Goal: Task Accomplishment & Management: Use online tool/utility

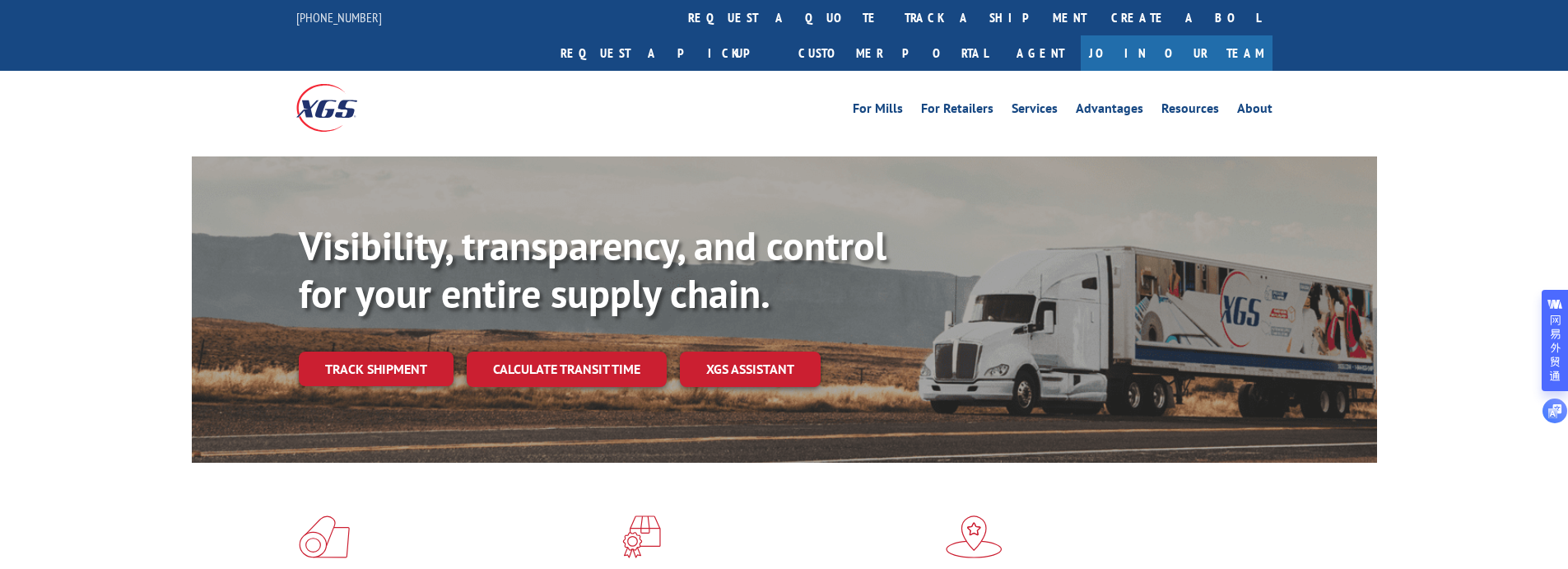
click at [1454, 70] on div "For Mills For Retailers Services Advantages Resources About For Mills For Retai…" at bounding box center [784, 107] width 1568 height 73
click at [414, 352] on link "Track shipment" at bounding box center [376, 369] width 155 height 34
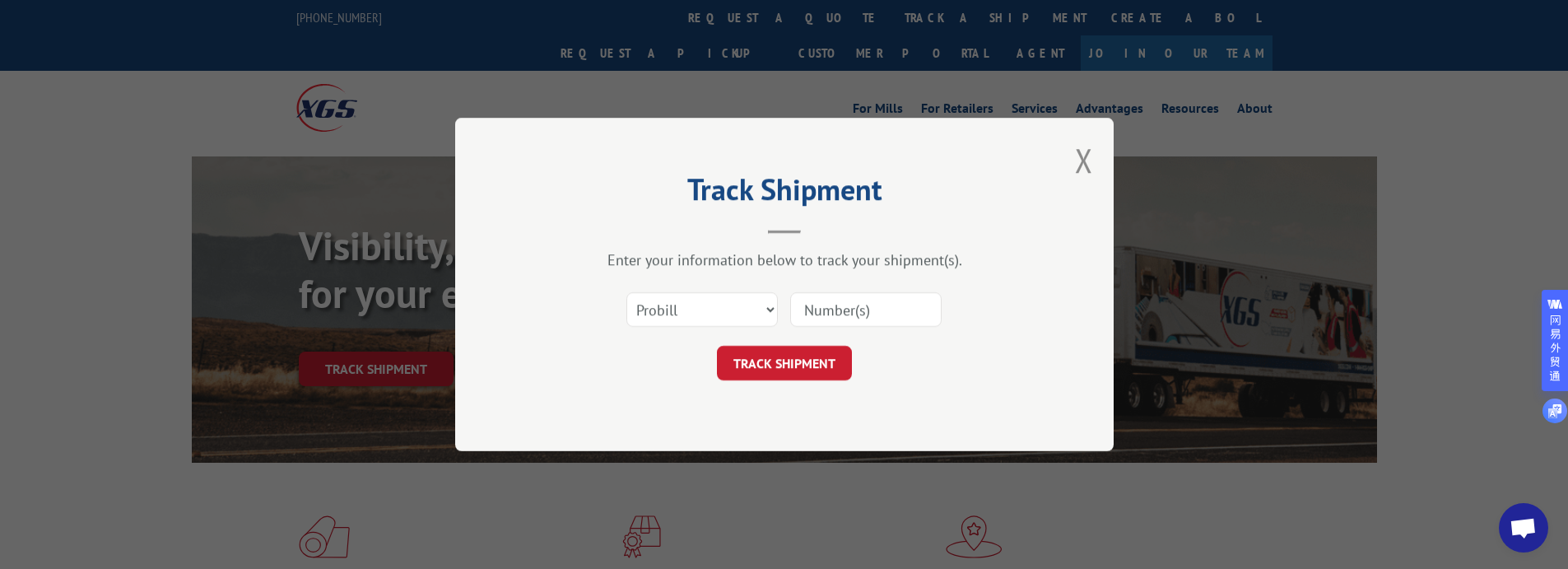
click at [870, 309] on input at bounding box center [866, 309] width 151 height 34
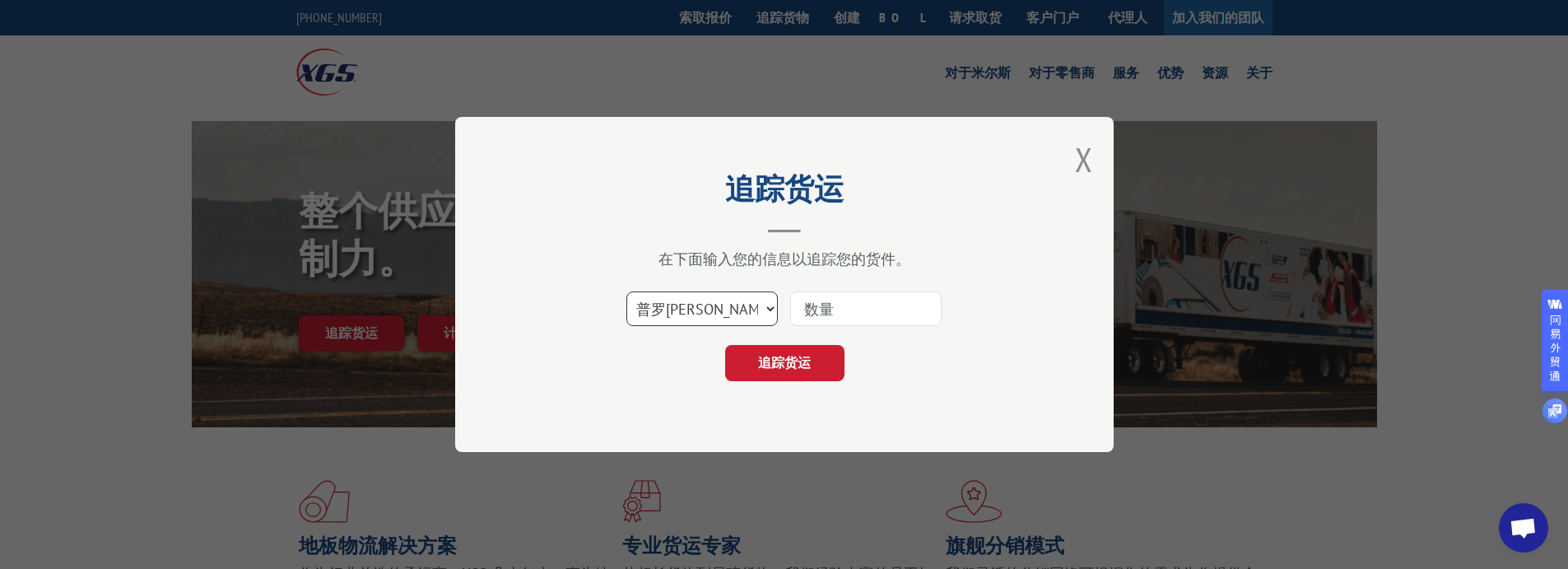
click at [774, 313] on select "选择类别... 普罗[PERSON_NAME] 博尔 邮政信箱" at bounding box center [702, 309] width 151 height 34
click at [863, 303] on input at bounding box center [866, 309] width 151 height 34
paste input "17501766"
type input "17501766"
click at [800, 368] on font "追踪货运" at bounding box center [784, 362] width 52 height 16
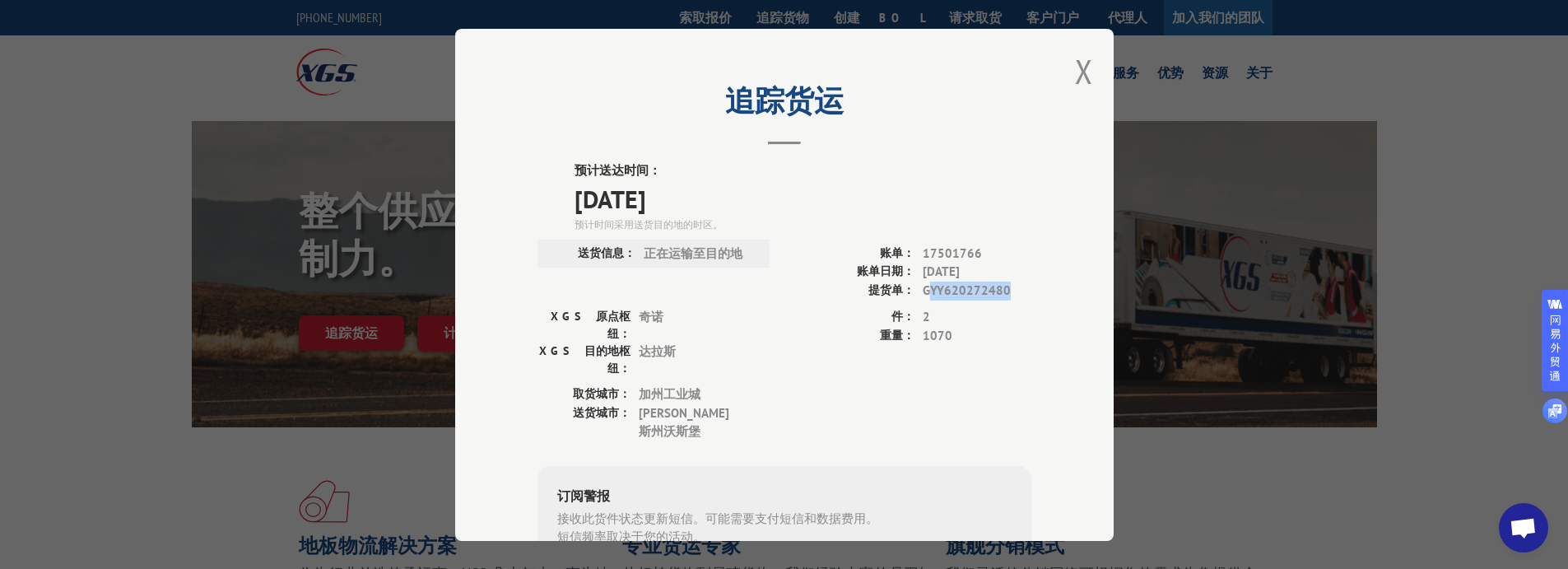
drag, startPoint x: 920, startPoint y: 292, endPoint x: 1018, endPoint y: 293, distance: 98.0
click at [1018, 293] on span "GYY620272480" at bounding box center [977, 291] width 108 height 19
click at [977, 313] on span "2" at bounding box center [977, 317] width 108 height 19
drag, startPoint x: 913, startPoint y: 315, endPoint x: 940, endPoint y: 315, distance: 27.0
click at [940, 315] on div "件： 2" at bounding box center [907, 317] width 247 height 19
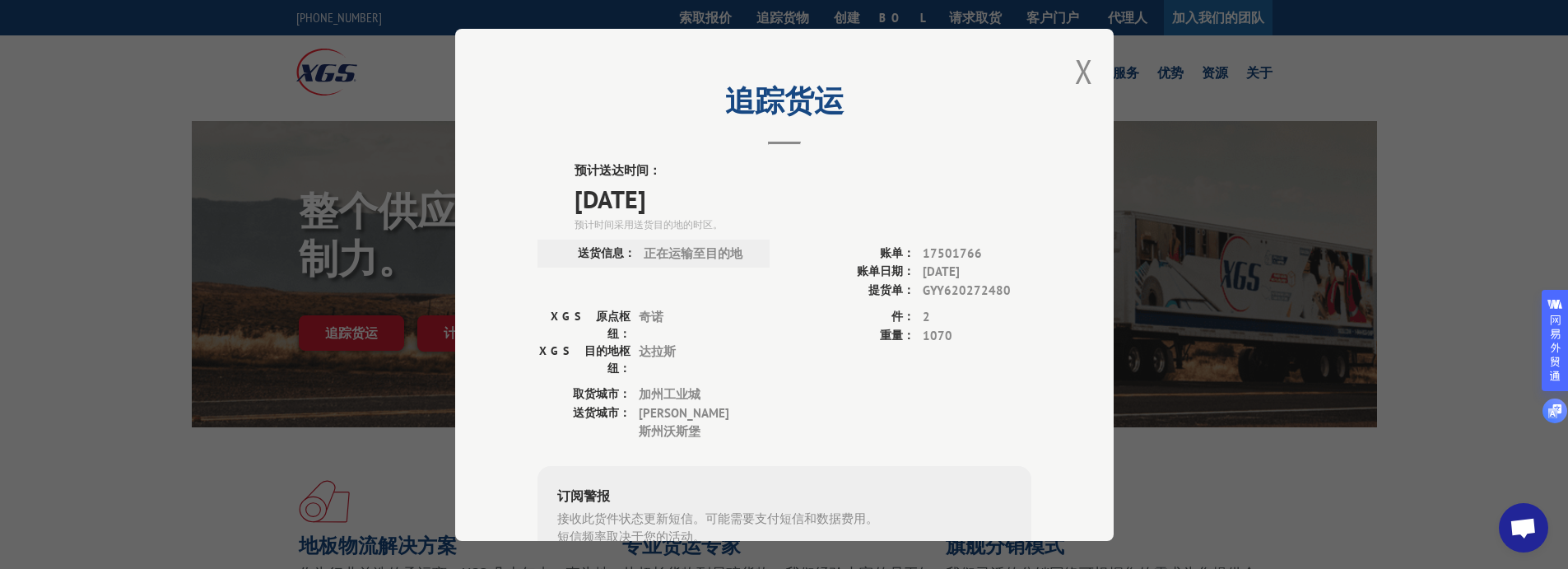
click at [820, 329] on label "重量：" at bounding box center [849, 335] width 130 height 19
drag, startPoint x: 916, startPoint y: 336, endPoint x: 962, endPoint y: 334, distance: 46.0
click at [962, 334] on span "1070" at bounding box center [977, 335] width 108 height 19
click at [893, 79] on div "追踪货运 预计送达时间： [DATE] 预计时间采用送货目的地的时区。 送货信息： 正在运输至目的地 账单： 17501766 账单日期： [DATE] 提货…" at bounding box center [784, 285] width 658 height 512
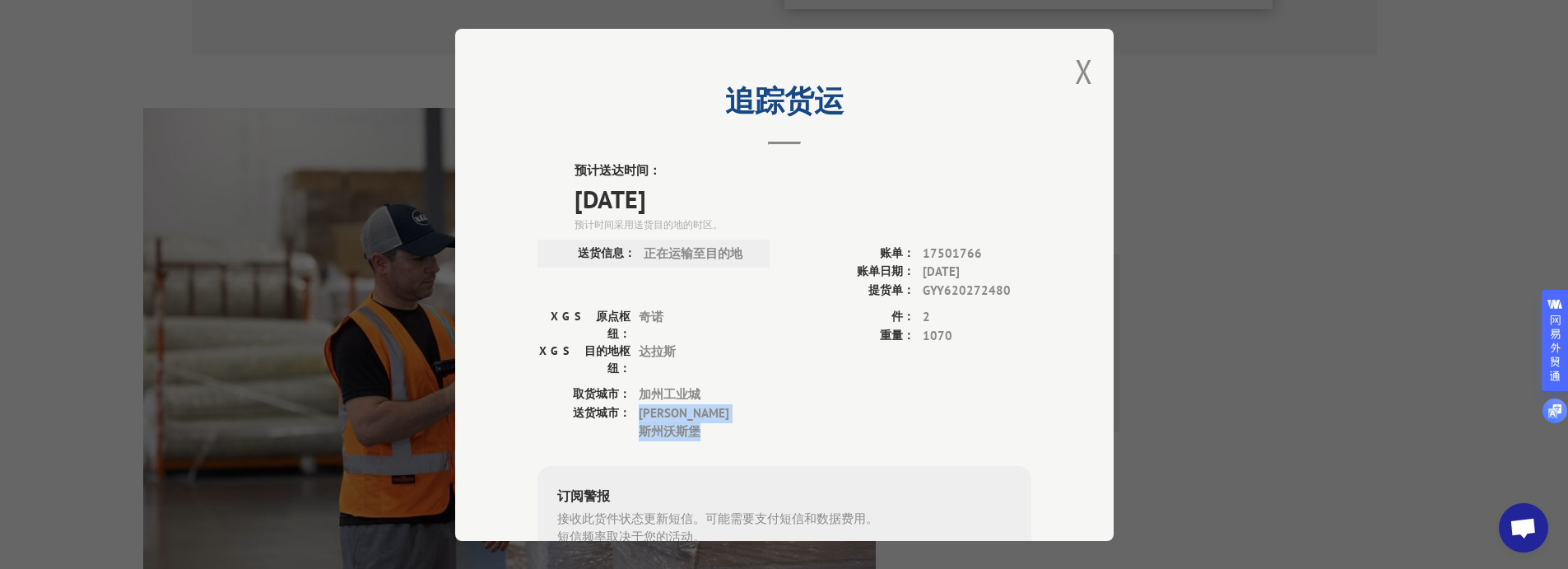
drag, startPoint x: 633, startPoint y: 382, endPoint x: 741, endPoint y: 382, distance: 108.0
click at [741, 403] on span "德[GEOGRAPHIC_DATA] [GEOGRAPHIC_DATA]" at bounding box center [693, 421] width 111 height 37
copy span "德[GEOGRAPHIC_DATA] [GEOGRAPHIC_DATA]"
click at [1028, 219] on div "追踪货运 预计送达时间： [DATE] 预计时间采用送货目的地的时区。 送货信息： 正在运输至目的地 账单： 17501766 账单日期： [DATE] 提货…" at bounding box center [784, 285] width 658 height 512
drag, startPoint x: 631, startPoint y: 357, endPoint x: 706, endPoint y: 356, distance: 75.0
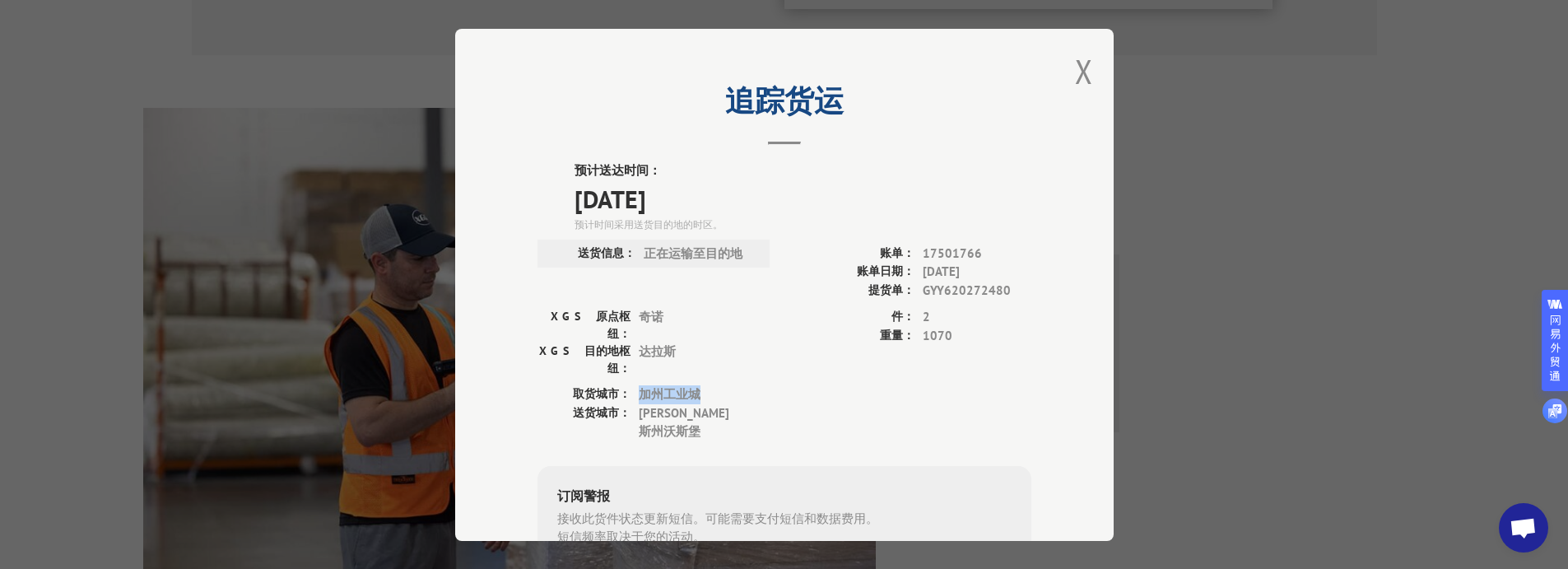
click at [706, 385] on div "取货城市： [GEOGRAPHIC_DATA]" at bounding box center [649, 395] width 223 height 19
copy span "[GEOGRAPHIC_DATA]"
drag, startPoint x: 692, startPoint y: 254, endPoint x: 665, endPoint y: 254, distance: 27.0
click at [692, 254] on font "正在运输至目的地" at bounding box center [692, 253] width 99 height 15
click at [699, 260] on font "正在运输至目的地" at bounding box center [692, 253] width 99 height 15
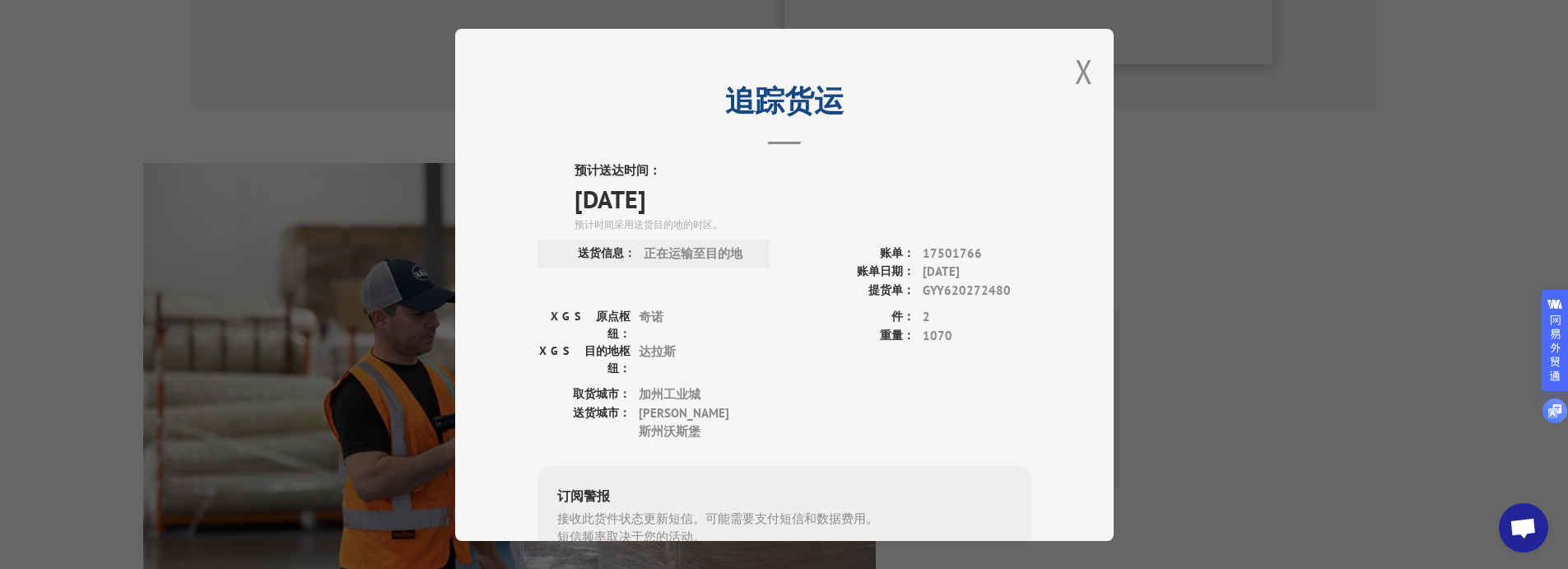
scroll to position [988, 0]
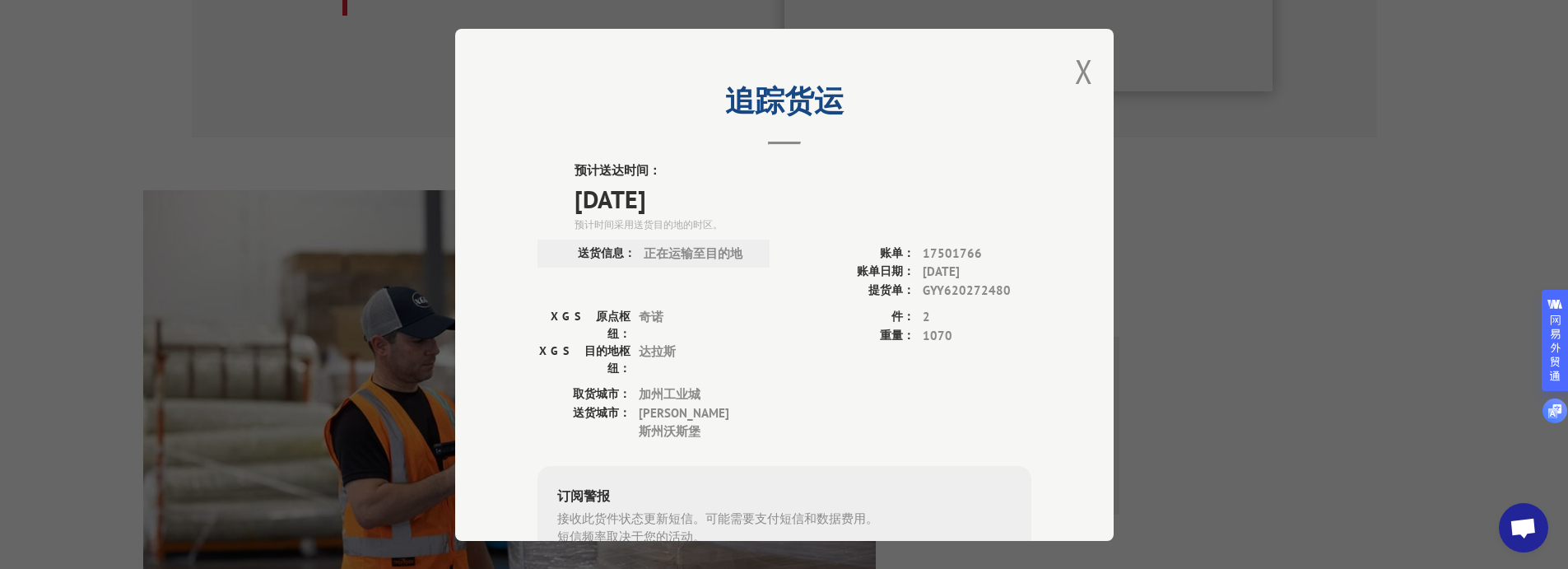
click at [1087, 70] on div "追踪货运 预计送达时间： [DATE] 预计时间采用送货目的地的时区。 送货信息： 正在运输至目的地 账单： 17501766 账单日期： [DATE] 提货…" at bounding box center [784, 285] width 658 height 512
click at [1077, 76] on button "关闭模式" at bounding box center [1083, 70] width 18 height 44
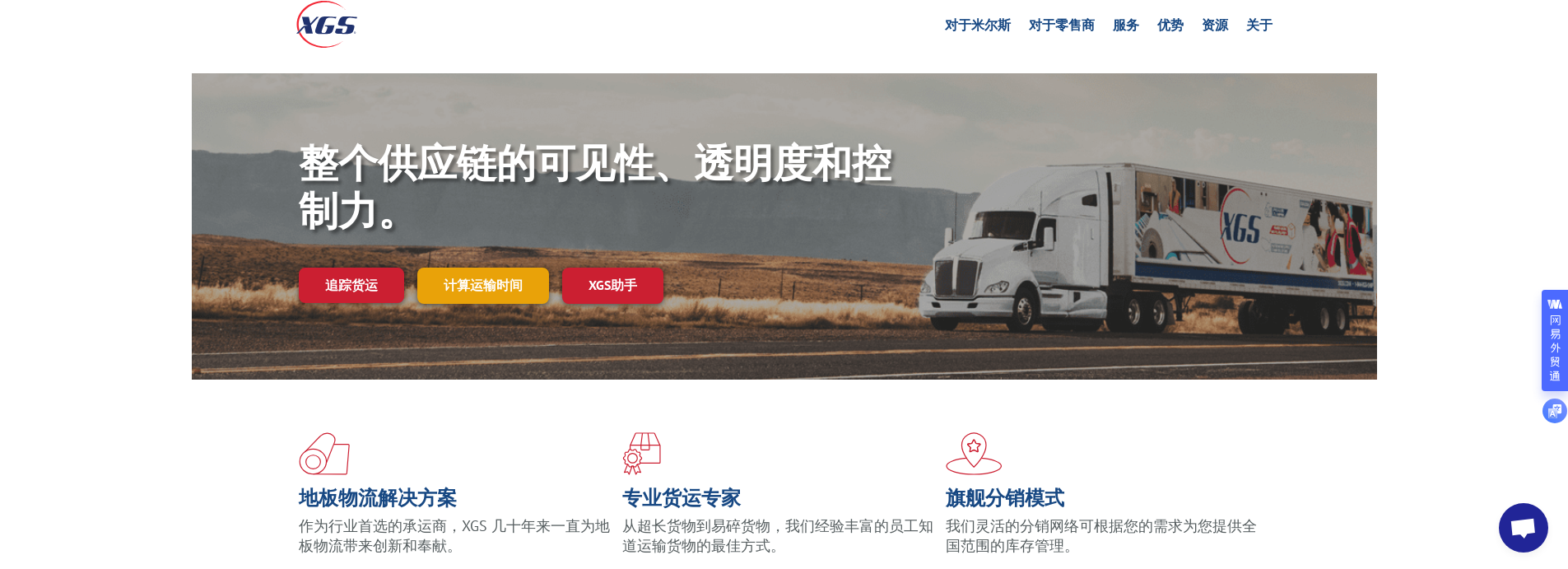
click at [467, 283] on font "计算运输时间" at bounding box center [483, 284] width 79 height 16
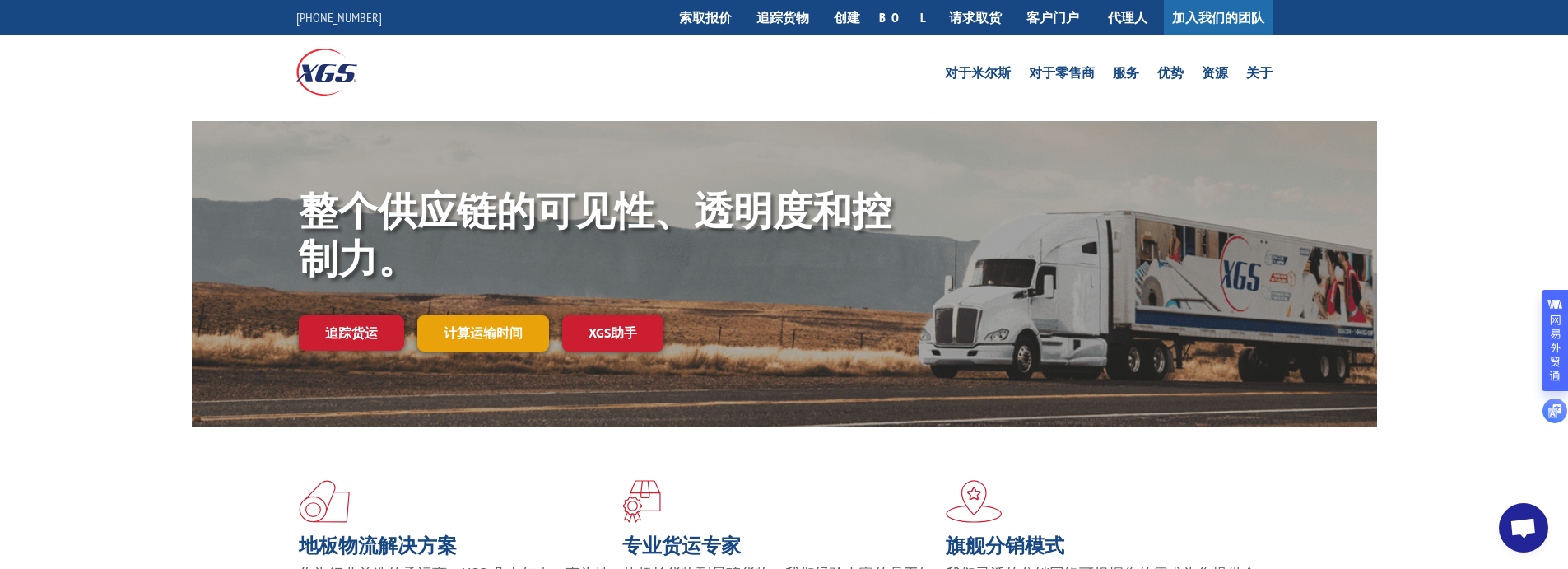
click at [480, 335] on font "计算运输时间" at bounding box center [483, 332] width 79 height 16
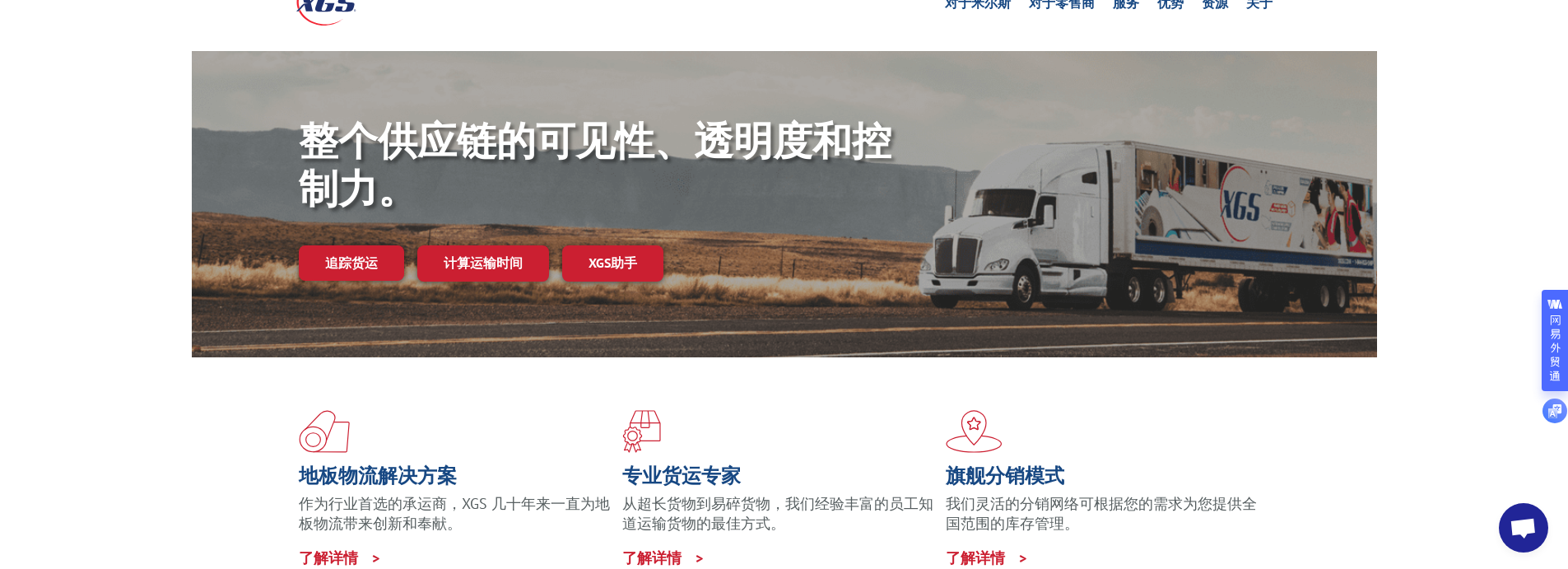
scroll to position [165, 0]
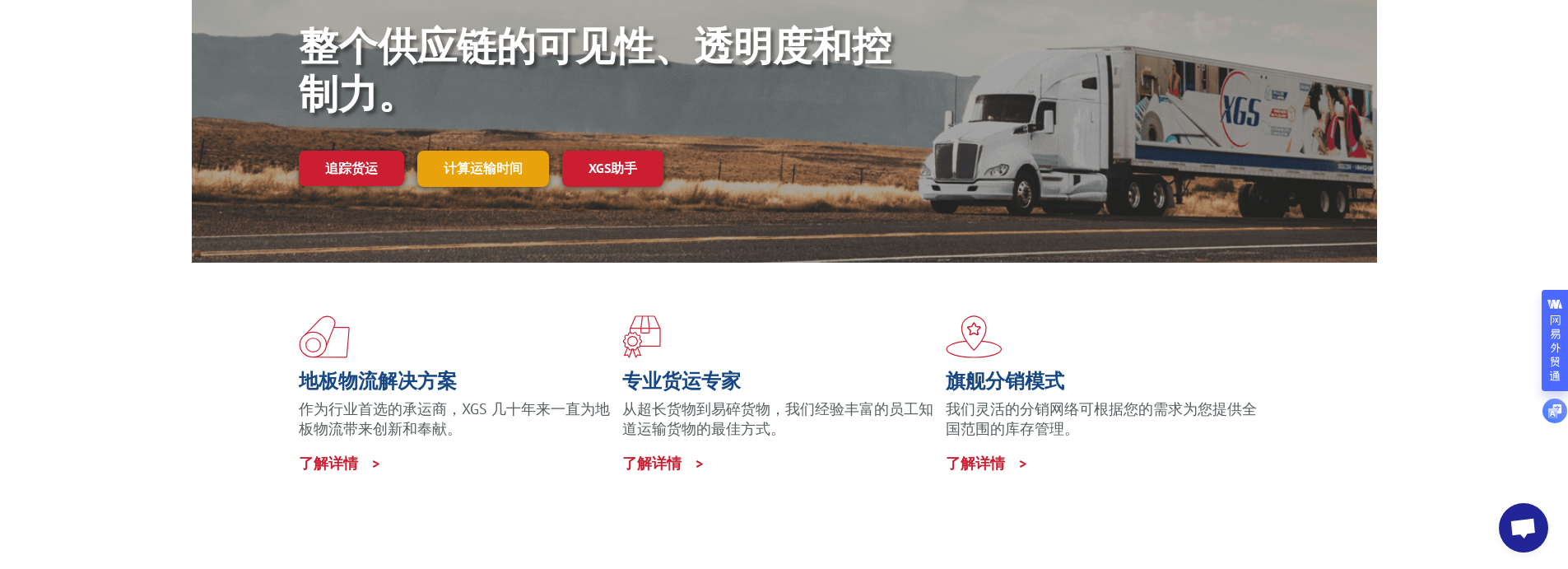
click at [479, 175] on font "计算运输时间" at bounding box center [483, 168] width 79 height 16
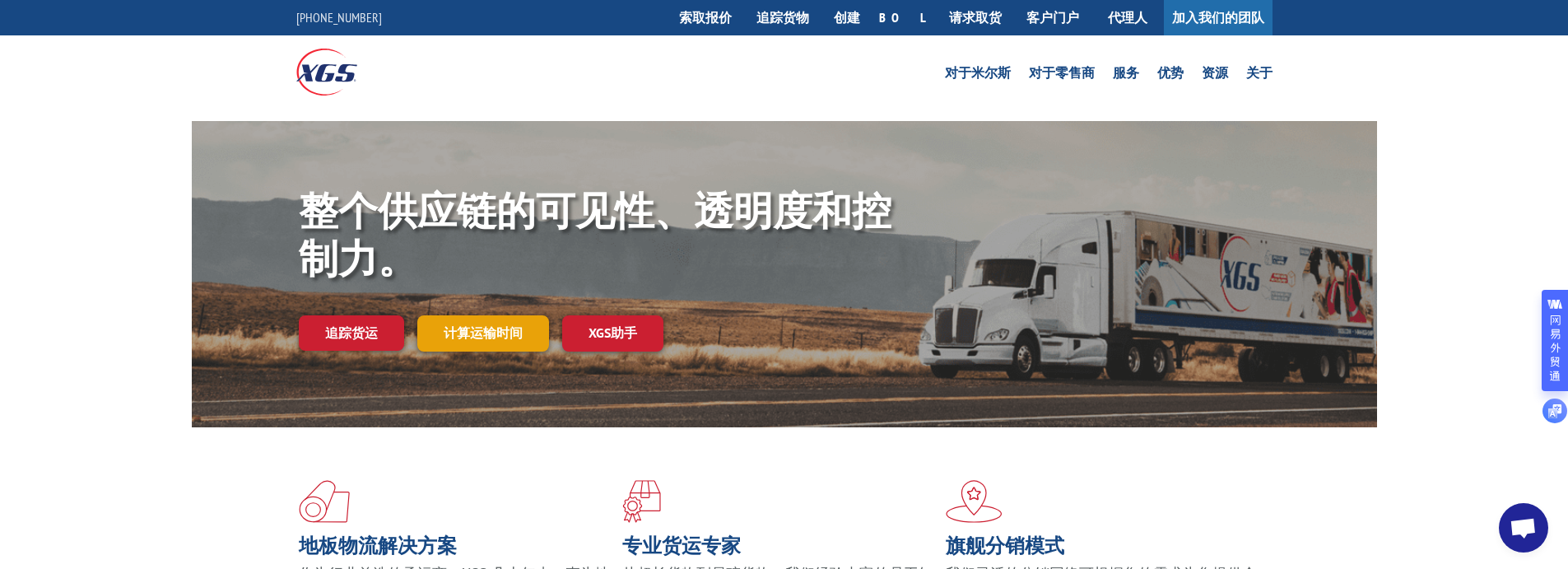
click at [506, 330] on font "计算运输时间" at bounding box center [483, 332] width 79 height 16
drag, startPoint x: 735, startPoint y: 87, endPoint x: 822, endPoint y: 18, distance: 111.0
click at [809, 18] on font "追踪货物" at bounding box center [782, 17] width 52 height 16
click at [363, 340] on font "追踪货运" at bounding box center [351, 332] width 52 height 16
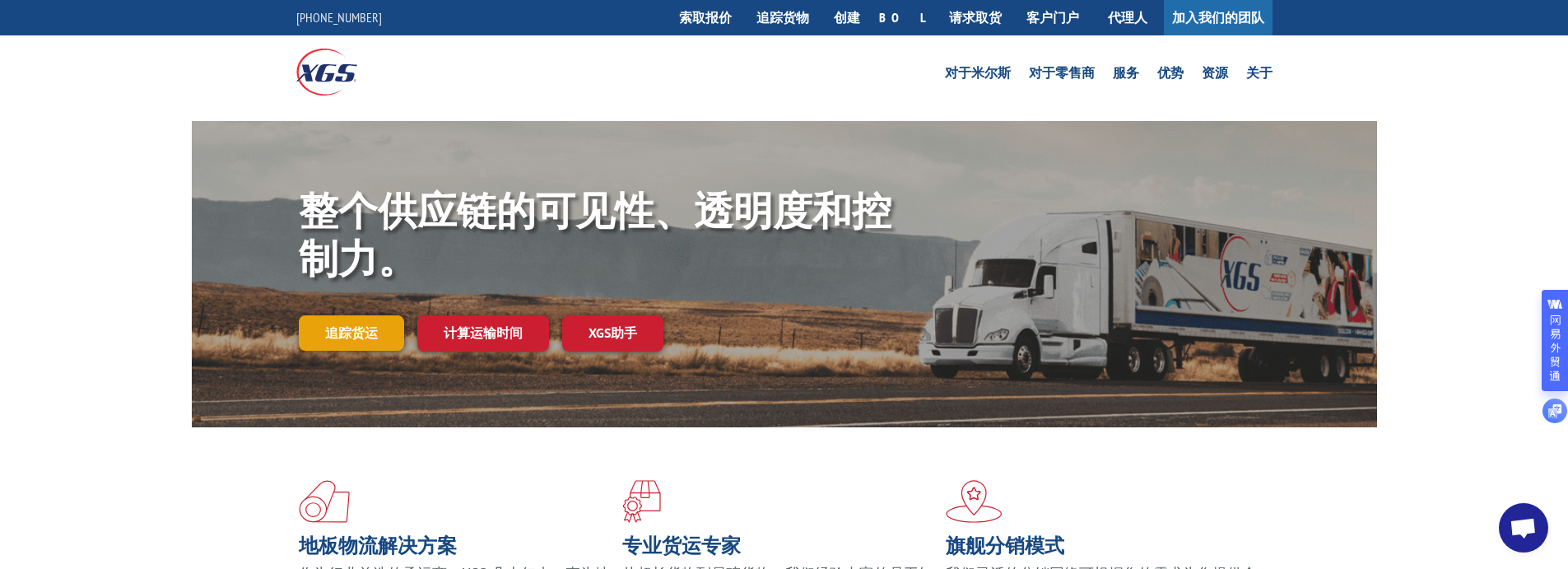
click at [362, 339] on font "追踪货运" at bounding box center [351, 332] width 52 height 16
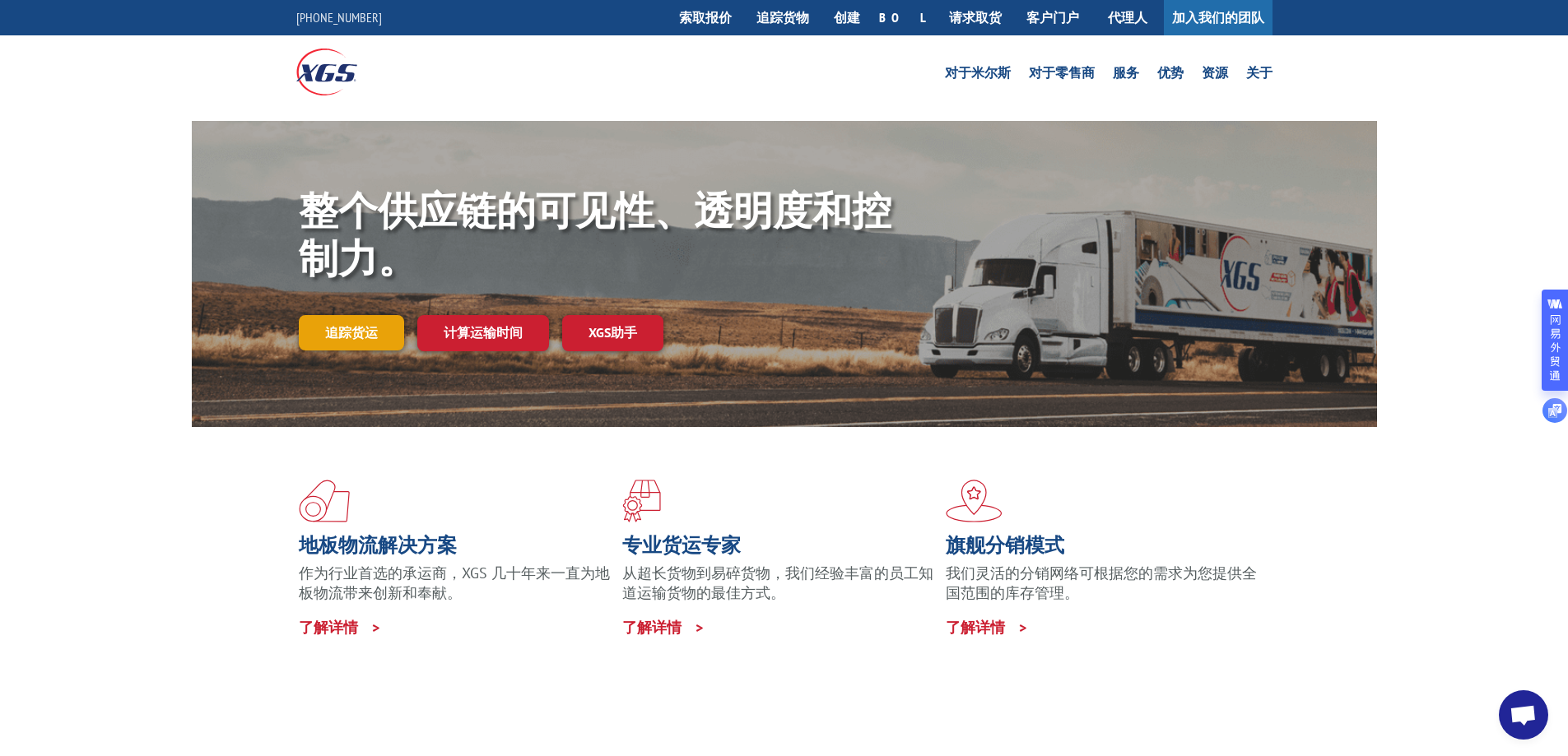
click at [349, 335] on font "追踪货运" at bounding box center [351, 332] width 52 height 16
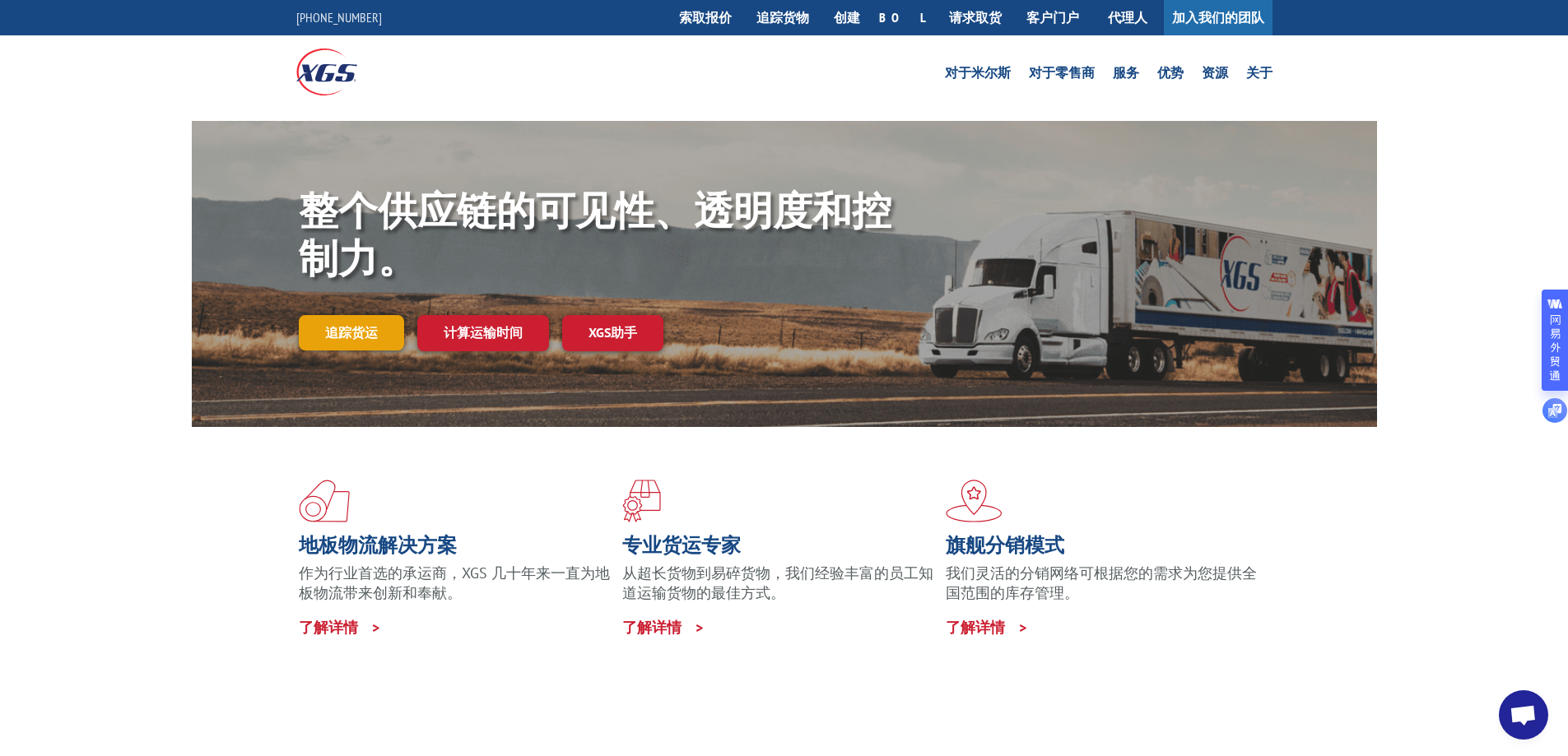
click at [349, 335] on font "追踪货运" at bounding box center [351, 332] width 52 height 16
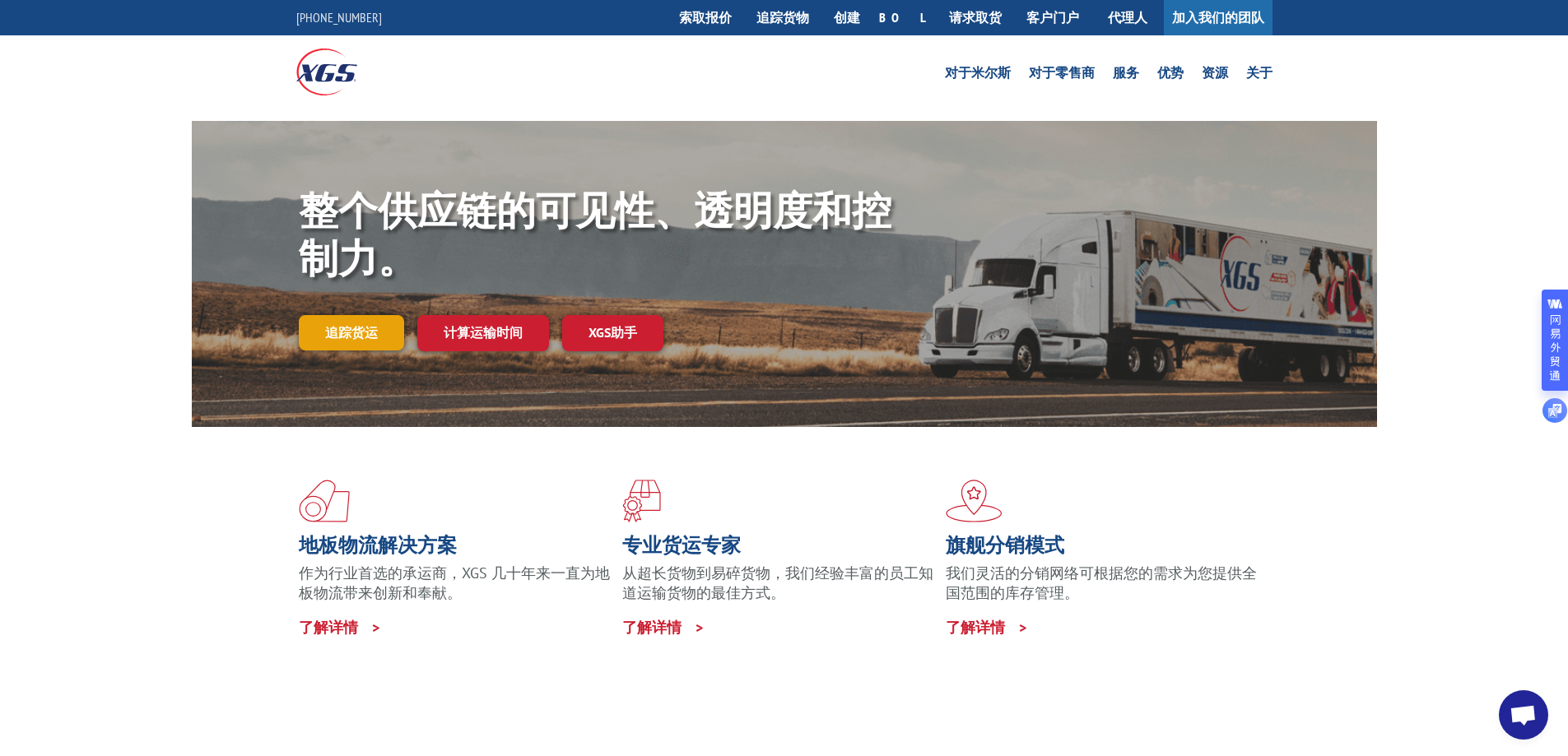
click at [349, 335] on font "追踪货运" at bounding box center [351, 332] width 52 height 16
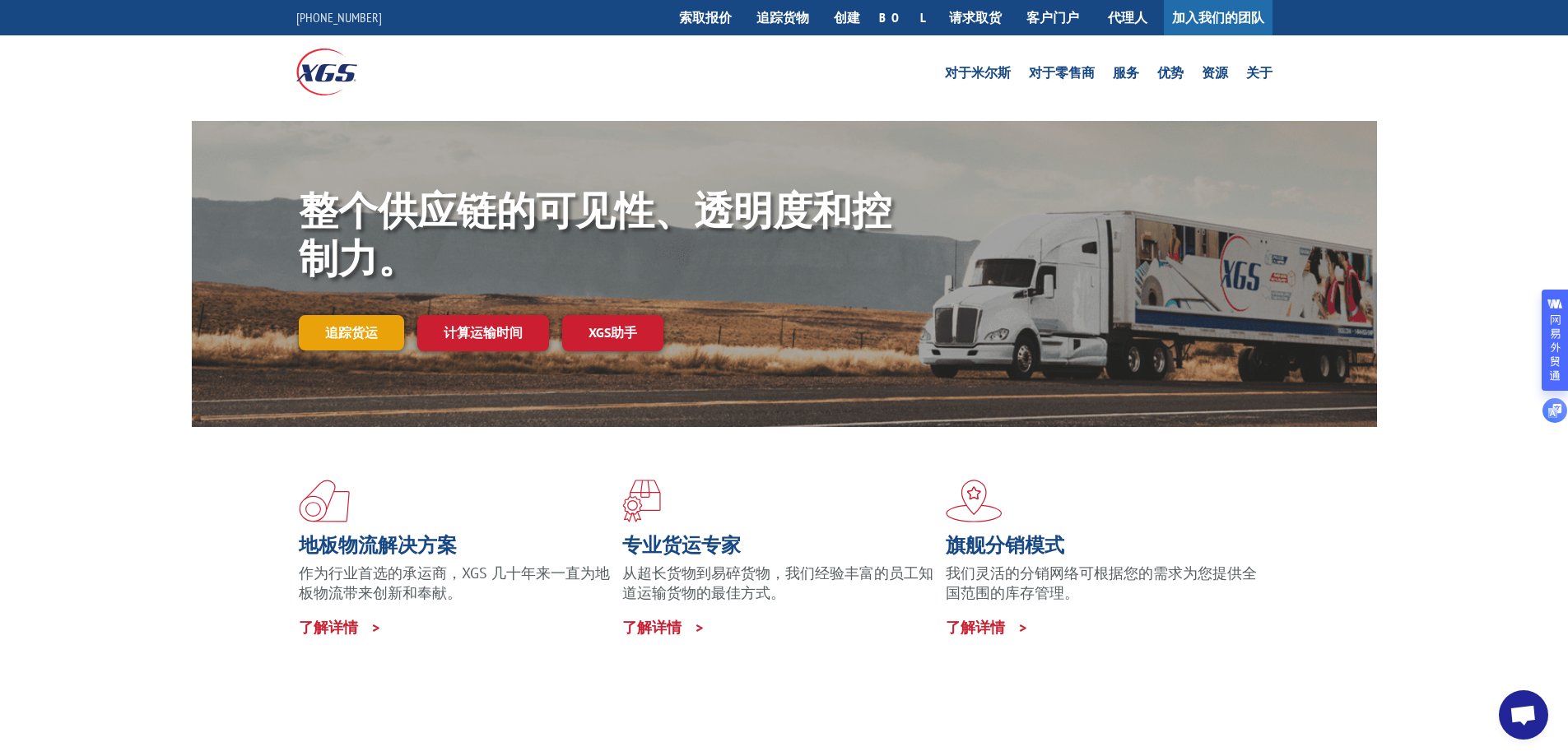
click at [349, 335] on font "追踪货运" at bounding box center [351, 332] width 52 height 16
click at [349, 333] on font "追踪货运" at bounding box center [351, 332] width 52 height 16
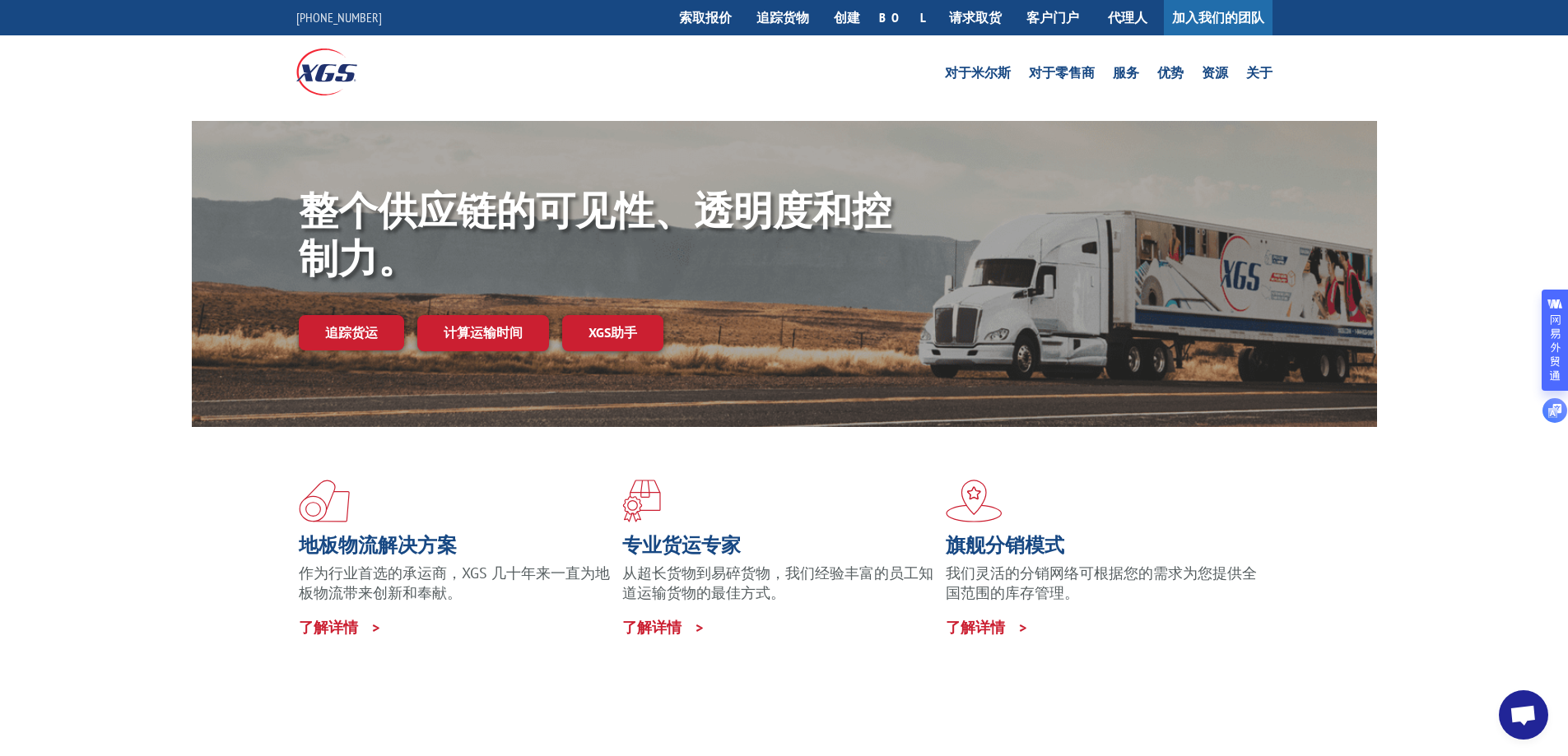
click at [497, 127] on div "整个供应链的可见性、透明度和控制力。 追踪货运 计算运输时间 XGS助手" at bounding box center [784, 290] width 1186 height 338
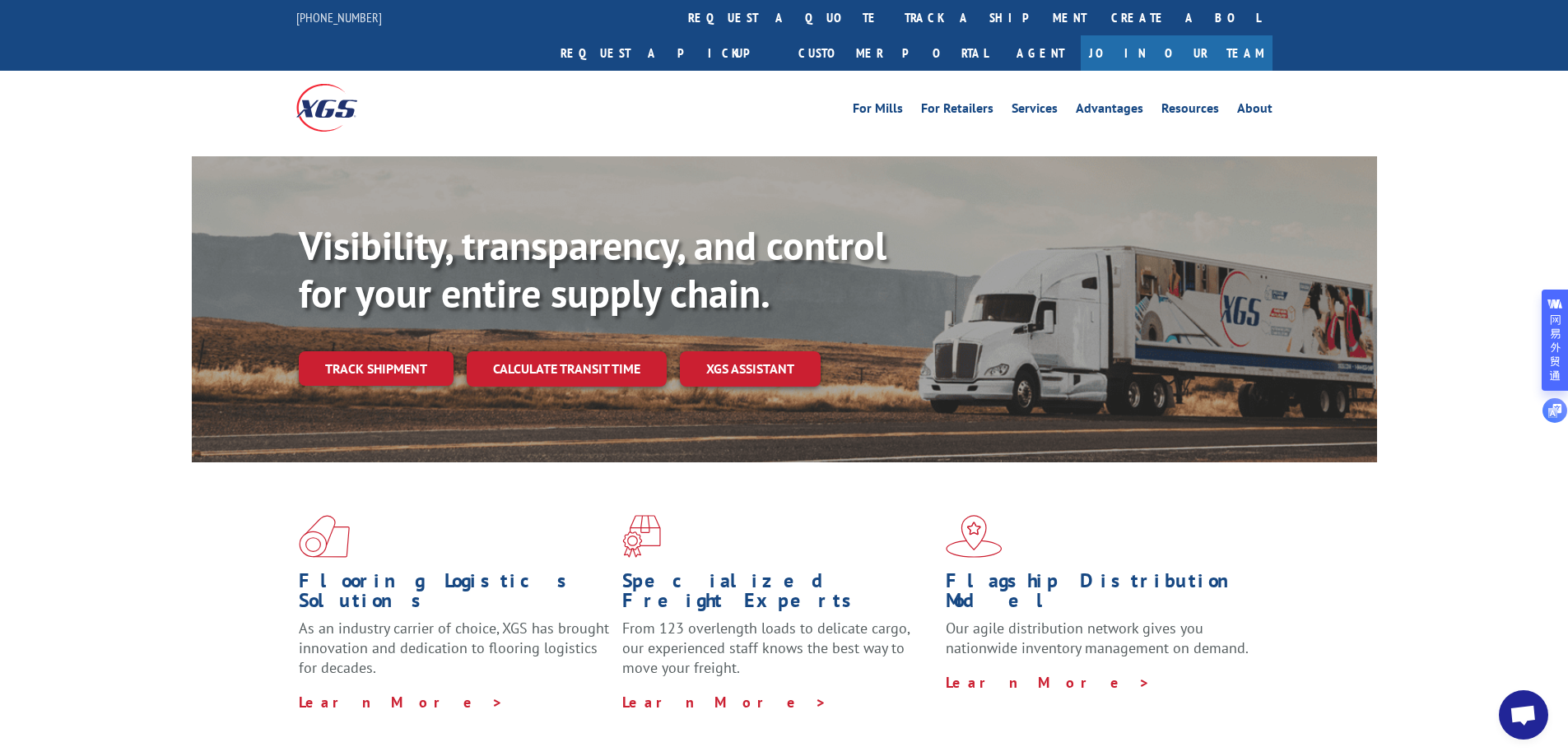
click at [367, 233] on b "Visibility, transparency, and control for your entire supply chain." at bounding box center [593, 269] width 588 height 99
click at [343, 351] on link "Track shipment" at bounding box center [376, 369] width 155 height 34
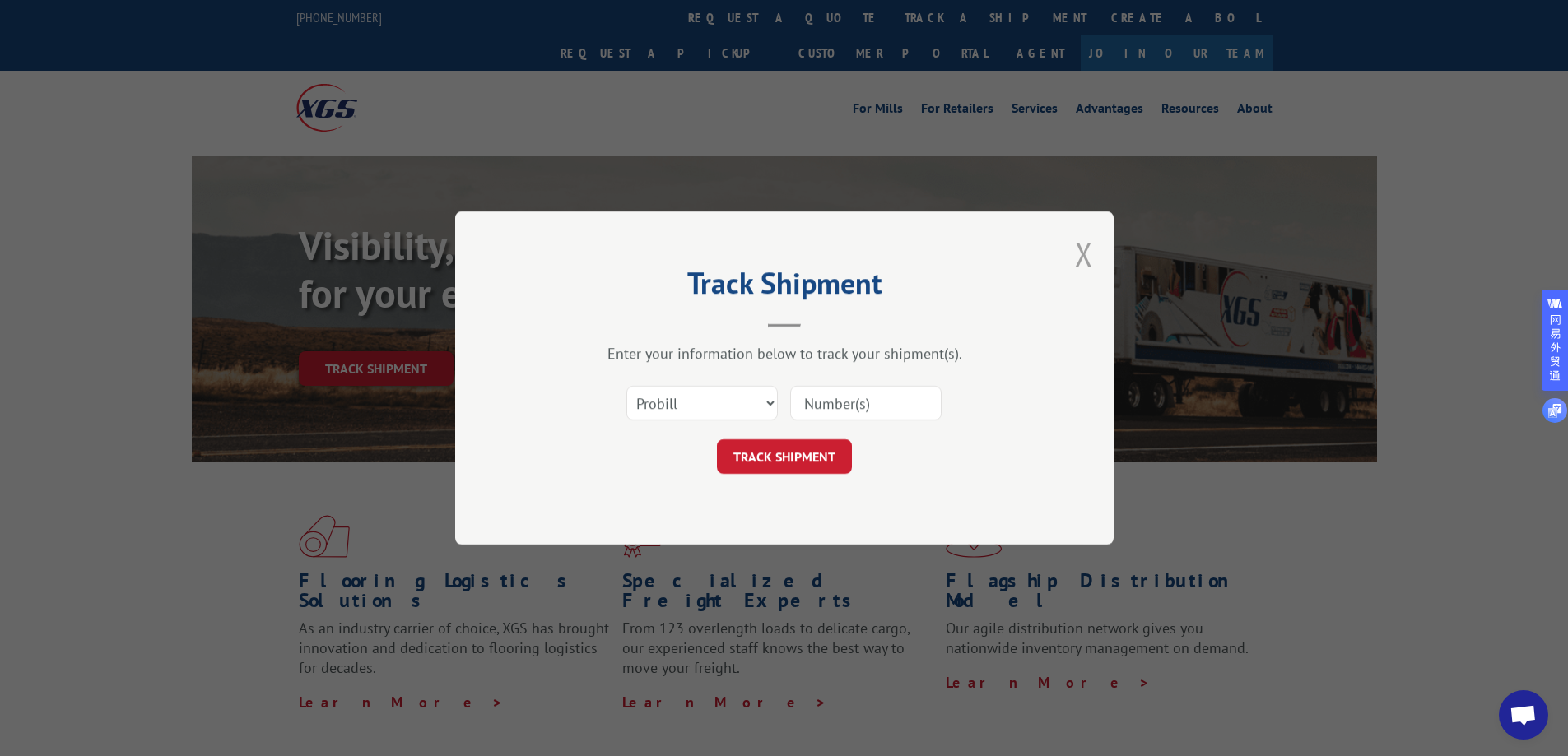
click at [1080, 249] on button "Close modal" at bounding box center [1083, 253] width 18 height 44
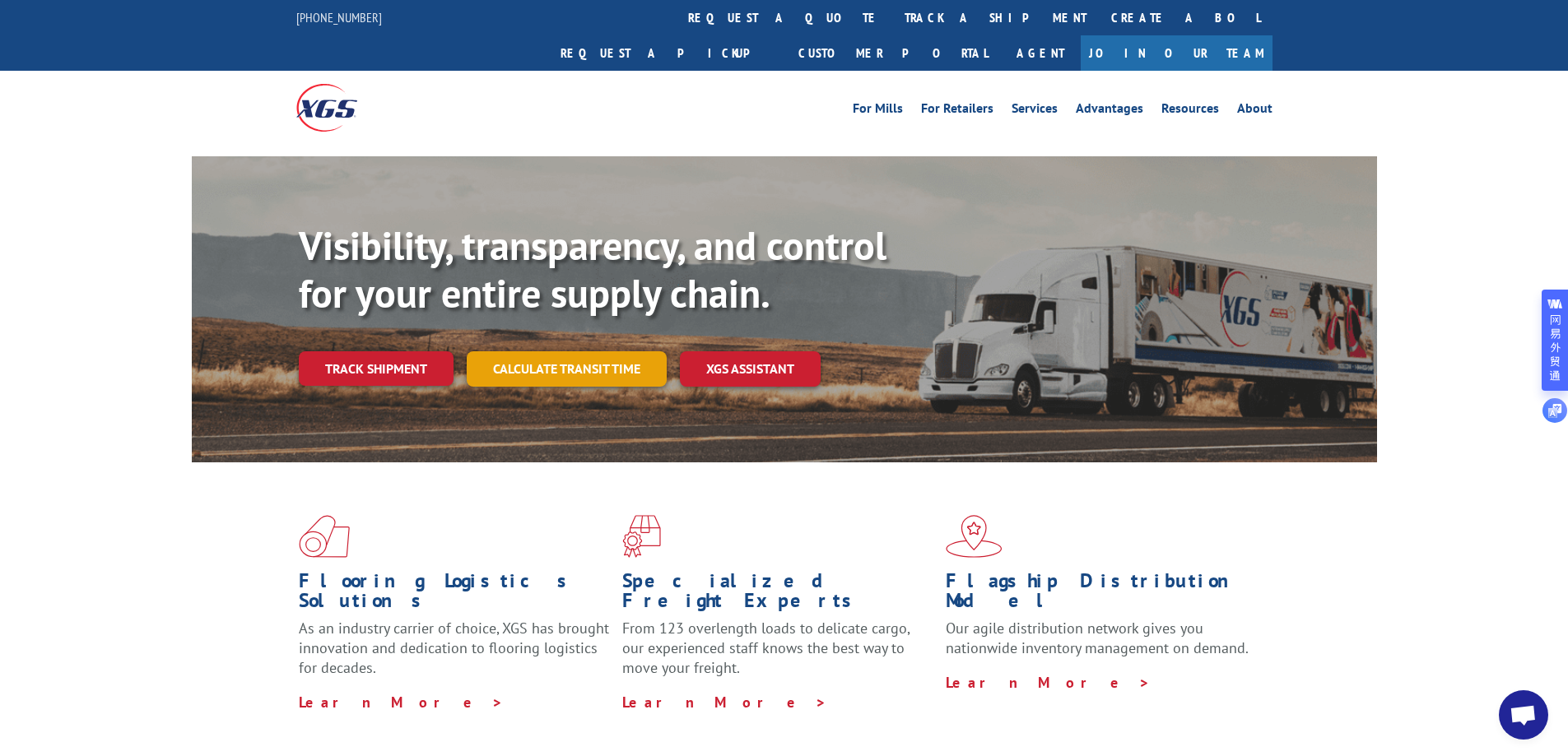
click at [570, 351] on link "Calculate transit time" at bounding box center [566, 369] width 200 height 35
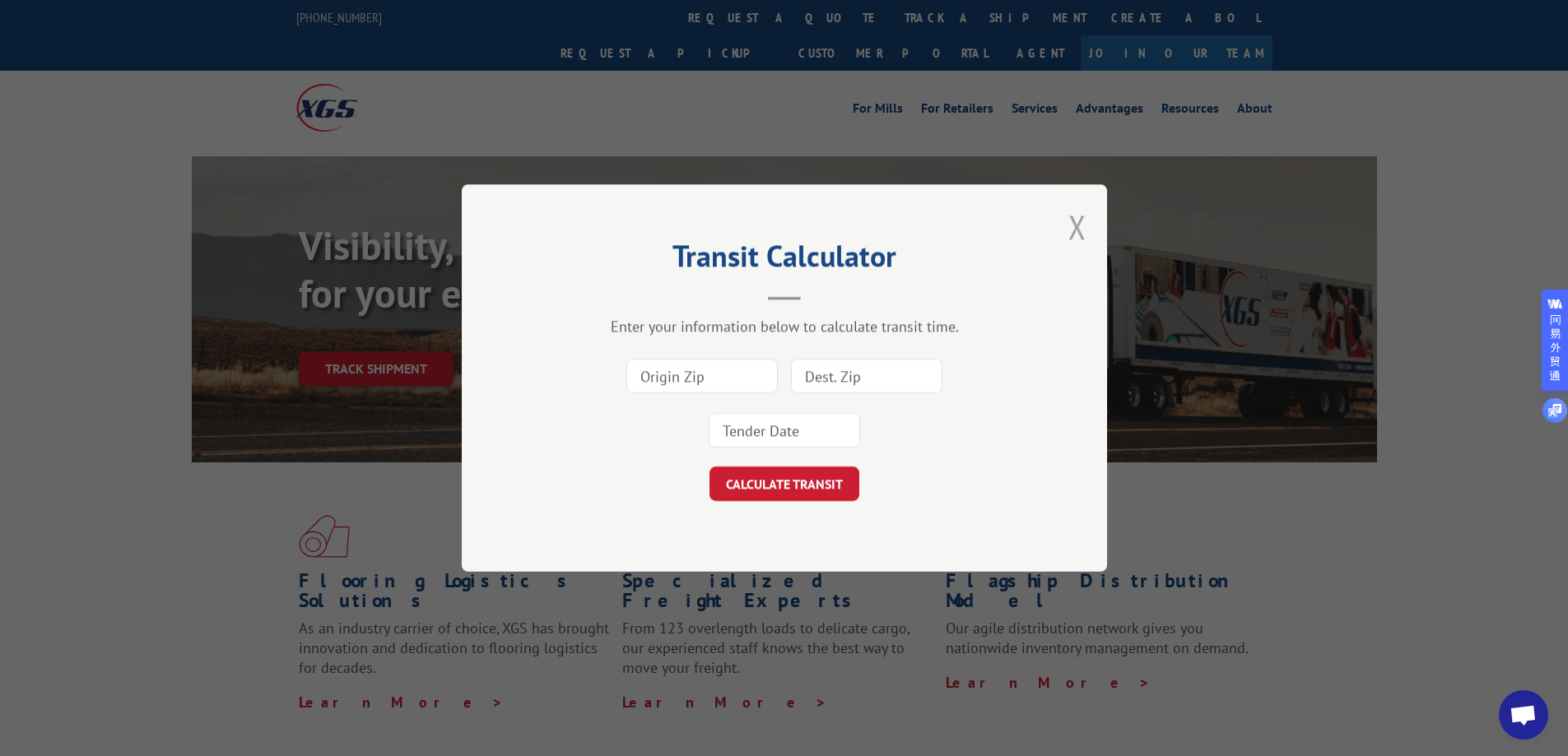
click at [1074, 227] on button "Close modal" at bounding box center [1077, 227] width 18 height 44
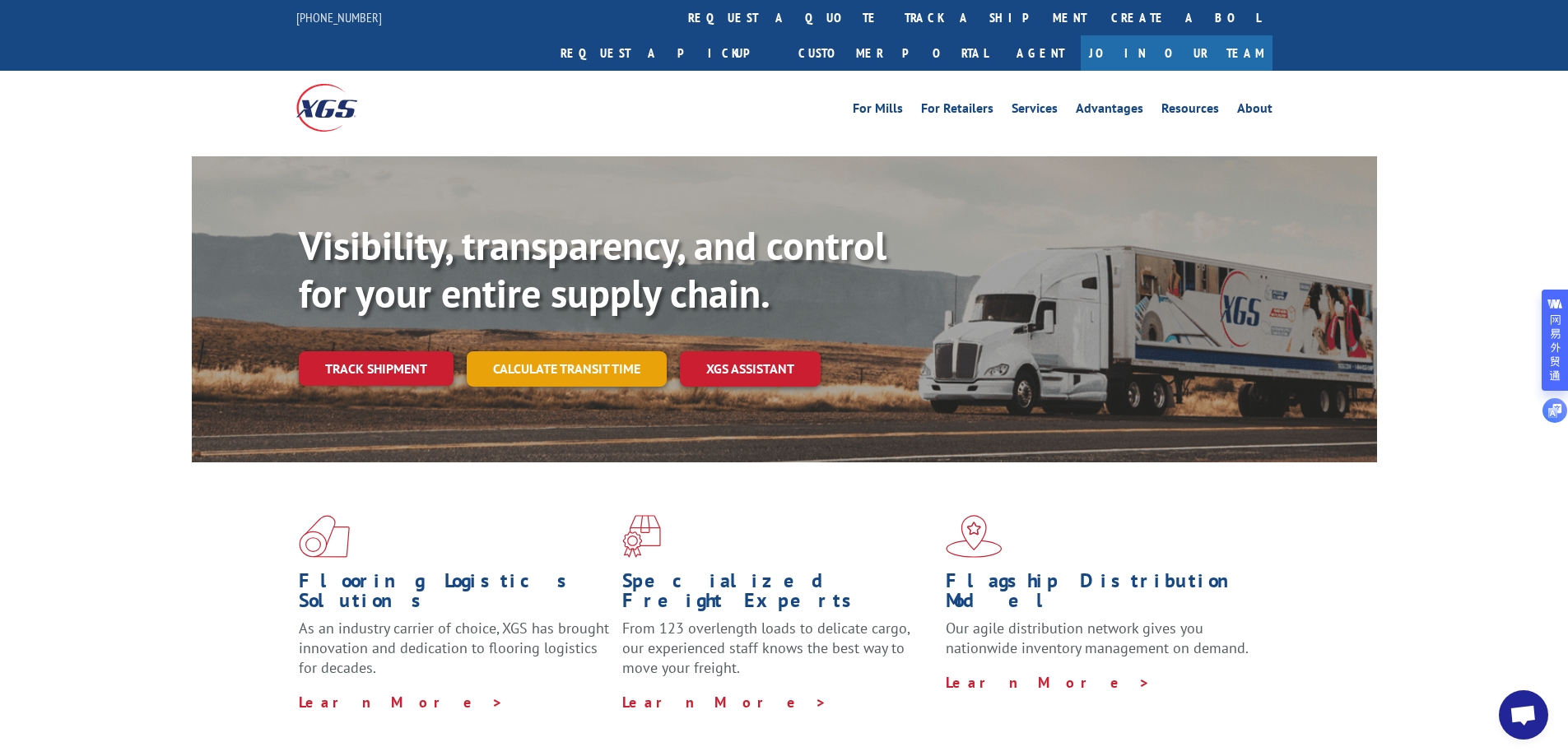
click at [520, 351] on link "Calculate transit time" at bounding box center [566, 369] width 200 height 35
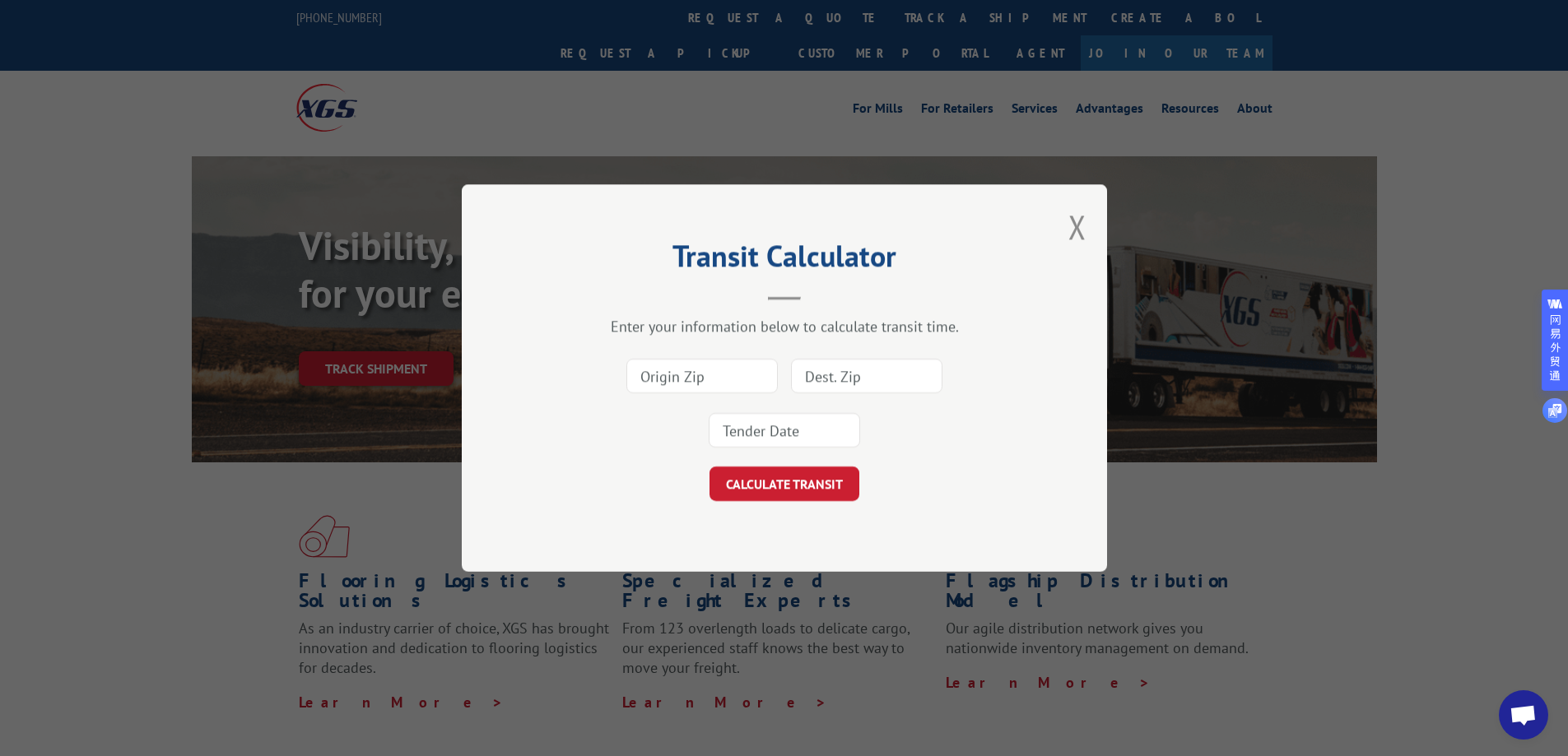
click at [689, 379] on input at bounding box center [702, 376] width 151 height 34
click at [692, 377] on input at bounding box center [702, 376] width 151 height 34
paste input "[GEOGRAPHIC_DATA]附近康[PERSON_NAME]套房酒店 [GEOGRAPHIC_DATA][US_STATE], 邮政编码: 91744"
type input "[GEOGRAPHIC_DATA]附近康[PERSON_NAME]套房酒店 [GEOGRAPHIC_DATA][US_STATE], 邮政编码: 91744"
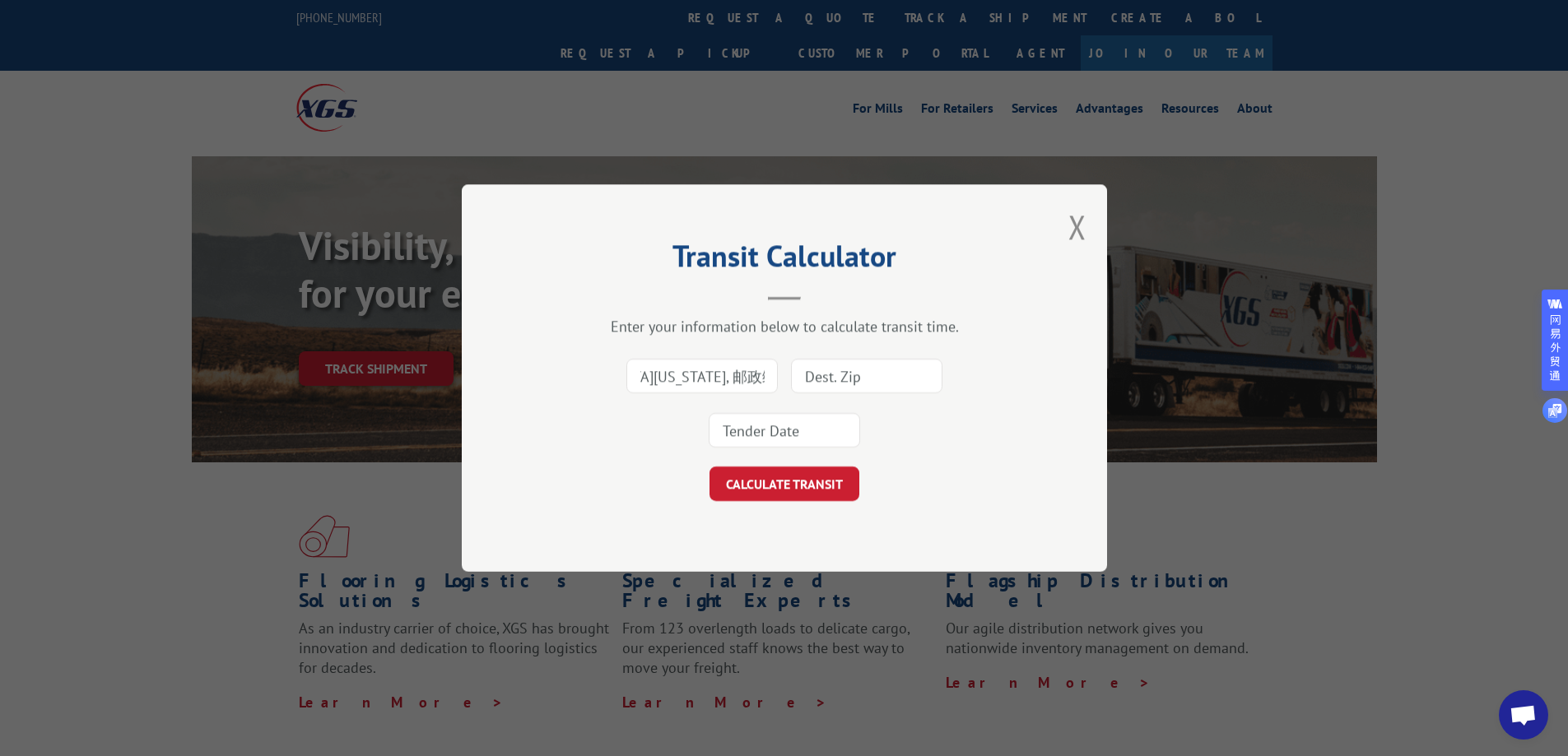
scroll to position [0, 0]
click at [842, 379] on input at bounding box center [867, 376] width 151 height 34
paste input "[STREET_ADDRESS][PERSON_NAME][PERSON_NAME]美国"
type input "[STREET_ADDRESS][PERSON_NAME][PERSON_NAME]美国"
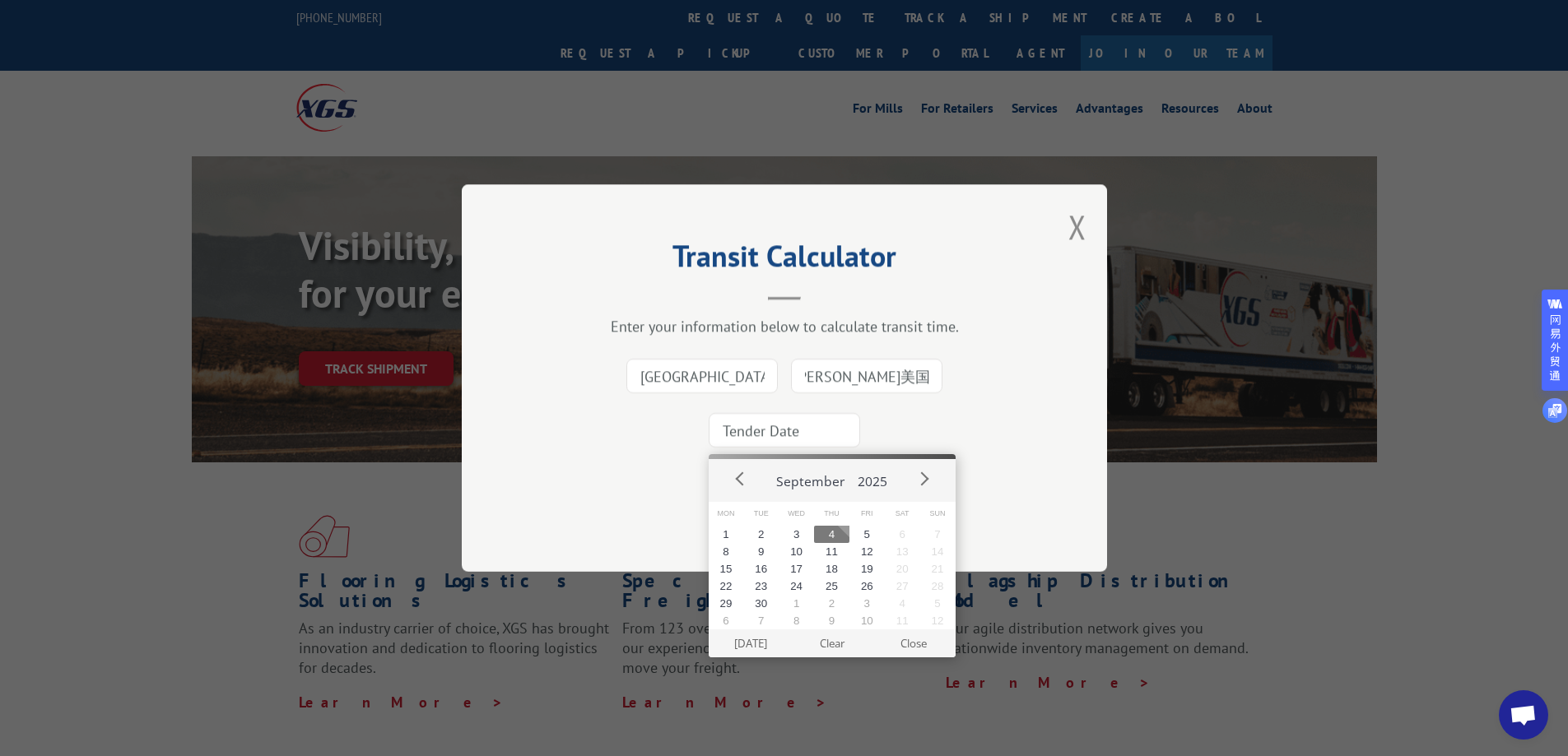
scroll to position [0, 0]
click at [757, 436] on input at bounding box center [784, 430] width 151 height 34
click at [863, 533] on button "5" at bounding box center [867, 534] width 35 height 17
type input "[DATE]"
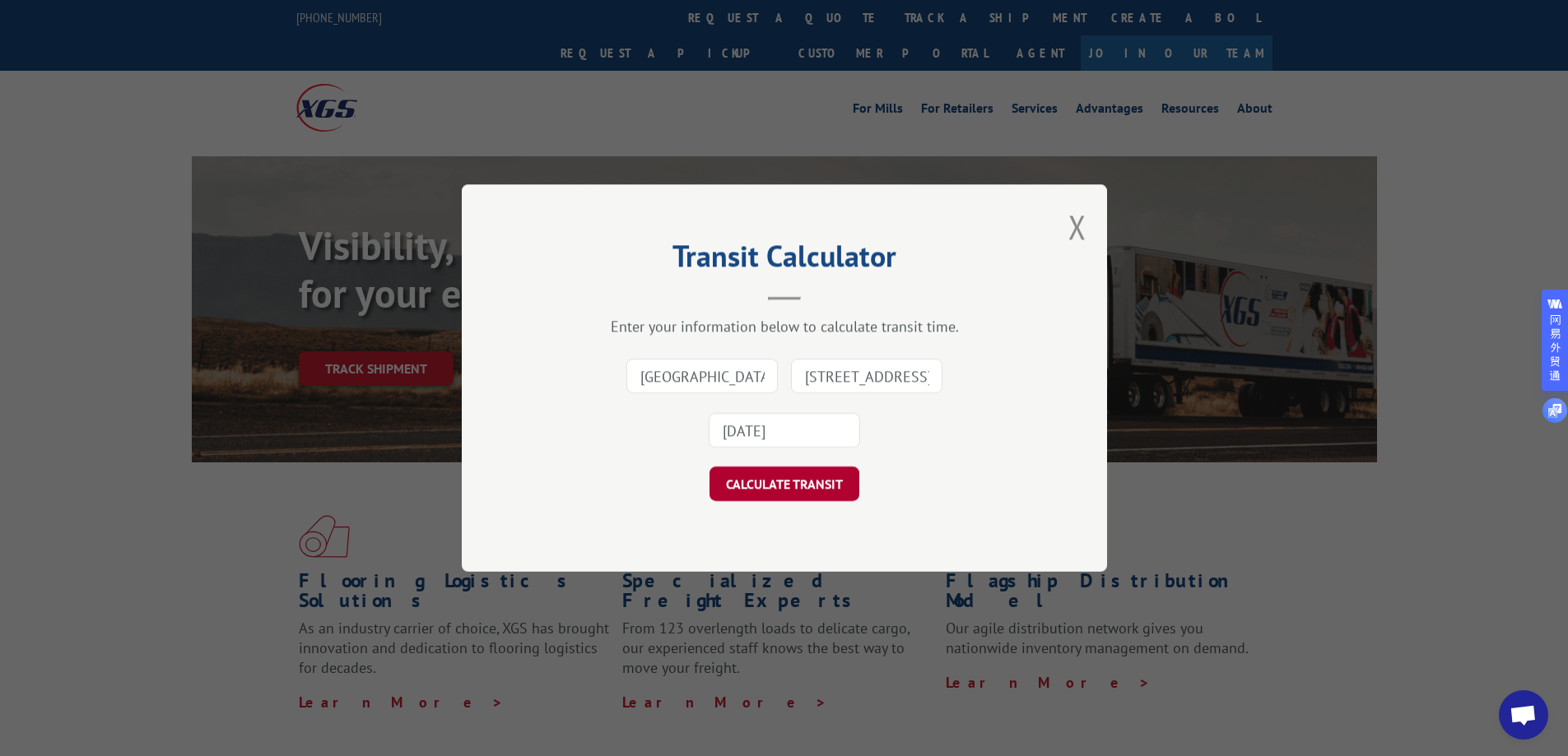
click at [803, 488] on button "CALCULATE TRANSIT" at bounding box center [784, 484] width 149 height 34
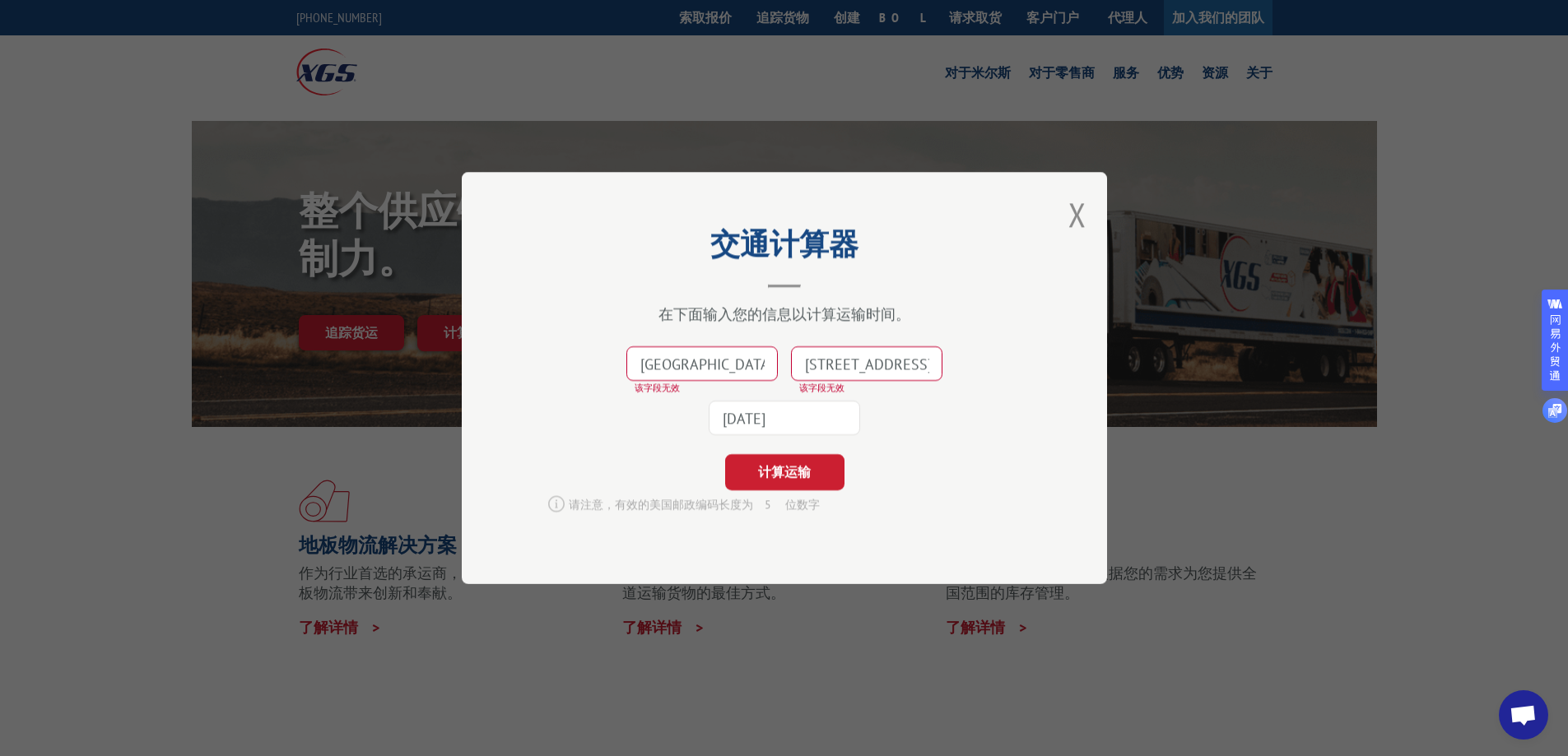
click at [726, 366] on input "[GEOGRAPHIC_DATA]附近康[PERSON_NAME]套房酒店 [GEOGRAPHIC_DATA][US_STATE], 邮政编码: 91744" at bounding box center [702, 363] width 151 height 34
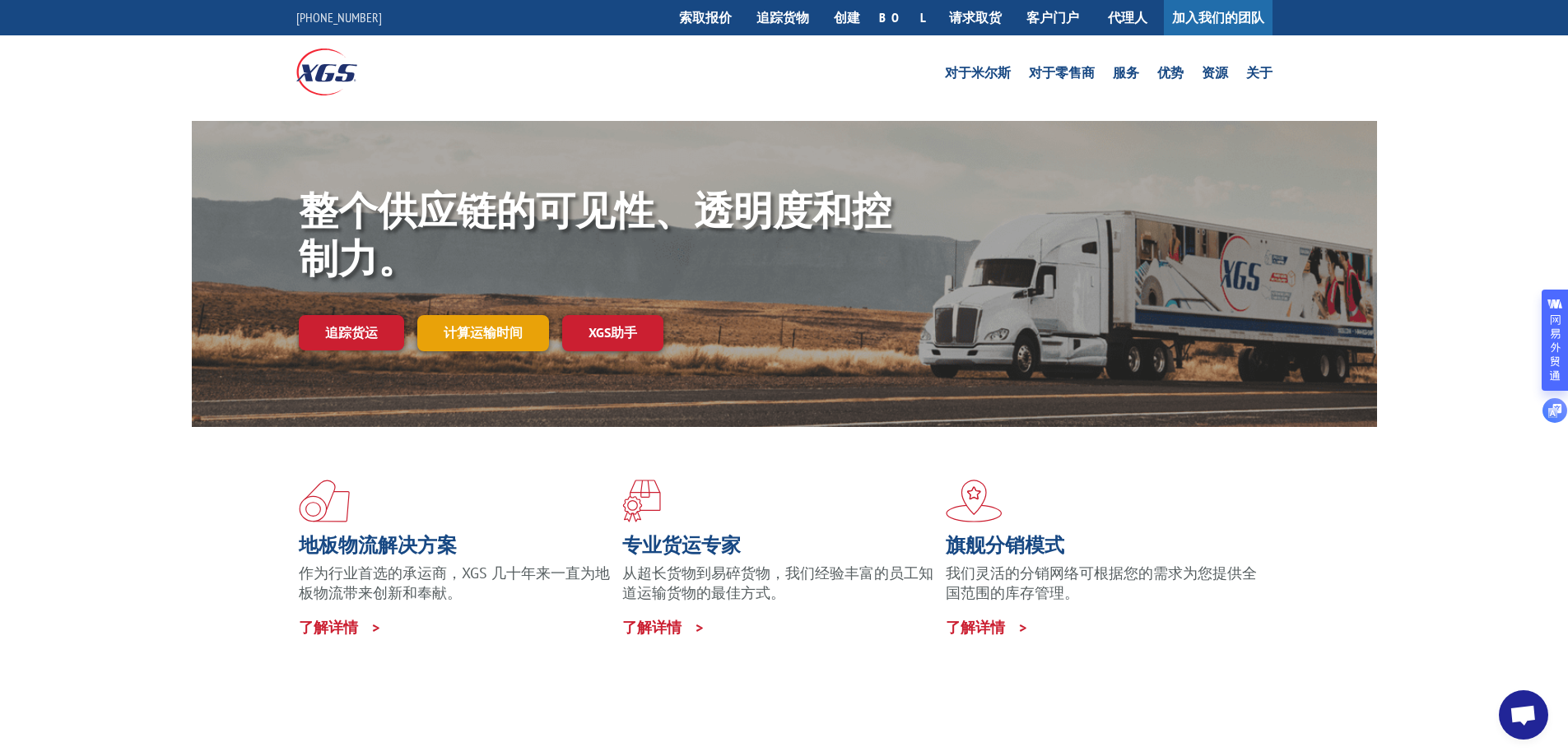
click at [479, 333] on font "计算运输时间" at bounding box center [483, 332] width 79 height 16
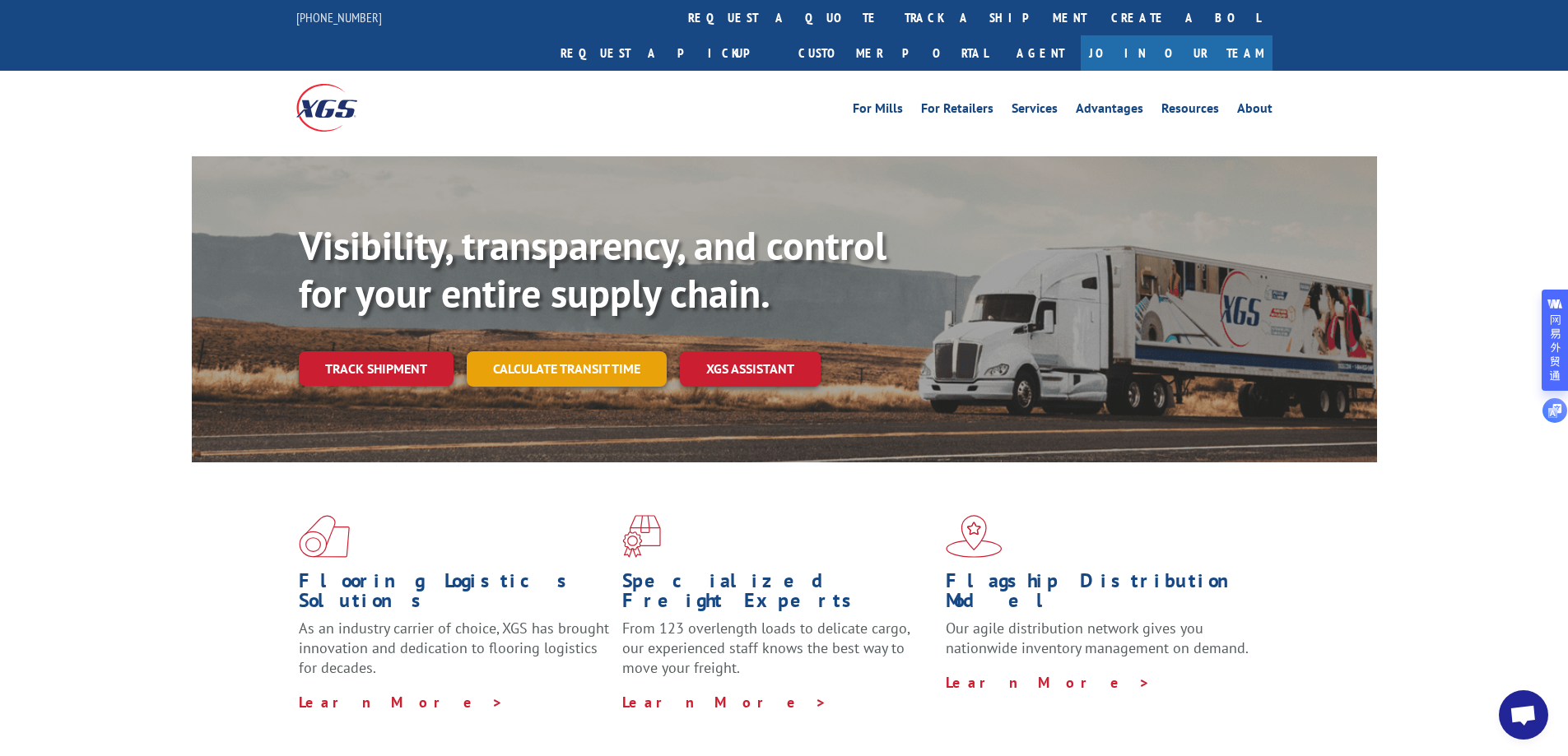
click at [585, 351] on link "Calculate transit time" at bounding box center [566, 369] width 200 height 35
click at [558, 351] on link "Calculate transit time" at bounding box center [566, 369] width 200 height 35
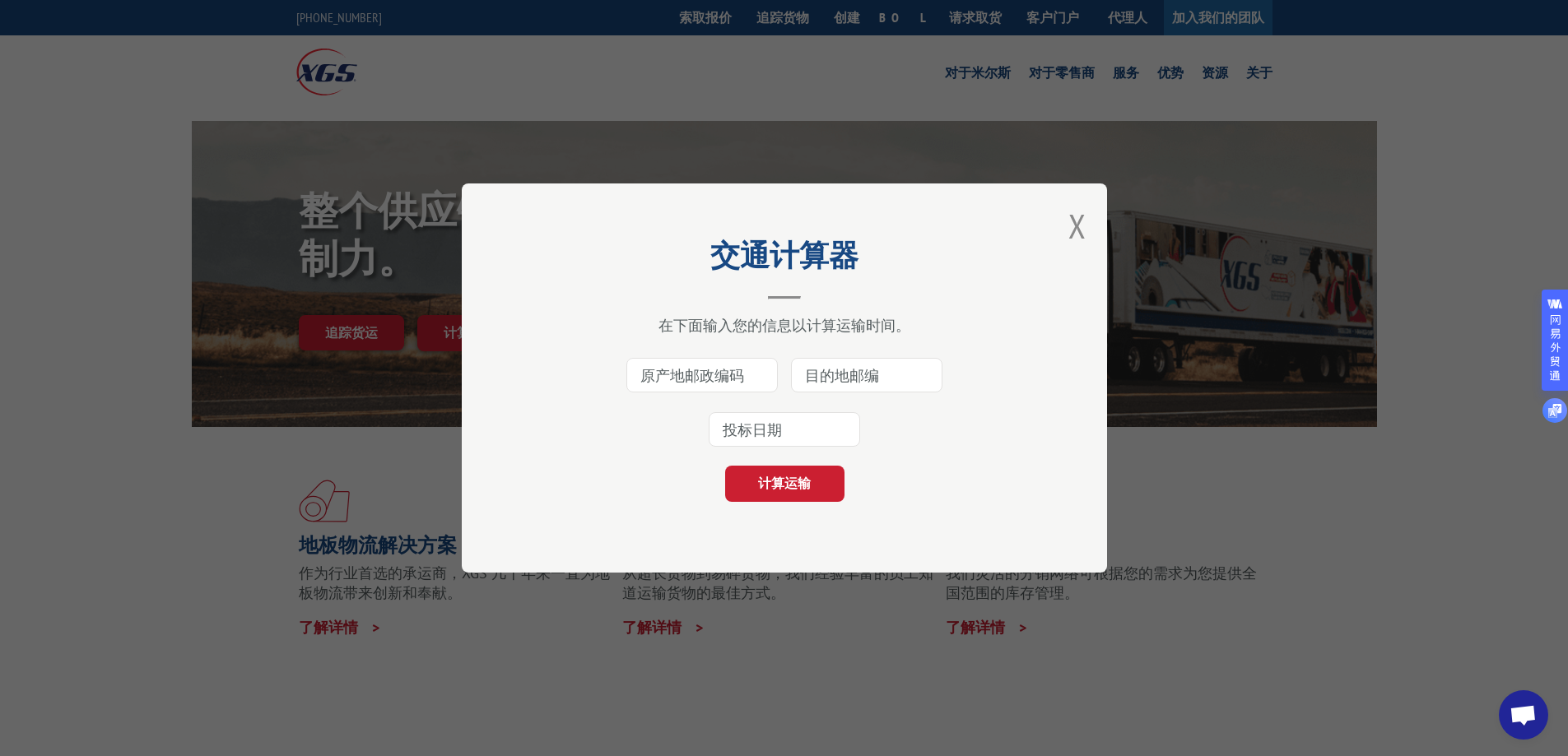
click at [668, 376] on input at bounding box center [702, 375] width 151 height 34
paste input "84087"
type input "84087"
click at [833, 372] on input at bounding box center [867, 375] width 151 height 34
paste input "76119"
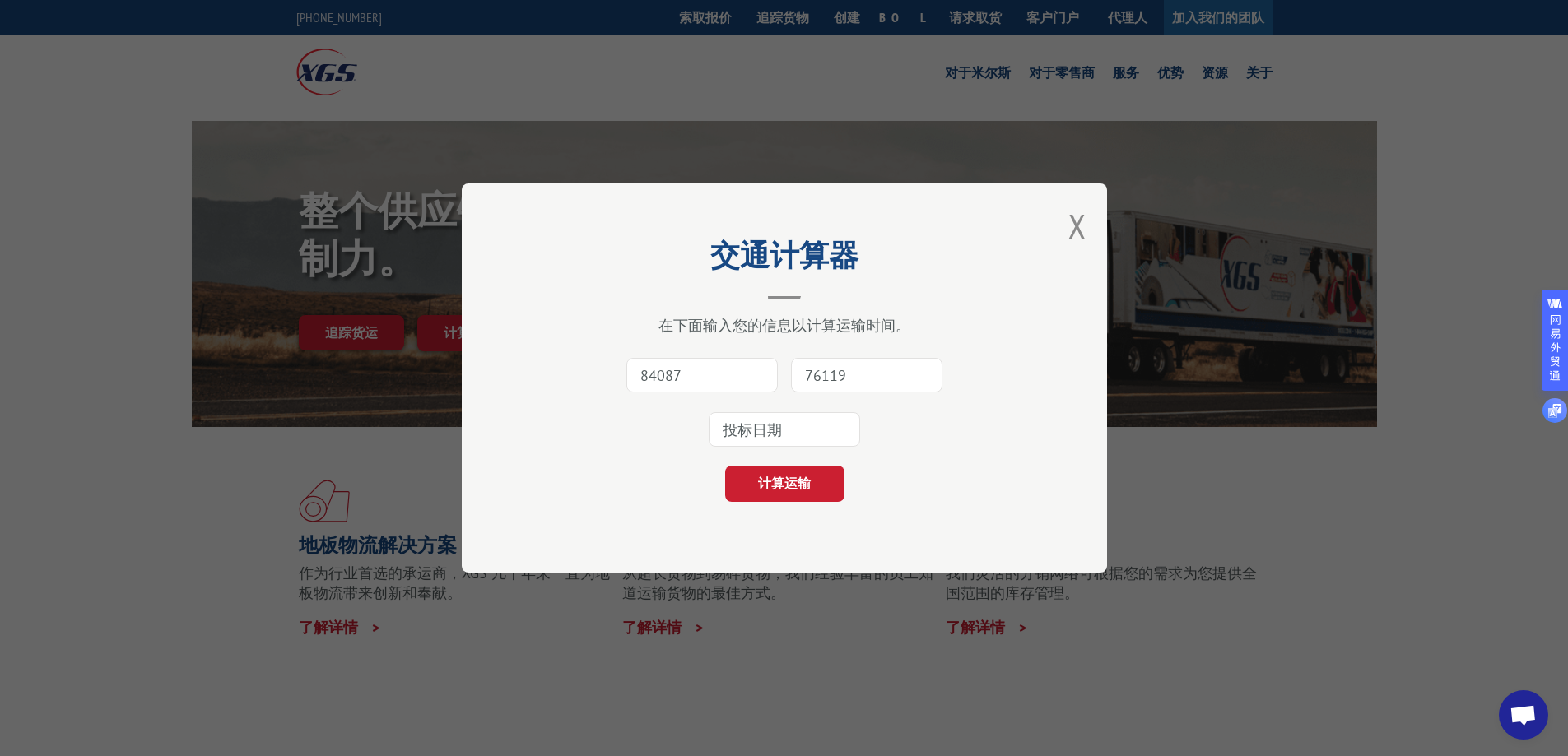
type input "76119"
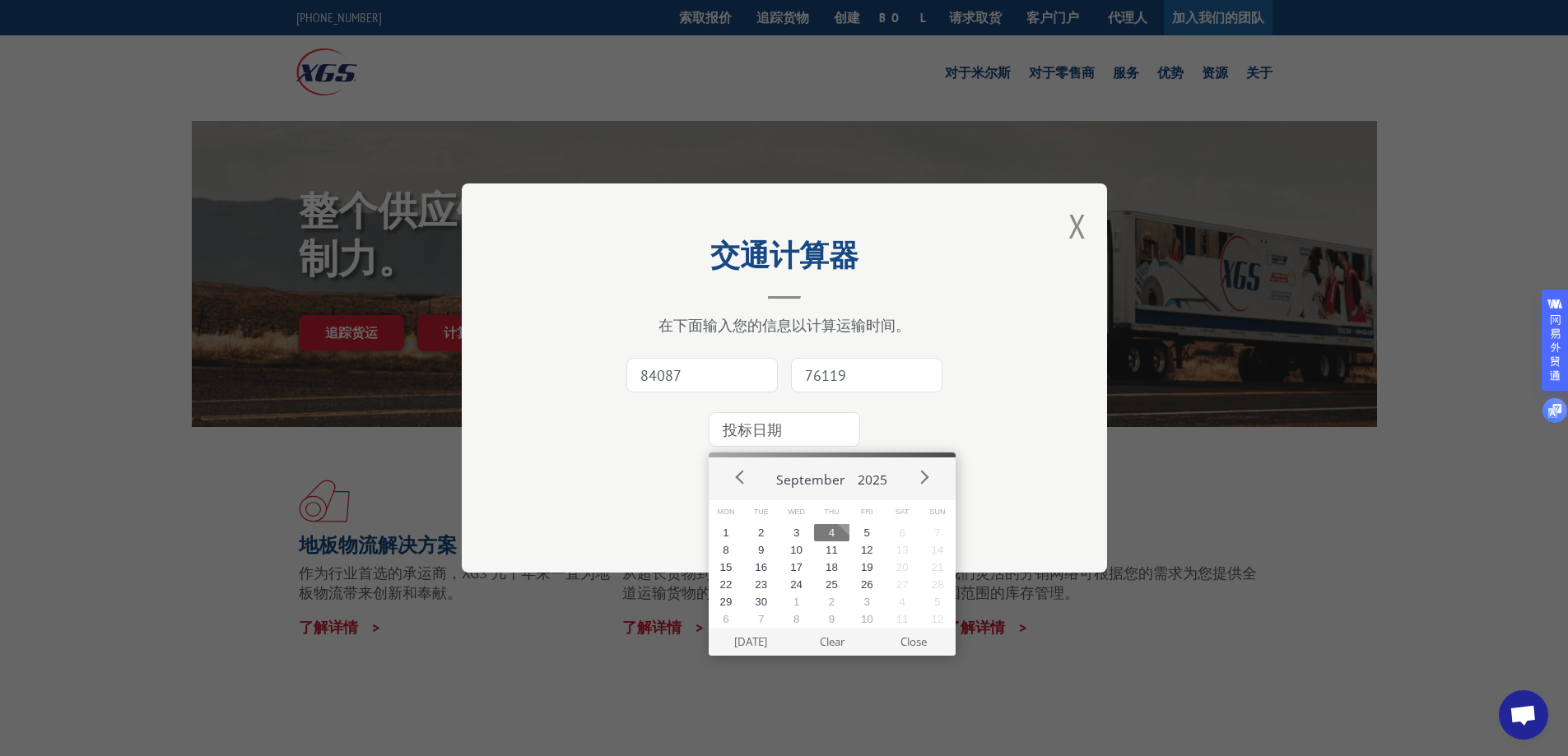
click at [787, 428] on input at bounding box center [784, 430] width 151 height 34
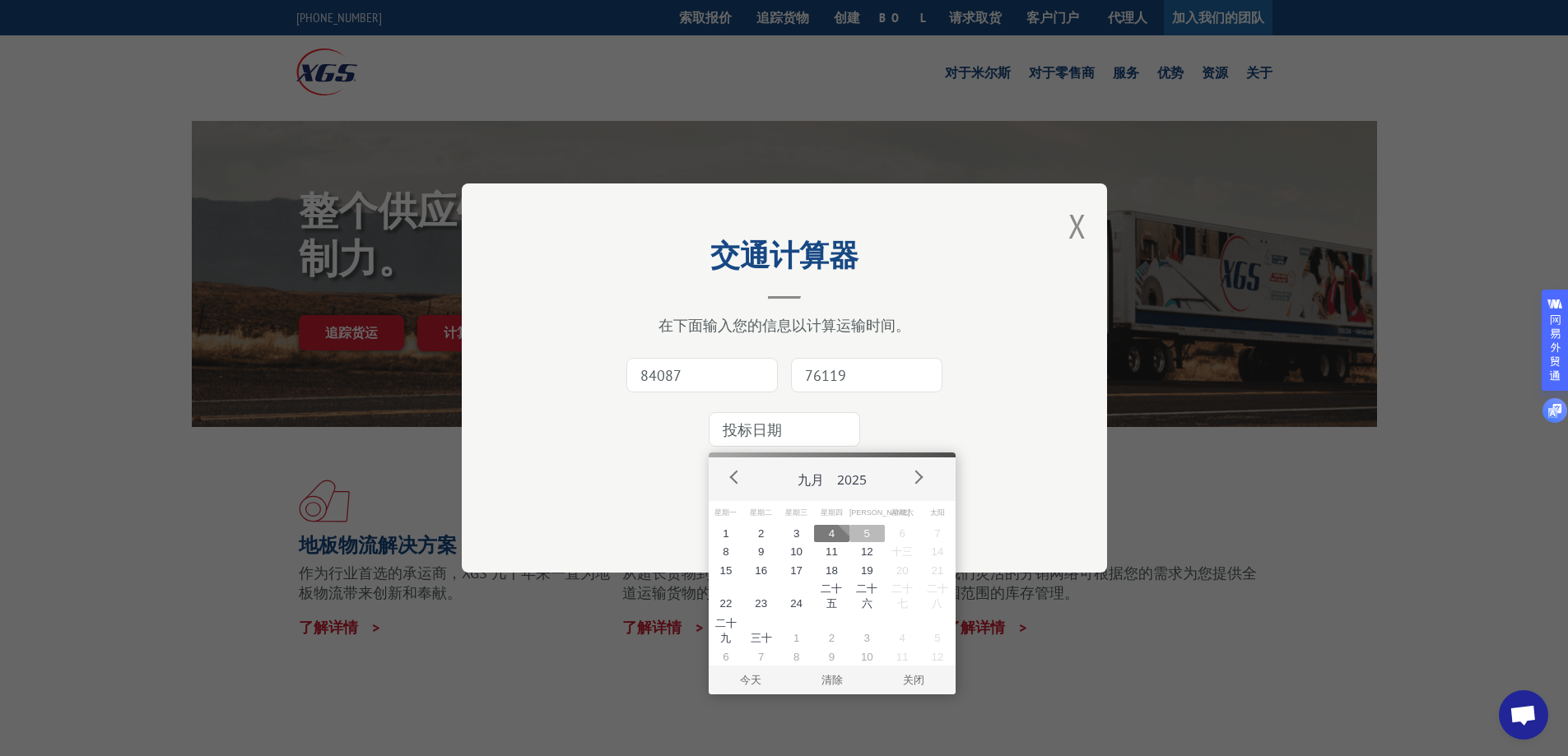
click at [871, 536] on button "5" at bounding box center [867, 533] width 35 height 17
type input "[DATE]"
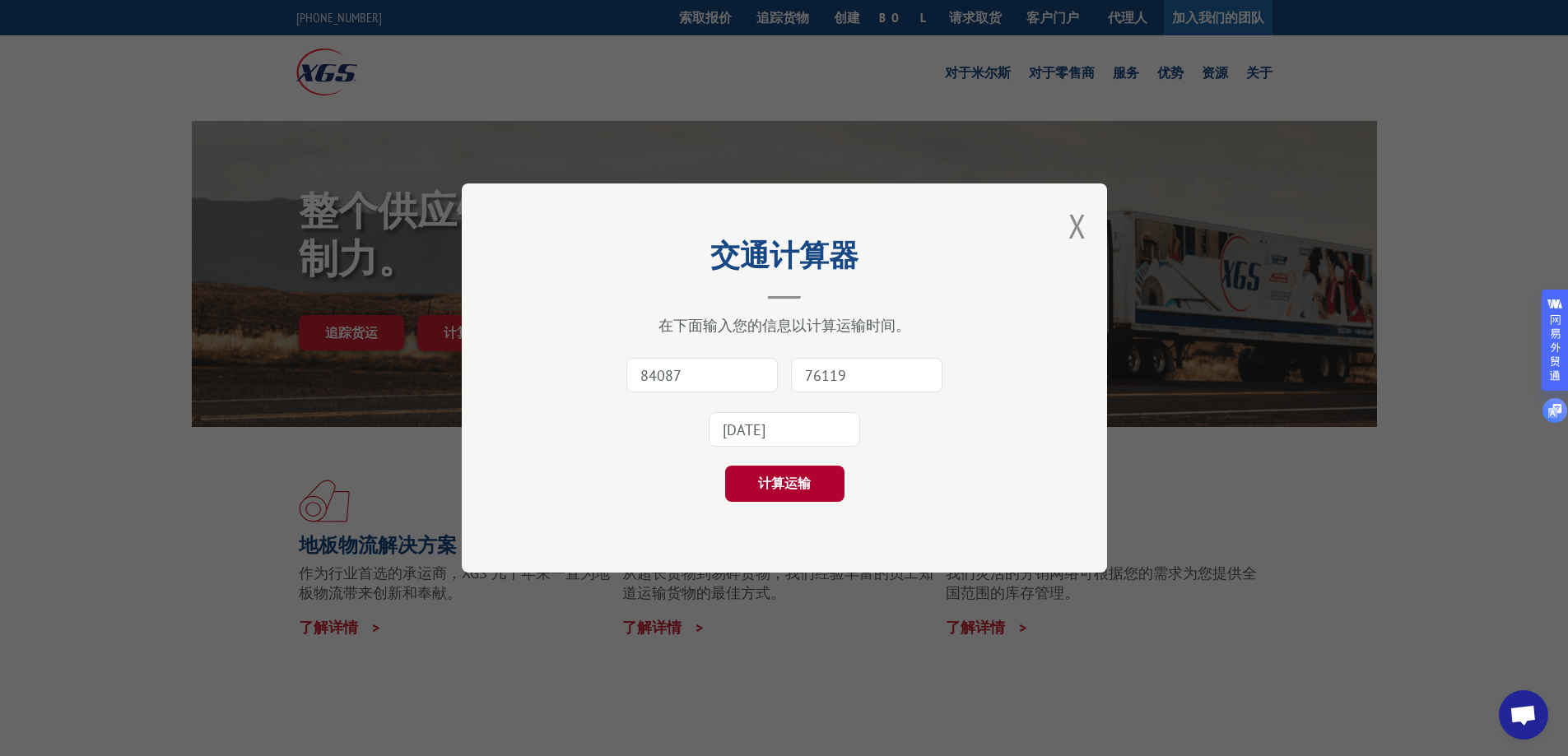
click at [780, 485] on font "计算运输" at bounding box center [784, 483] width 52 height 16
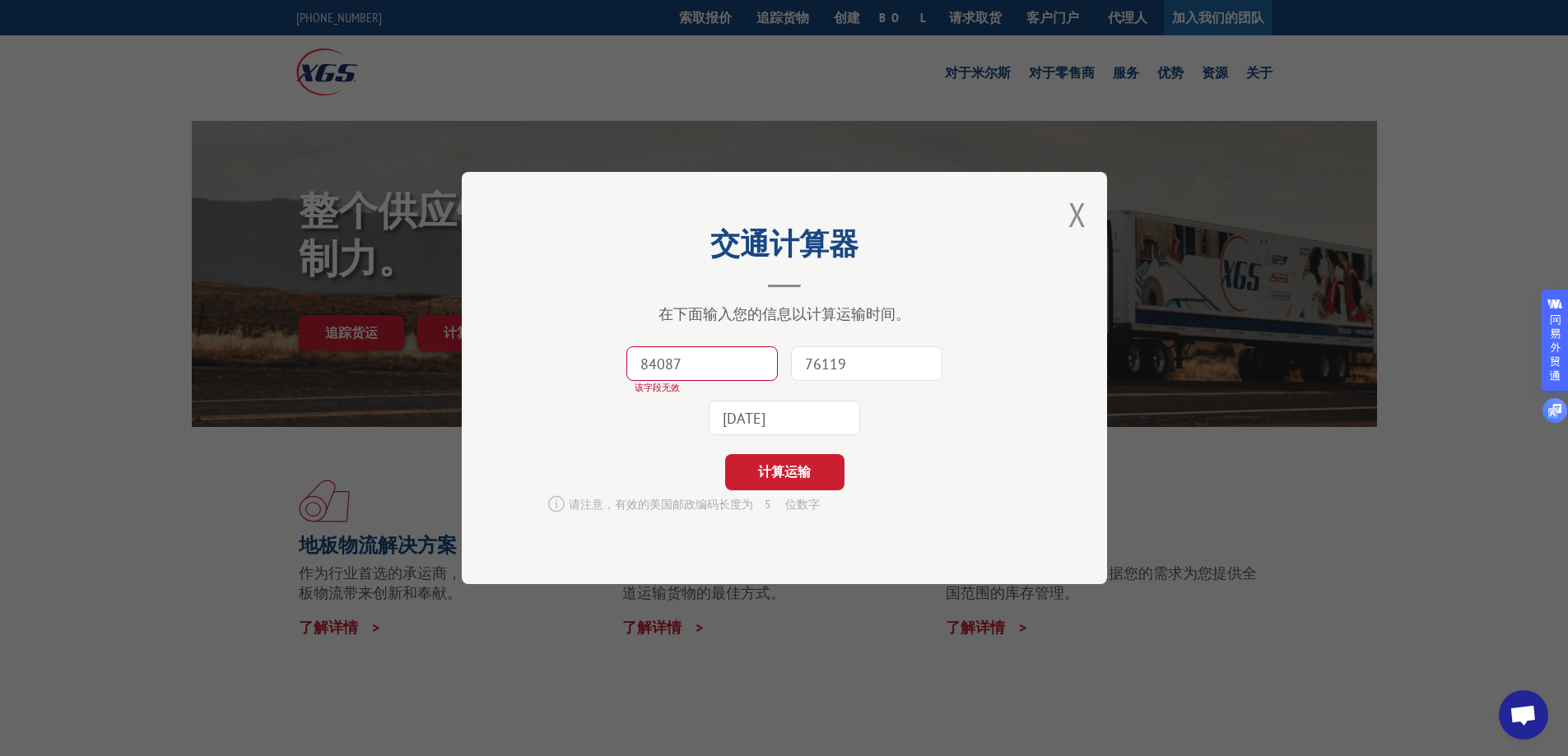
click at [644, 363] on input "84087" at bounding box center [702, 363] width 151 height 34
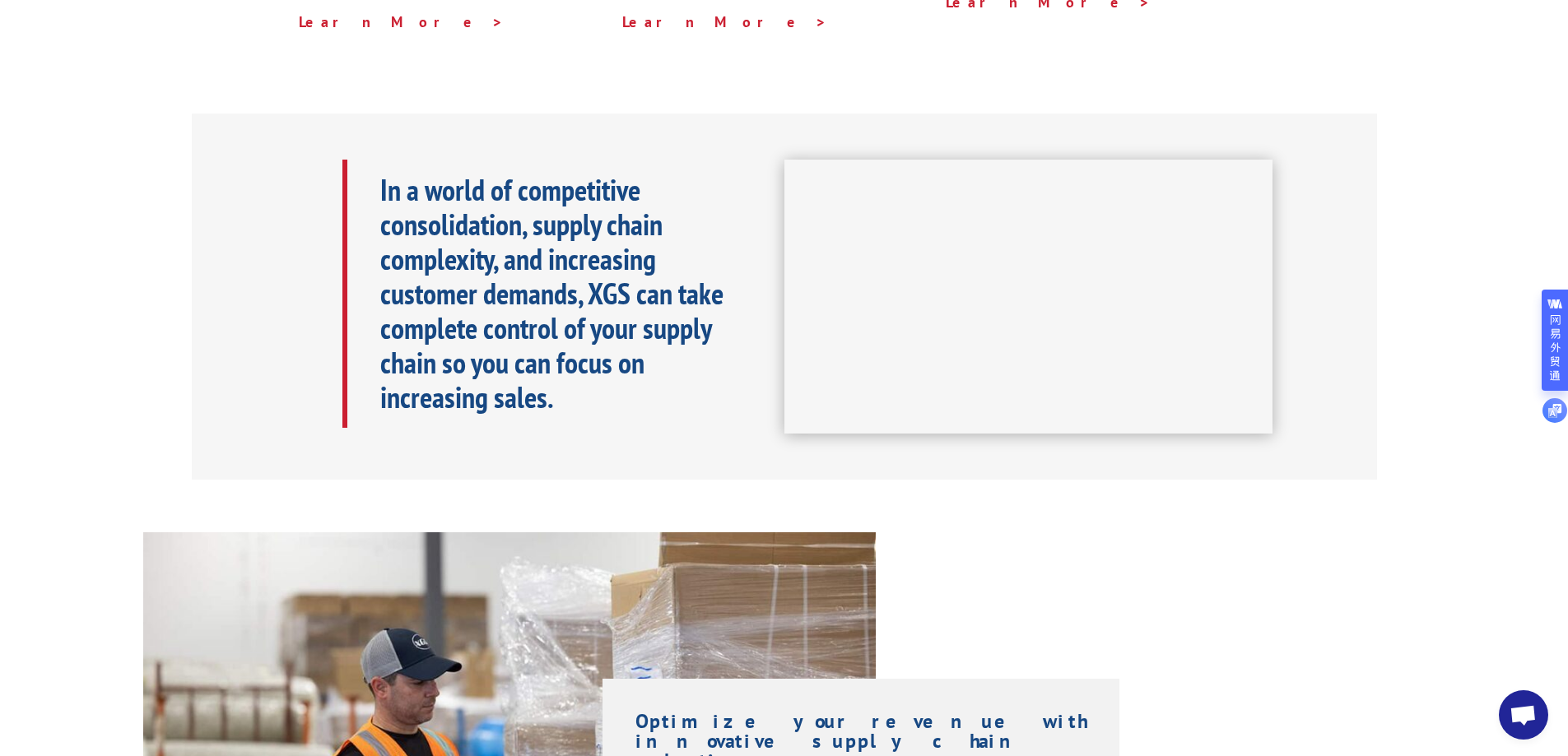
scroll to position [355, 0]
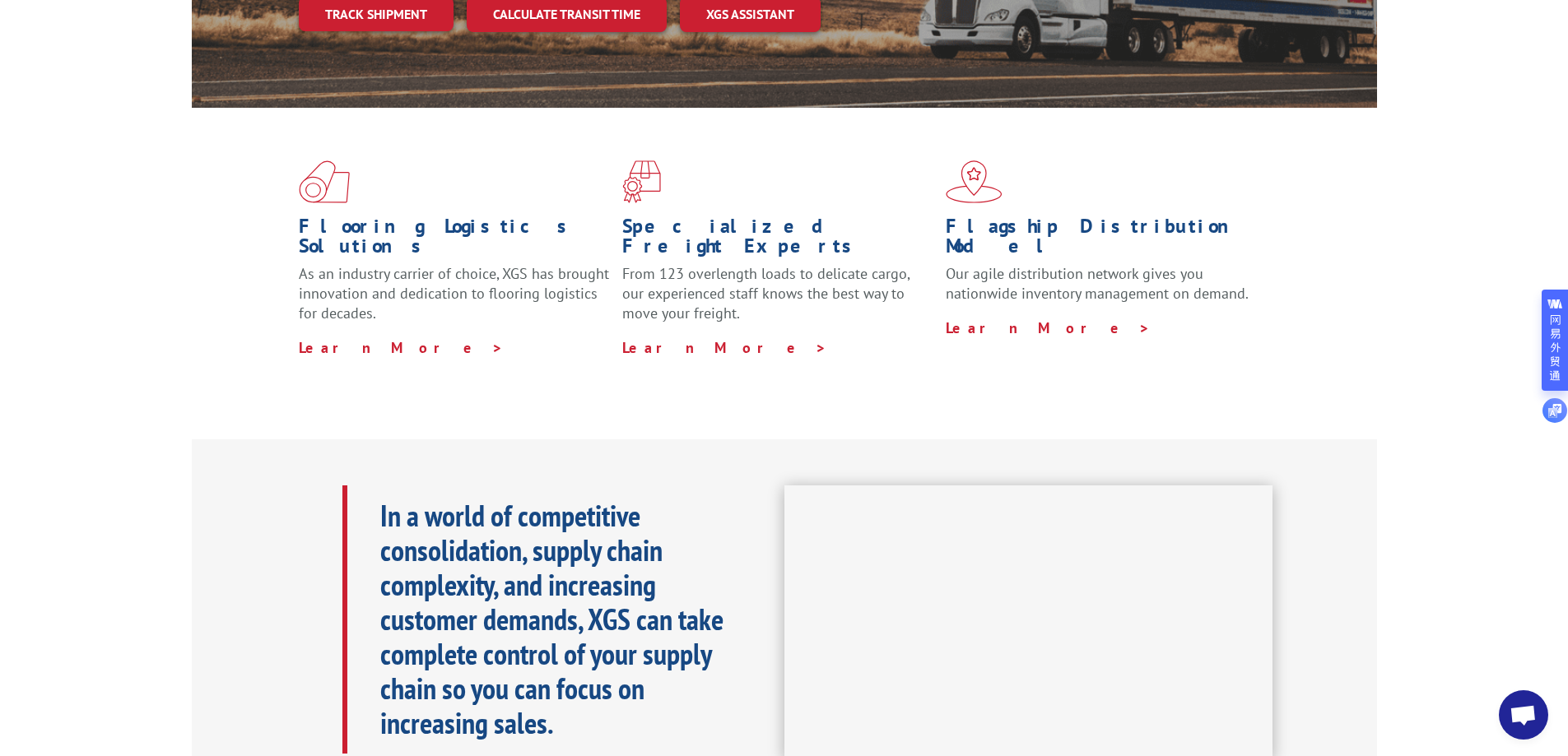
drag, startPoint x: 517, startPoint y: 344, endPoint x: 513, endPoint y: 362, distance: 18.4
click at [517, 344] on div "Flooring Logistics Solutions As an industry carrier of choice, XGS has brought …" at bounding box center [784, 259] width 1186 height 302
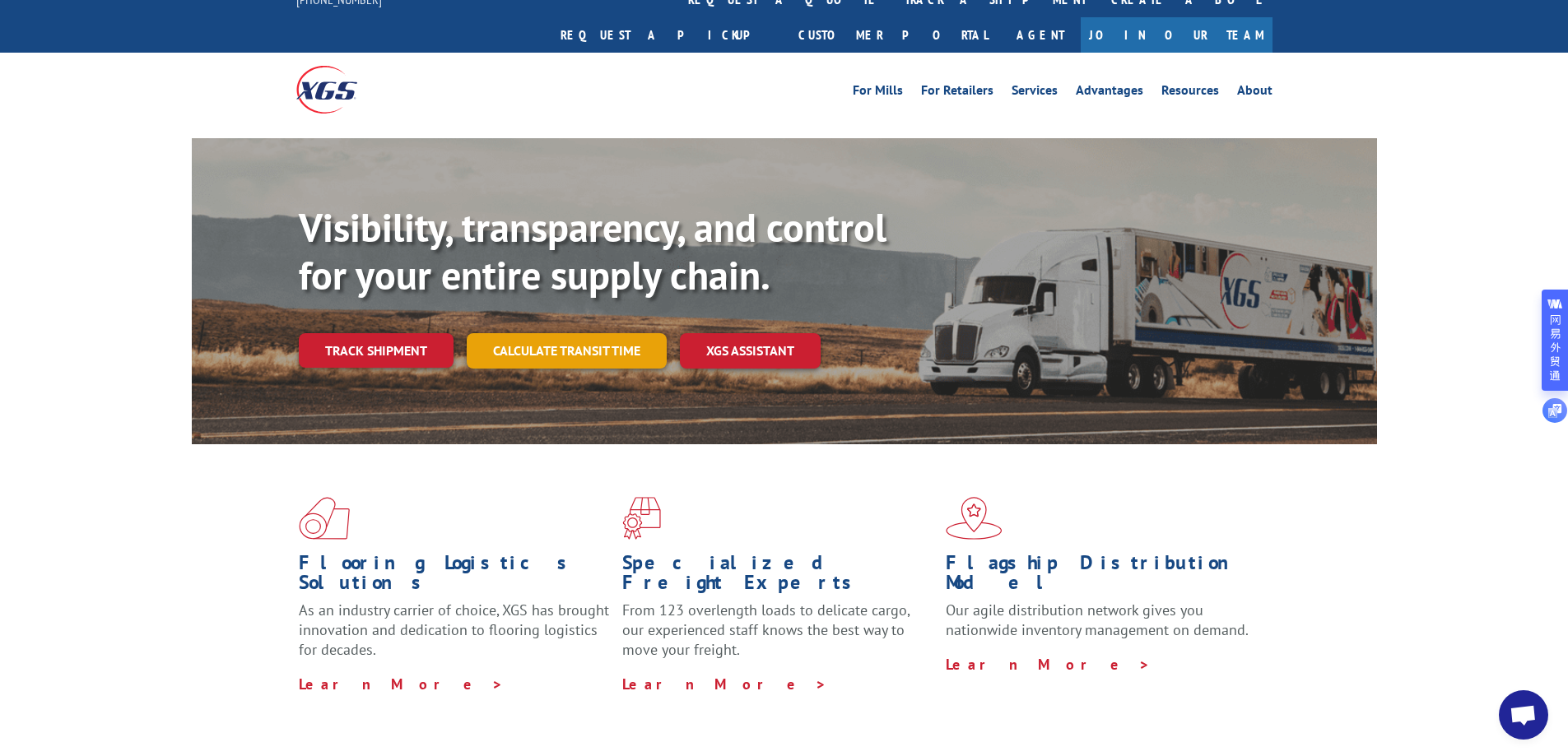
scroll to position [0, 0]
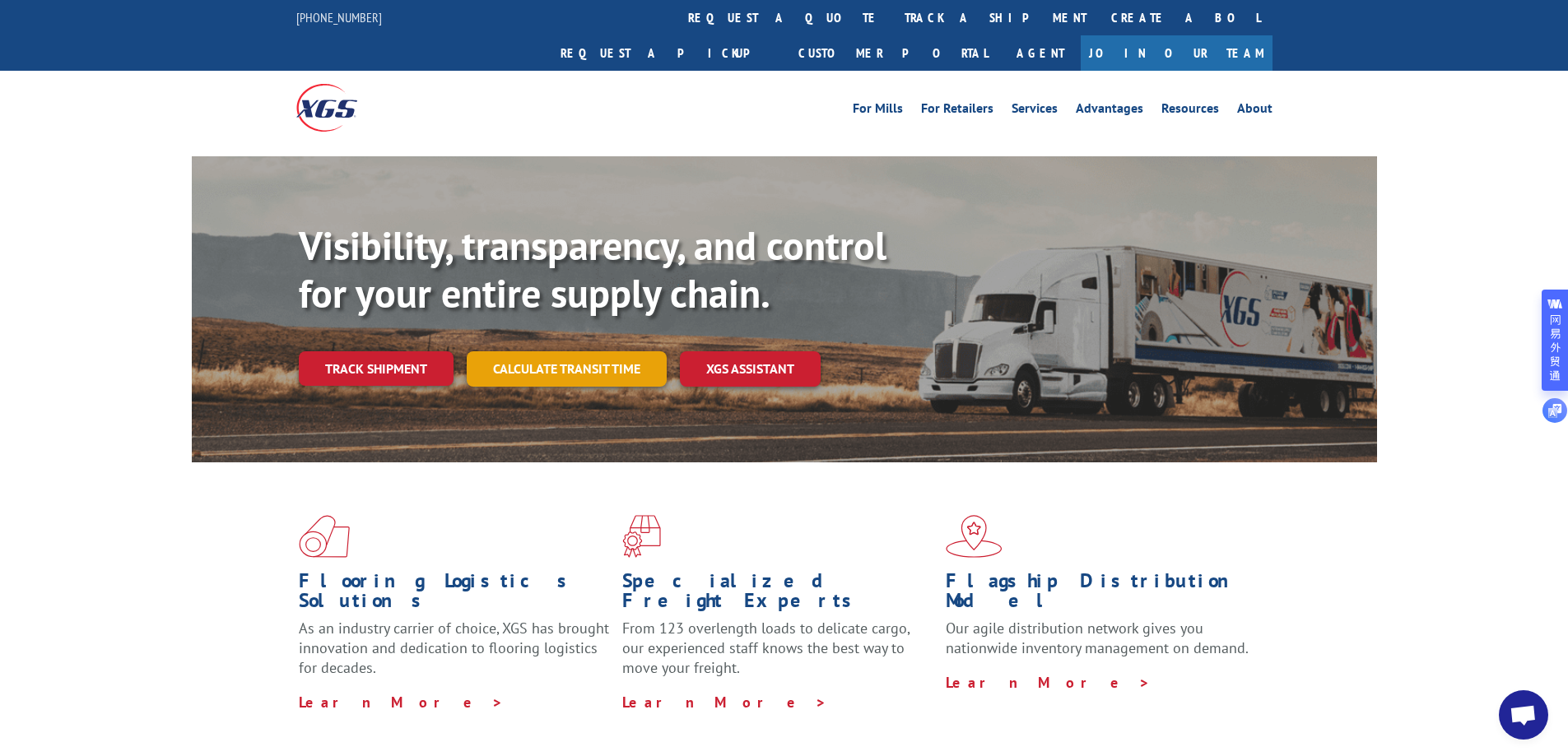
click at [570, 351] on link "Calculate transit time" at bounding box center [566, 369] width 200 height 35
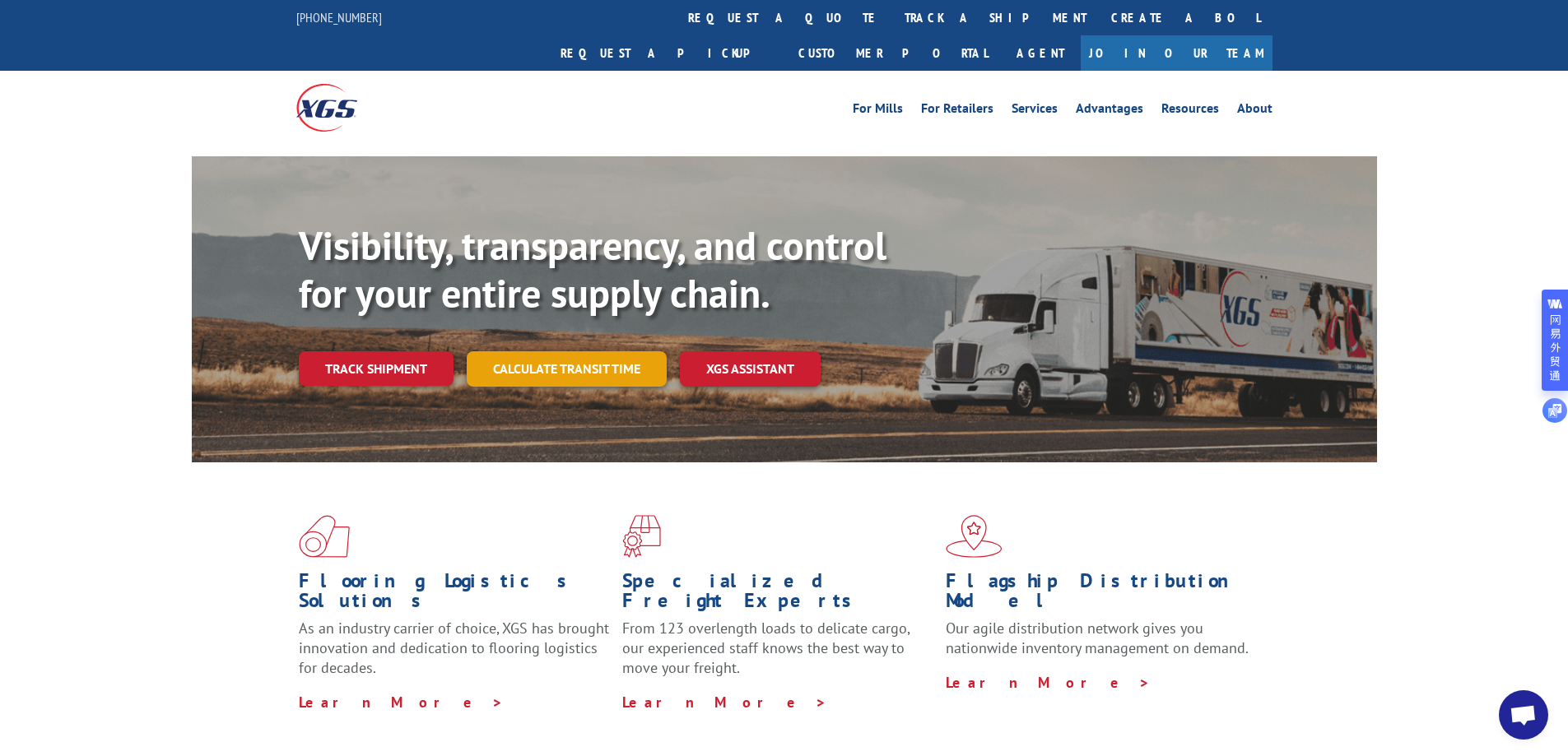
click at [570, 351] on link "Calculate transit time" at bounding box center [566, 369] width 200 height 35
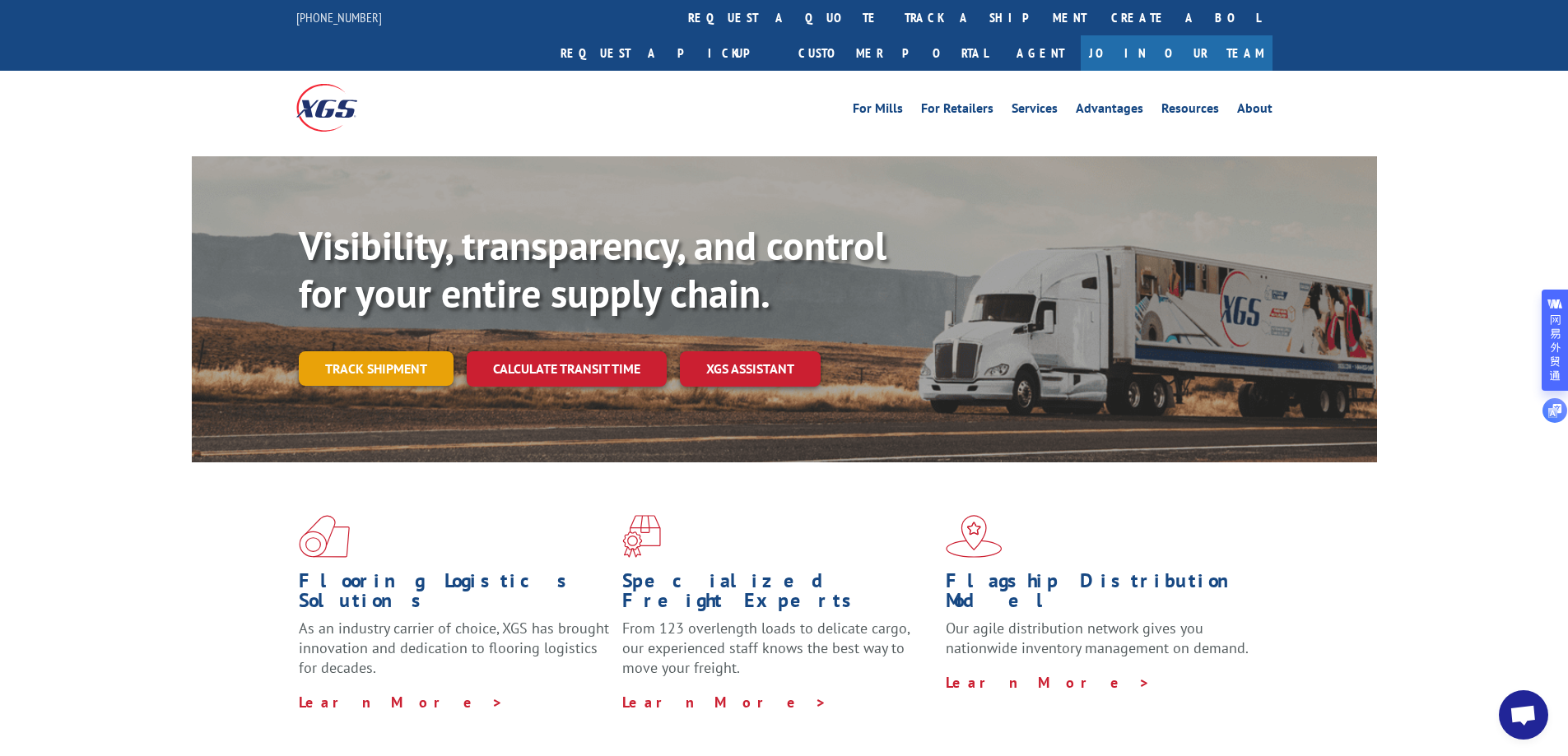
click at [380, 351] on link "Track shipment" at bounding box center [376, 369] width 155 height 34
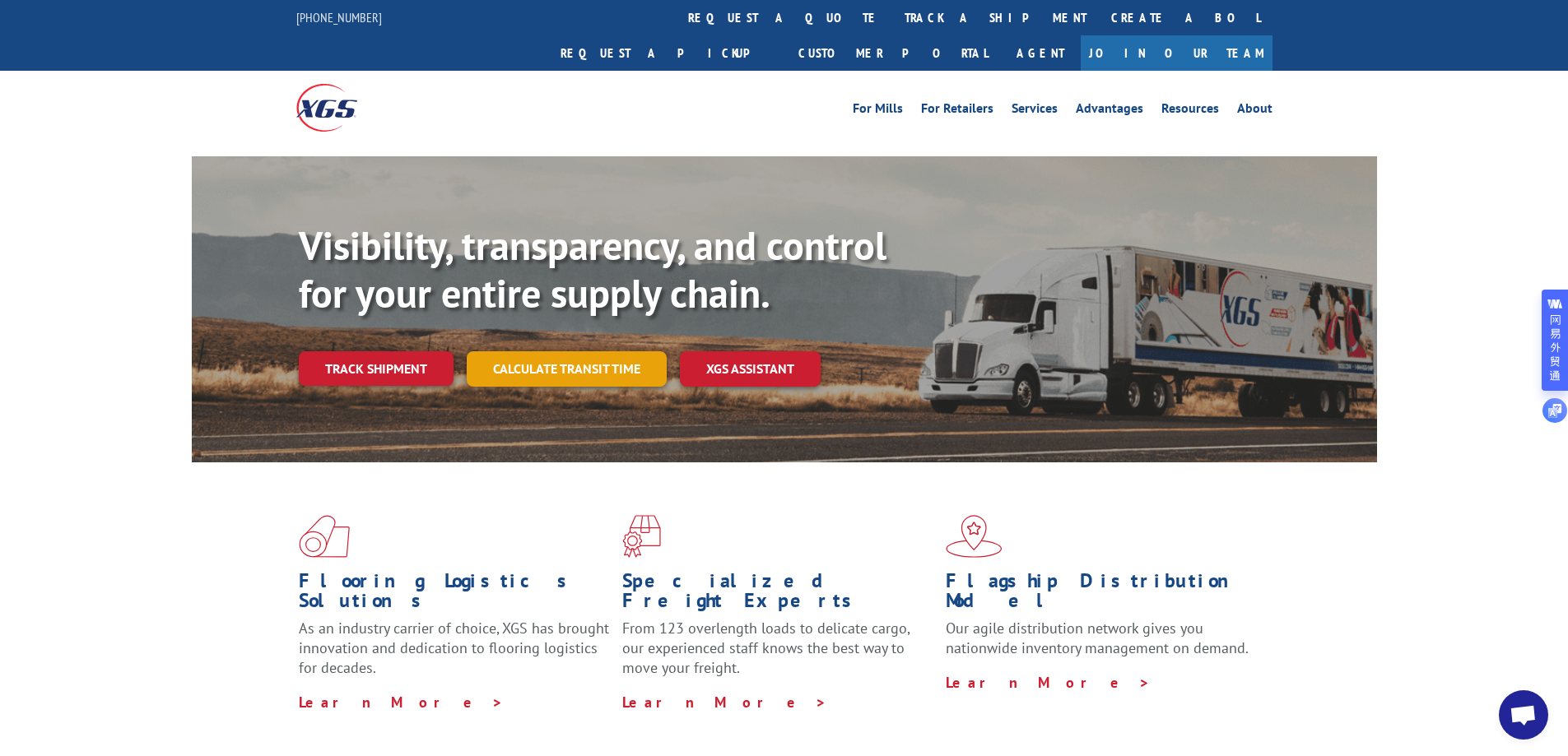
click at [565, 351] on link "Calculate transit time" at bounding box center [566, 369] width 200 height 35
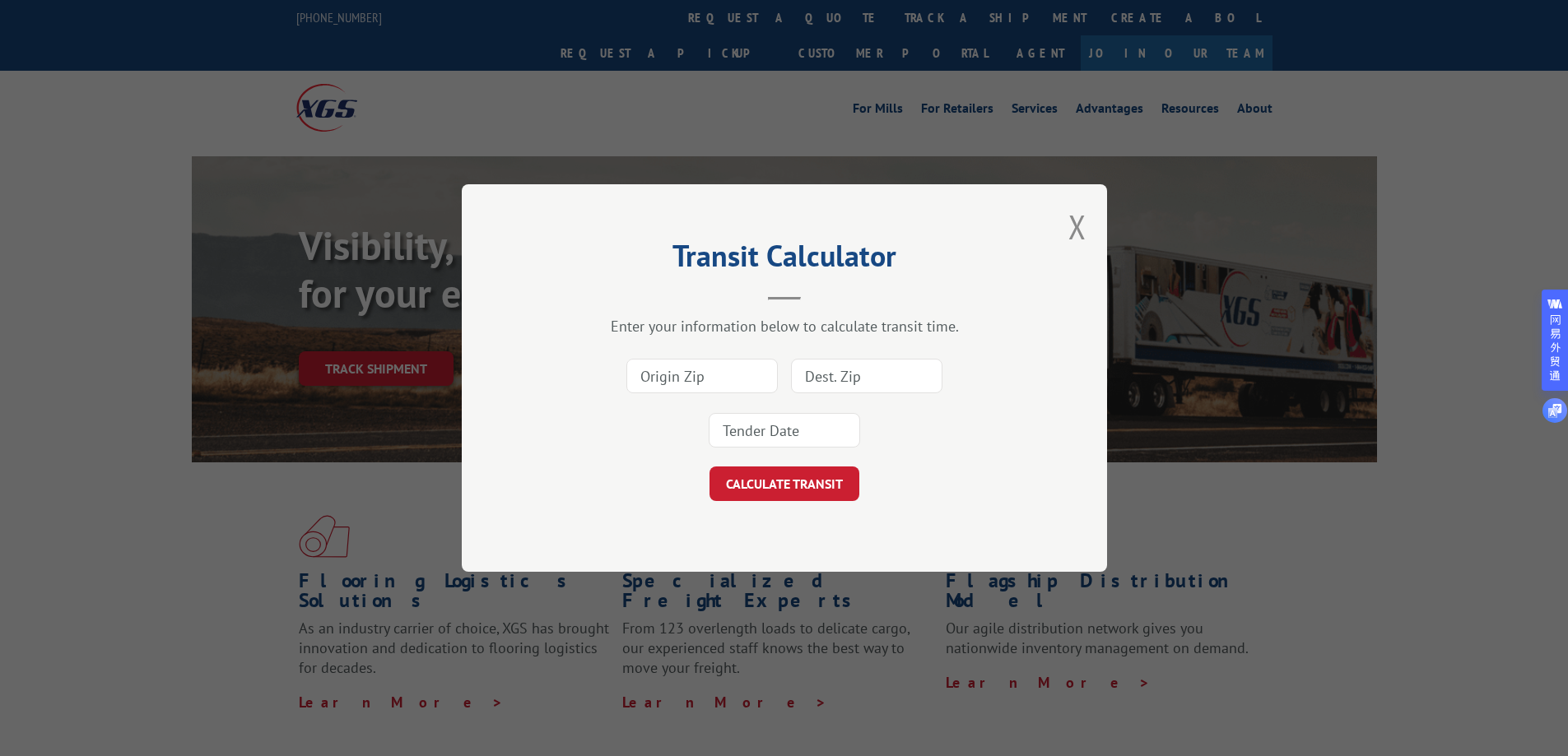
click at [688, 380] on input at bounding box center [702, 376] width 151 height 34
click at [657, 379] on input at bounding box center [702, 376] width 151 height 34
paste input "84087"
type input "84087"
click at [808, 384] on input at bounding box center [867, 376] width 151 height 34
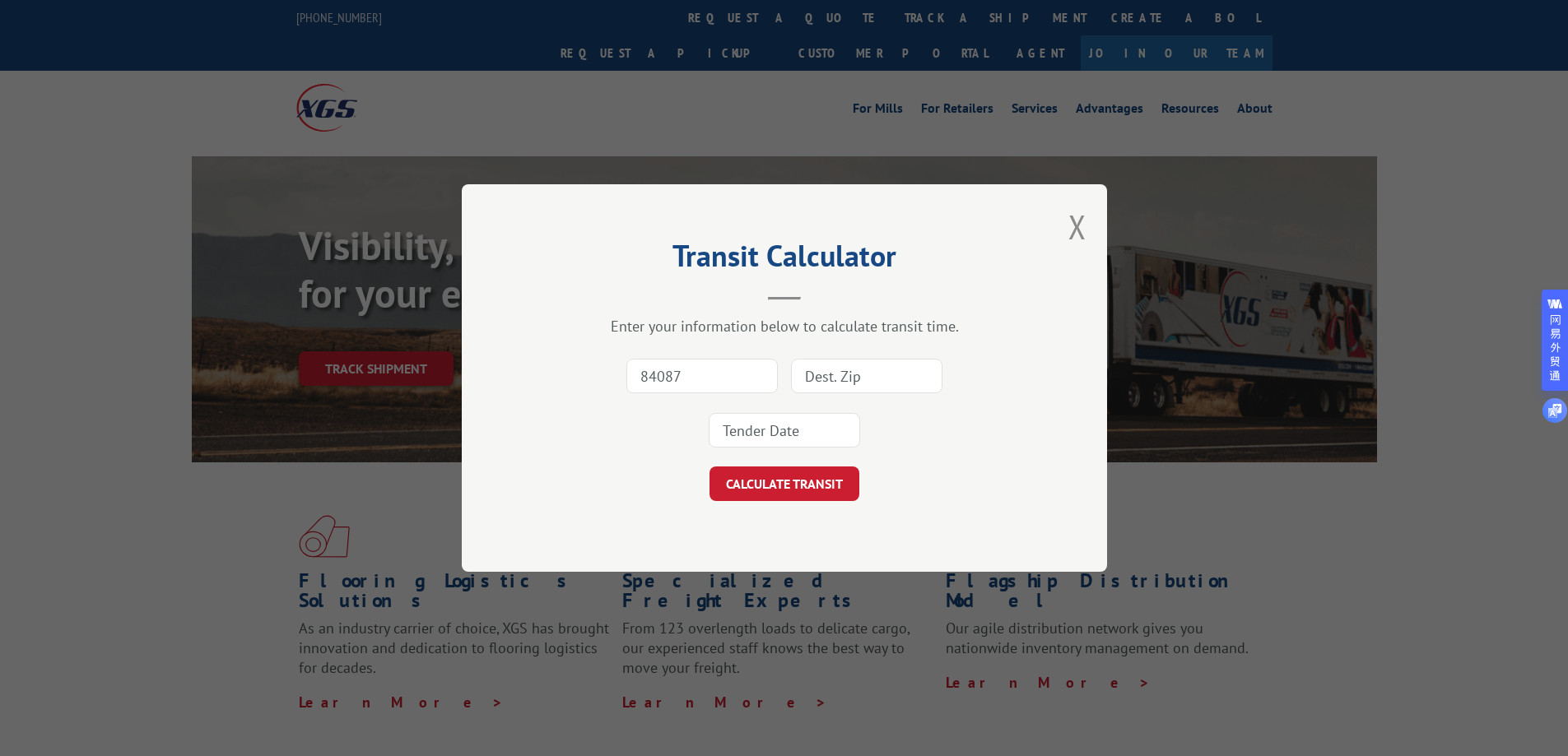
paste input "76119"
type input "76119"
click at [785, 440] on input at bounding box center [784, 430] width 151 height 34
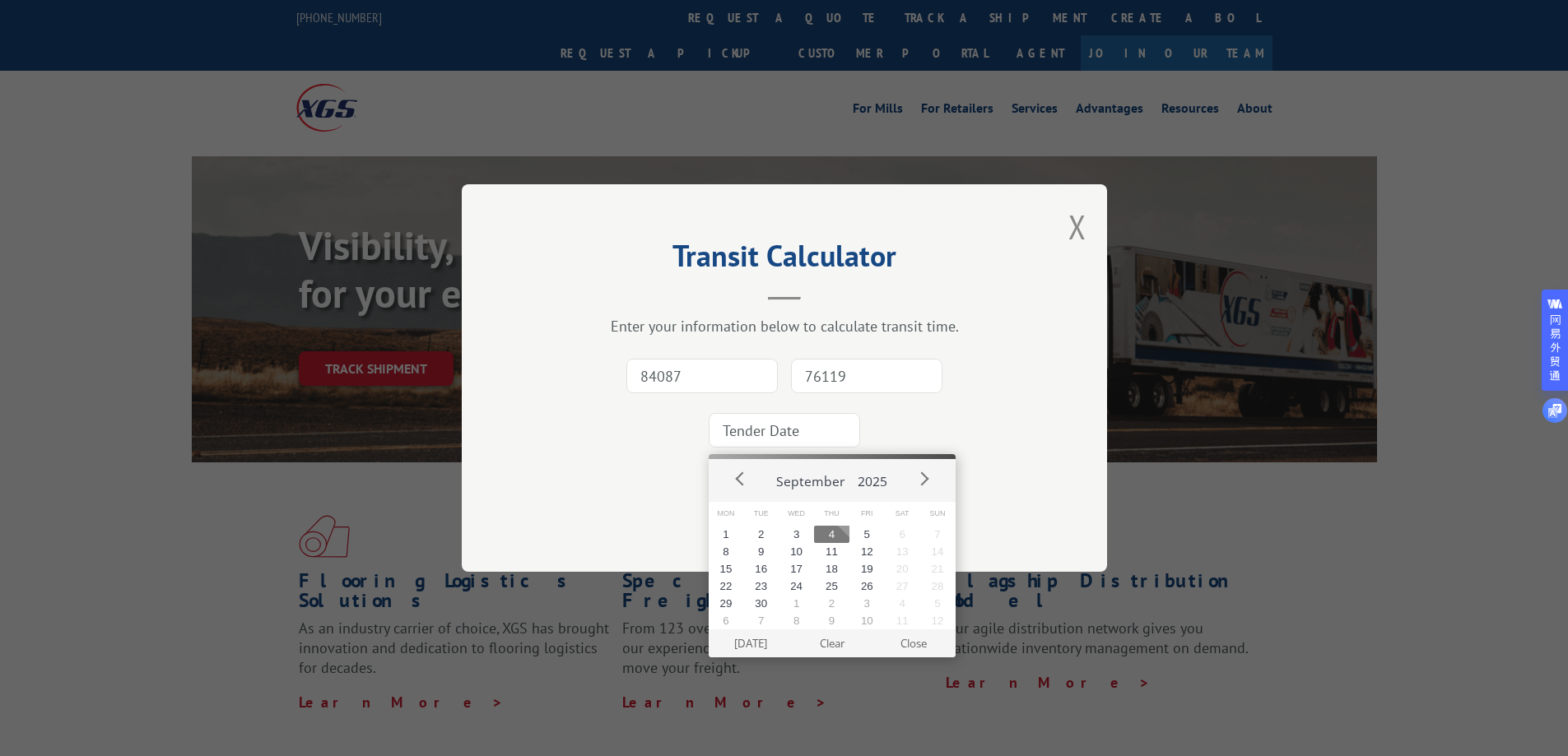
click at [833, 536] on button "4" at bounding box center [831, 534] width 35 height 17
type input "2025-09-04"
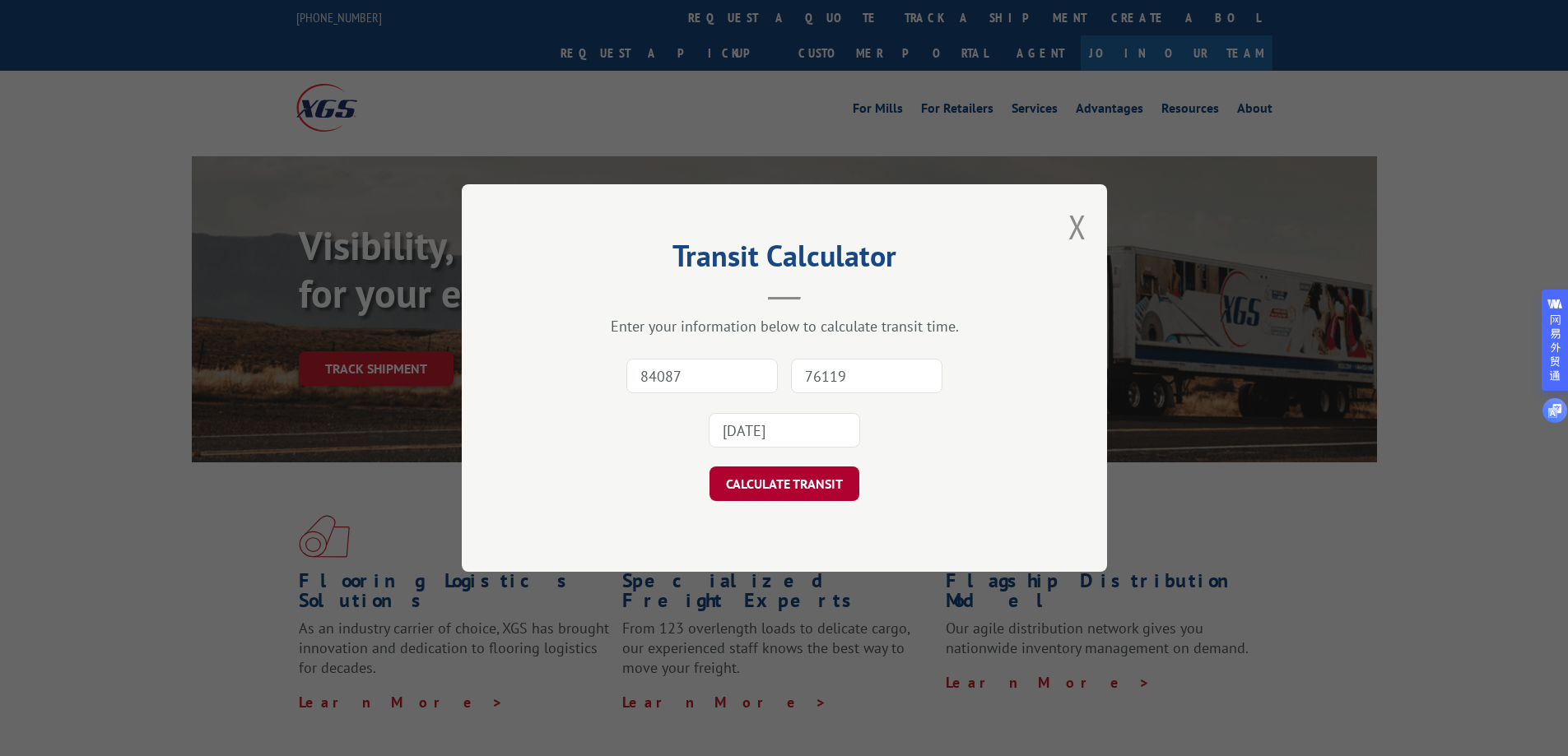
click at [802, 474] on button "CALCULATE TRANSIT" at bounding box center [784, 484] width 149 height 34
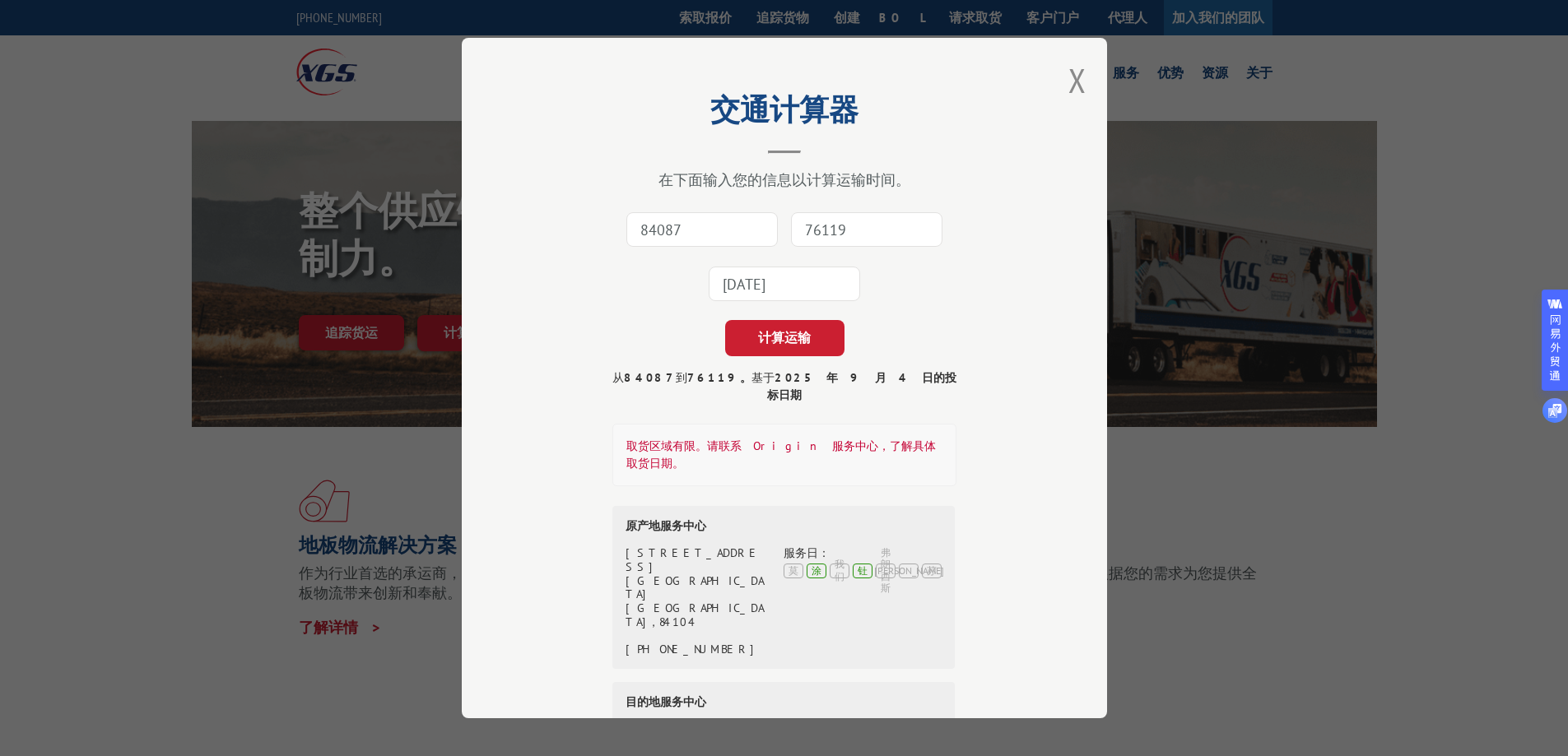
click at [954, 274] on div "84087 76119 2025-09-04" at bounding box center [784, 257] width 480 height 108
click at [717, 228] on input "84087" at bounding box center [702, 229] width 151 height 34
type input "84087"
click at [845, 229] on input "76119" at bounding box center [867, 229] width 151 height 34
type input "76119"
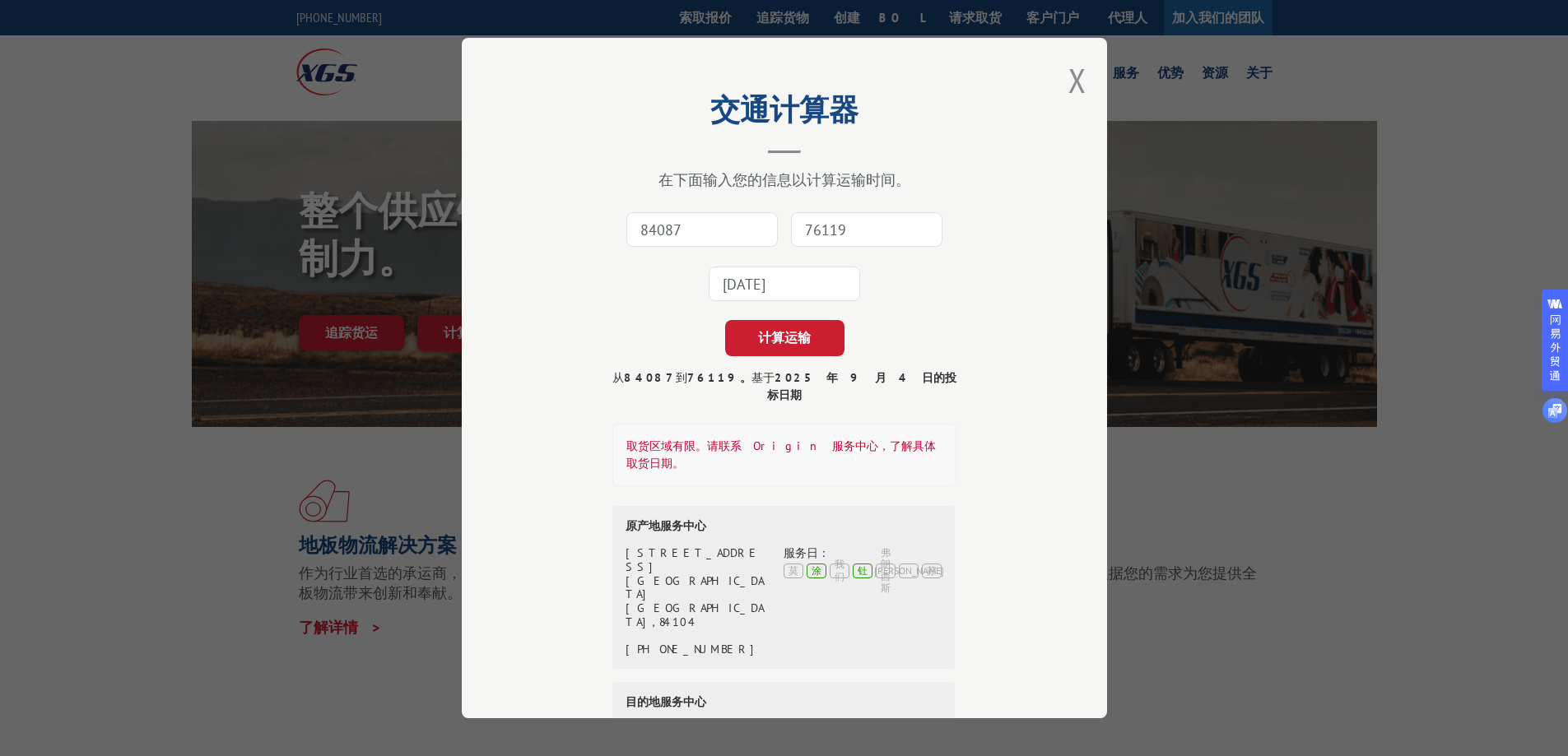
click at [781, 291] on input "2025-09-04" at bounding box center [784, 284] width 151 height 34
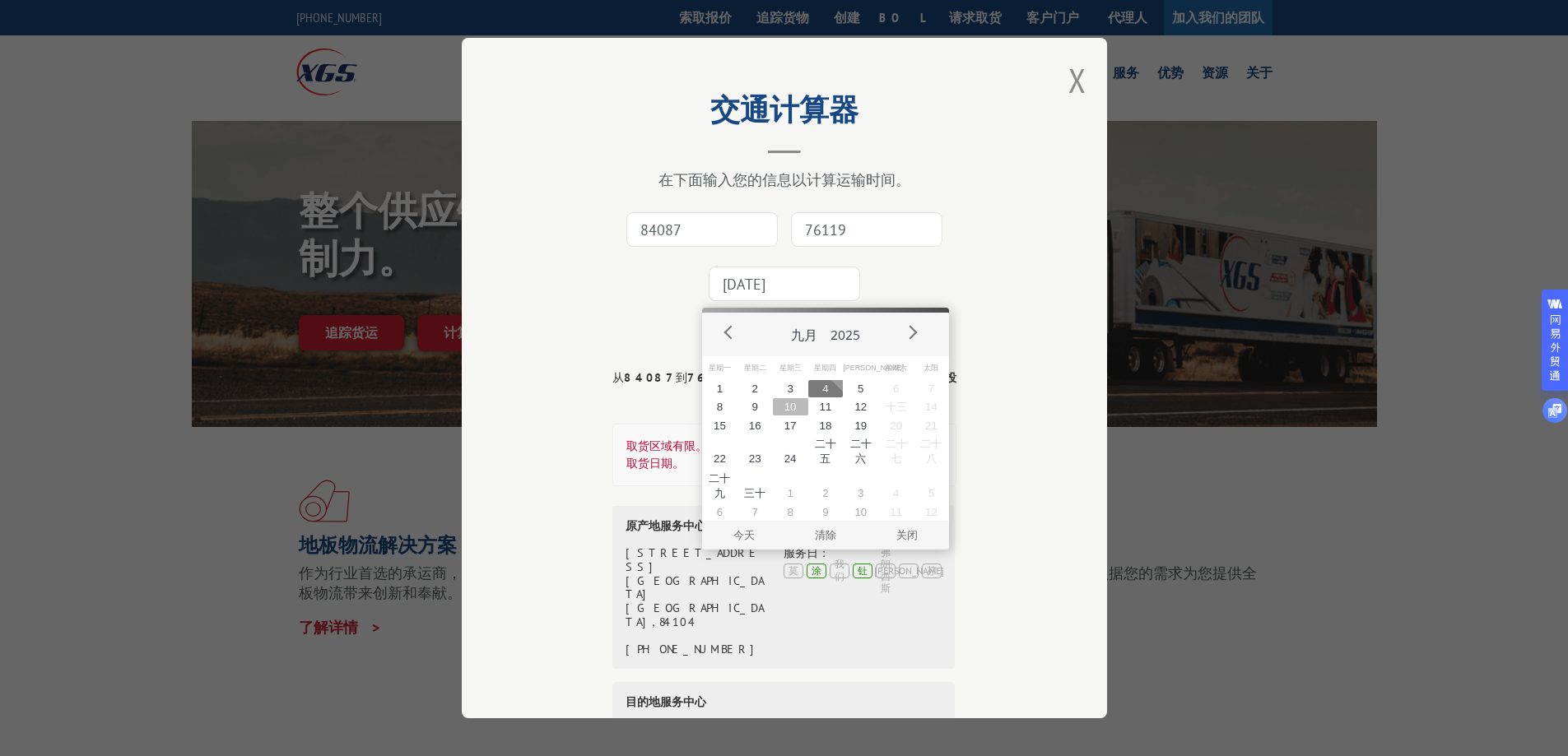
click at [785, 406] on font "10" at bounding box center [790, 407] width 12 height 12
click at [1031, 271] on div "交通计算器 在下面输入您的信息以计算运输时间。 84087 76119 2025-09-04 此字段是必需的 计算运输 从 84087 到 76119。 基于…" at bounding box center [784, 378] width 645 height 680
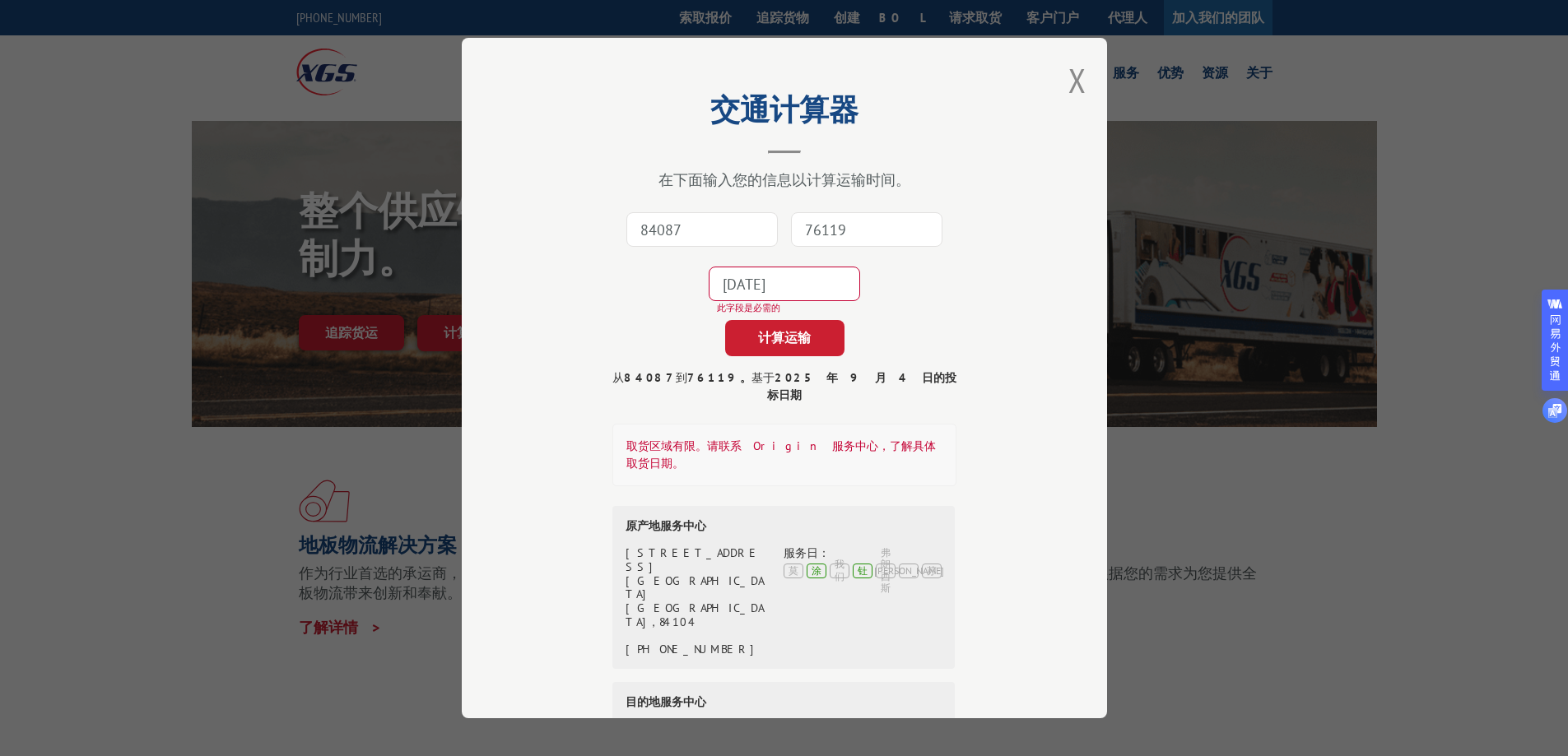
click at [807, 284] on input "2025-09-04" at bounding box center [784, 284] width 151 height 34
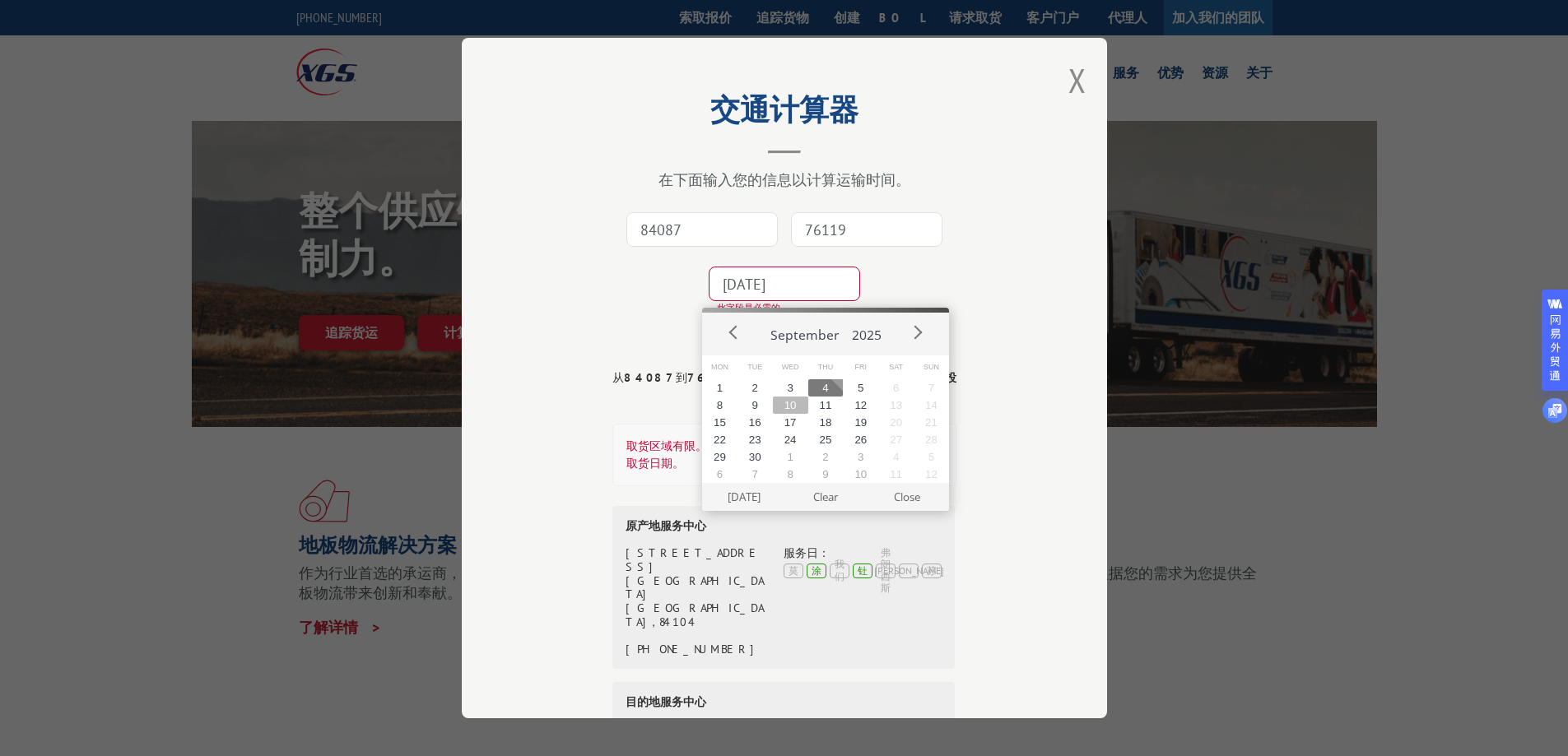
click at [791, 407] on button "10" at bounding box center [790, 405] width 35 height 17
type input "2025-09-10"
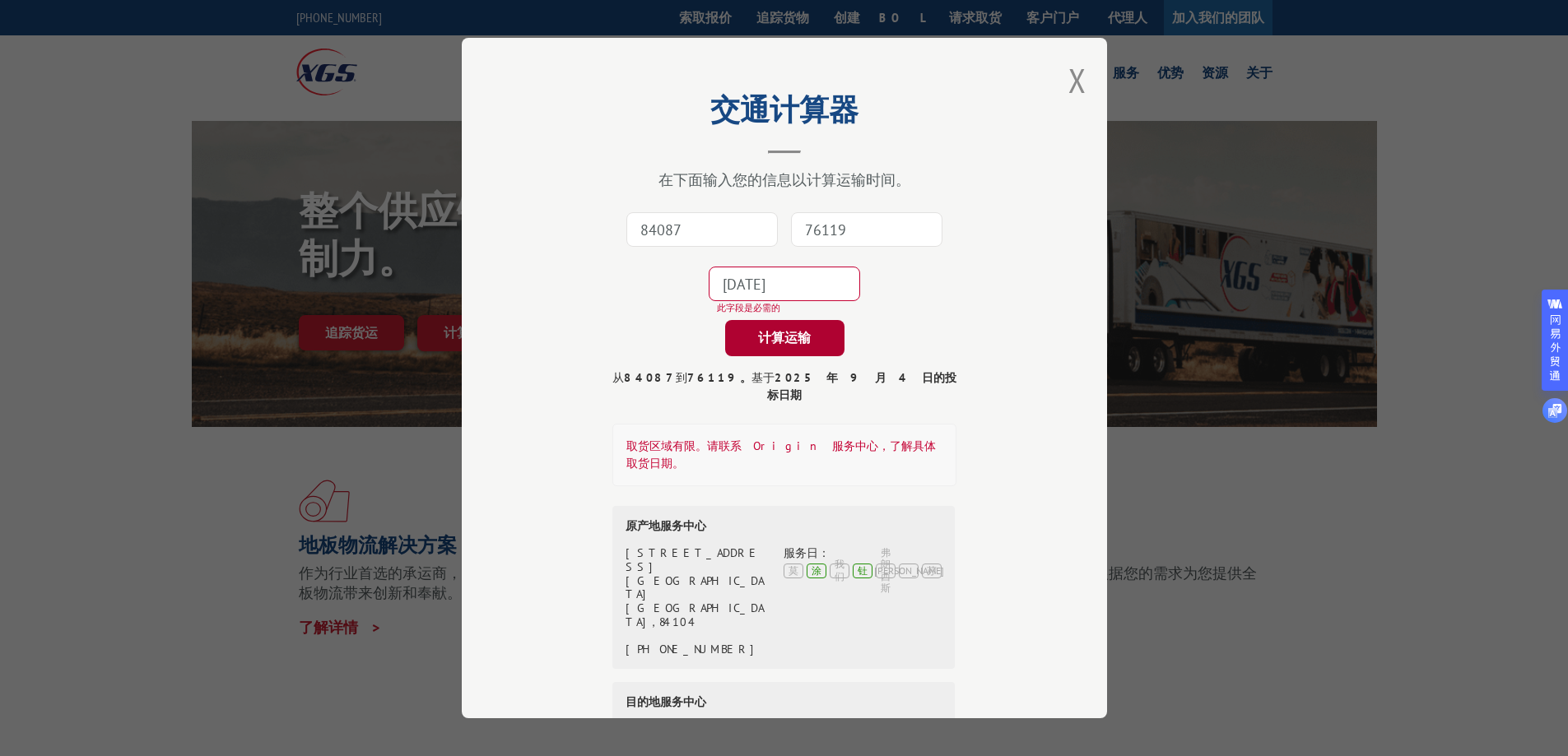
click at [772, 334] on font "计算运输" at bounding box center [784, 337] width 52 height 16
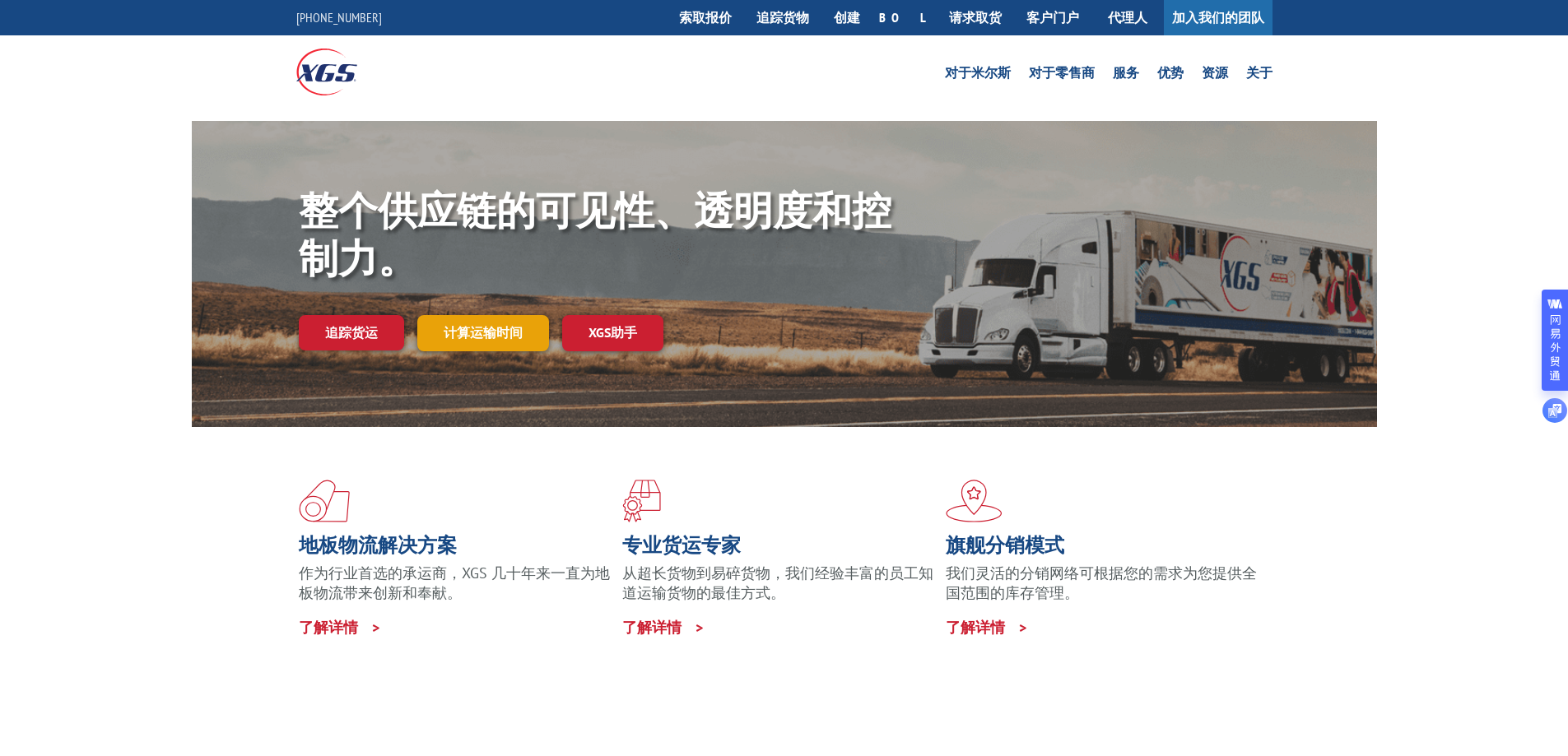
click at [523, 334] on link "计算运输时间" at bounding box center [483, 332] width 131 height 35
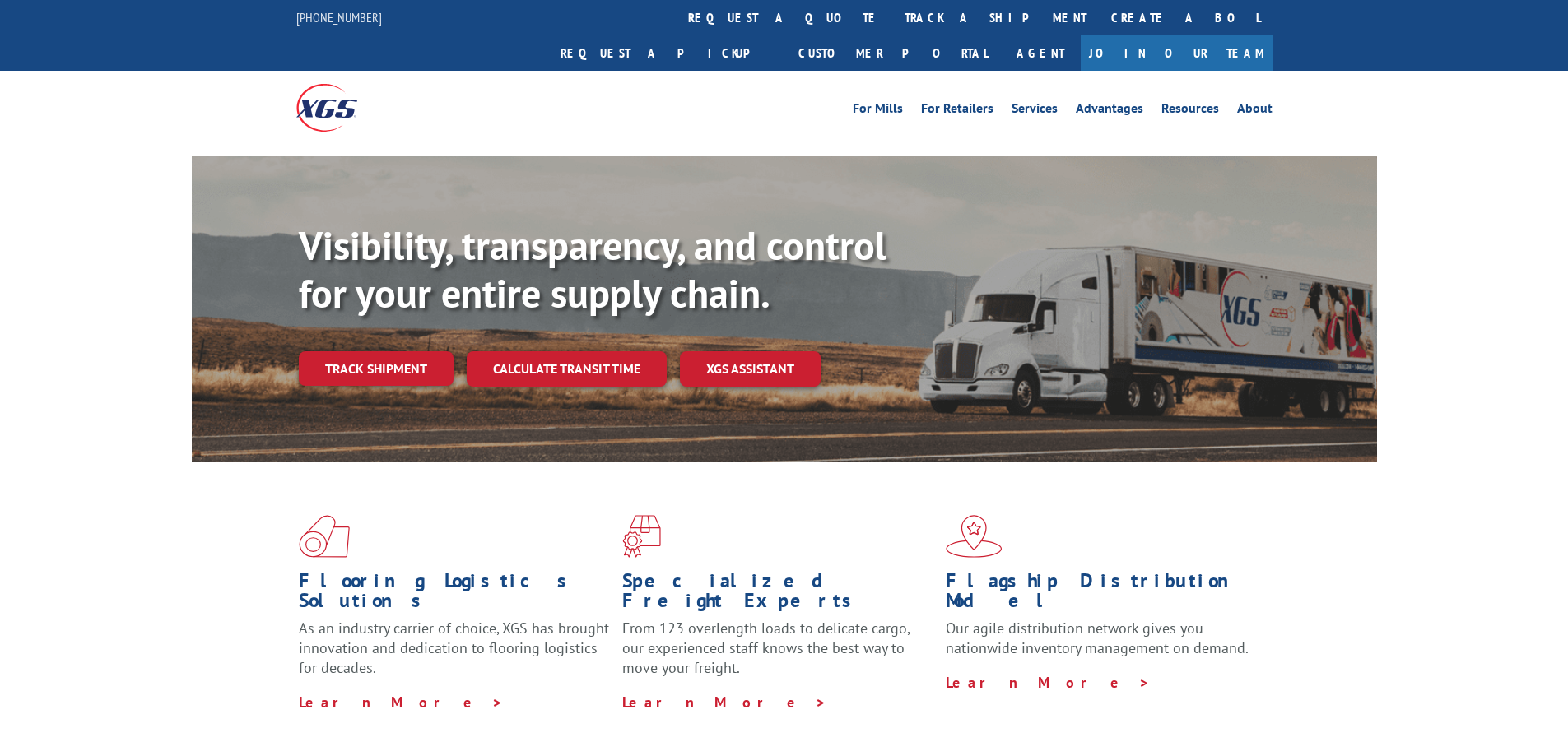
click at [579, 351] on link "Calculate transit time" at bounding box center [566, 369] width 200 height 35
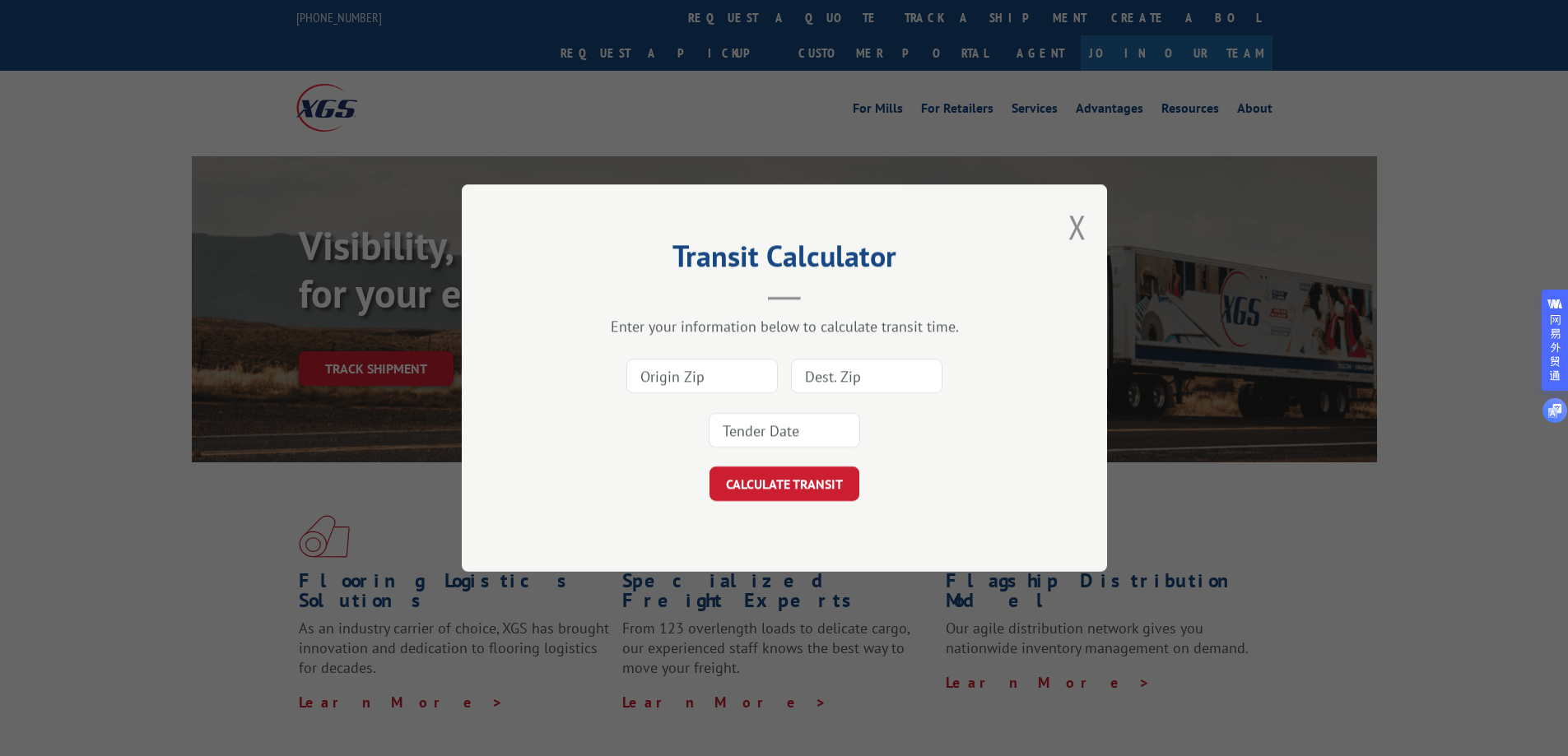
click at [720, 381] on input at bounding box center [702, 376] width 151 height 34
type input "84087"
click at [864, 376] on input at bounding box center [867, 376] width 151 height 34
type input "76119"
click at [722, 429] on input at bounding box center [784, 430] width 151 height 34
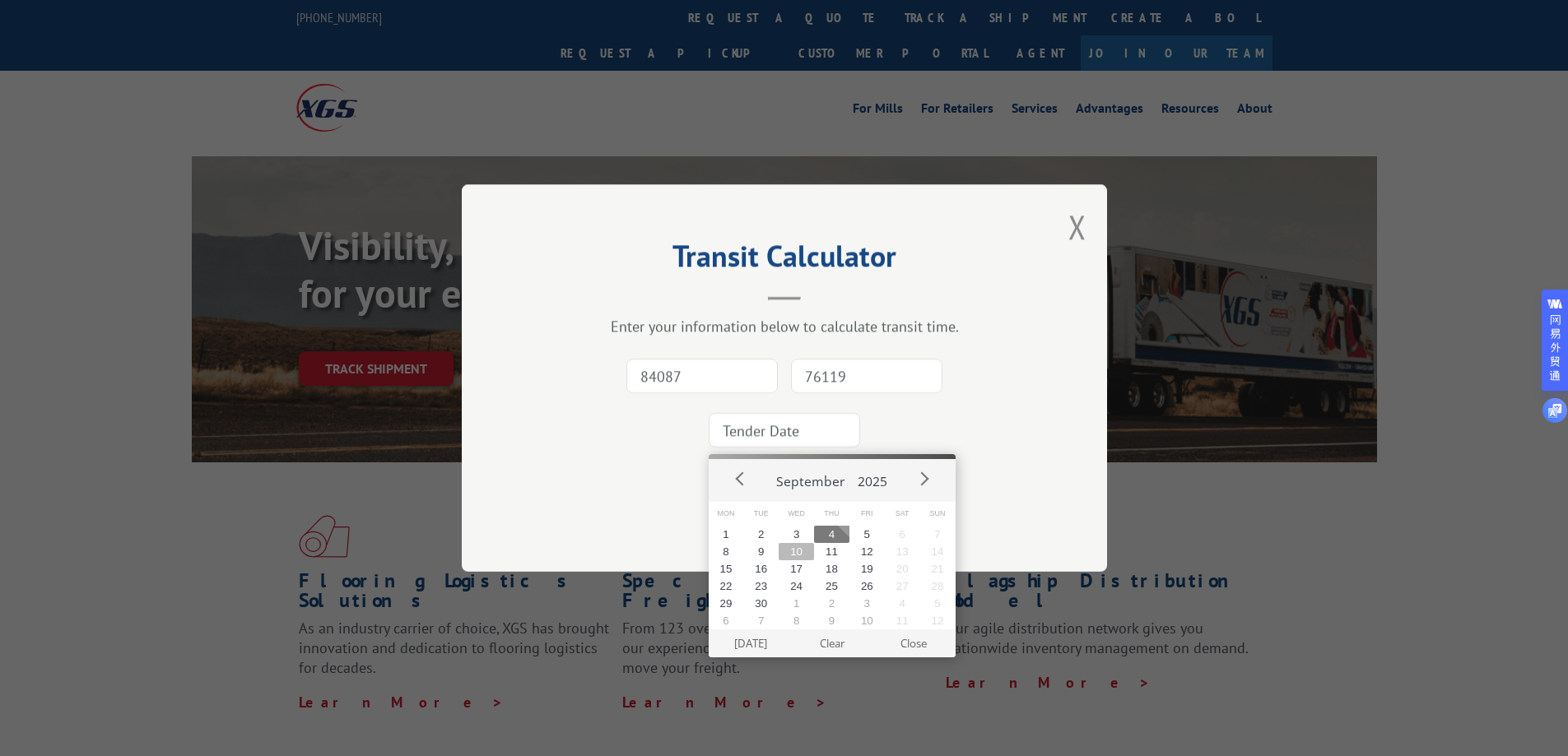
click at [802, 552] on button "10" at bounding box center [796, 552] width 35 height 17
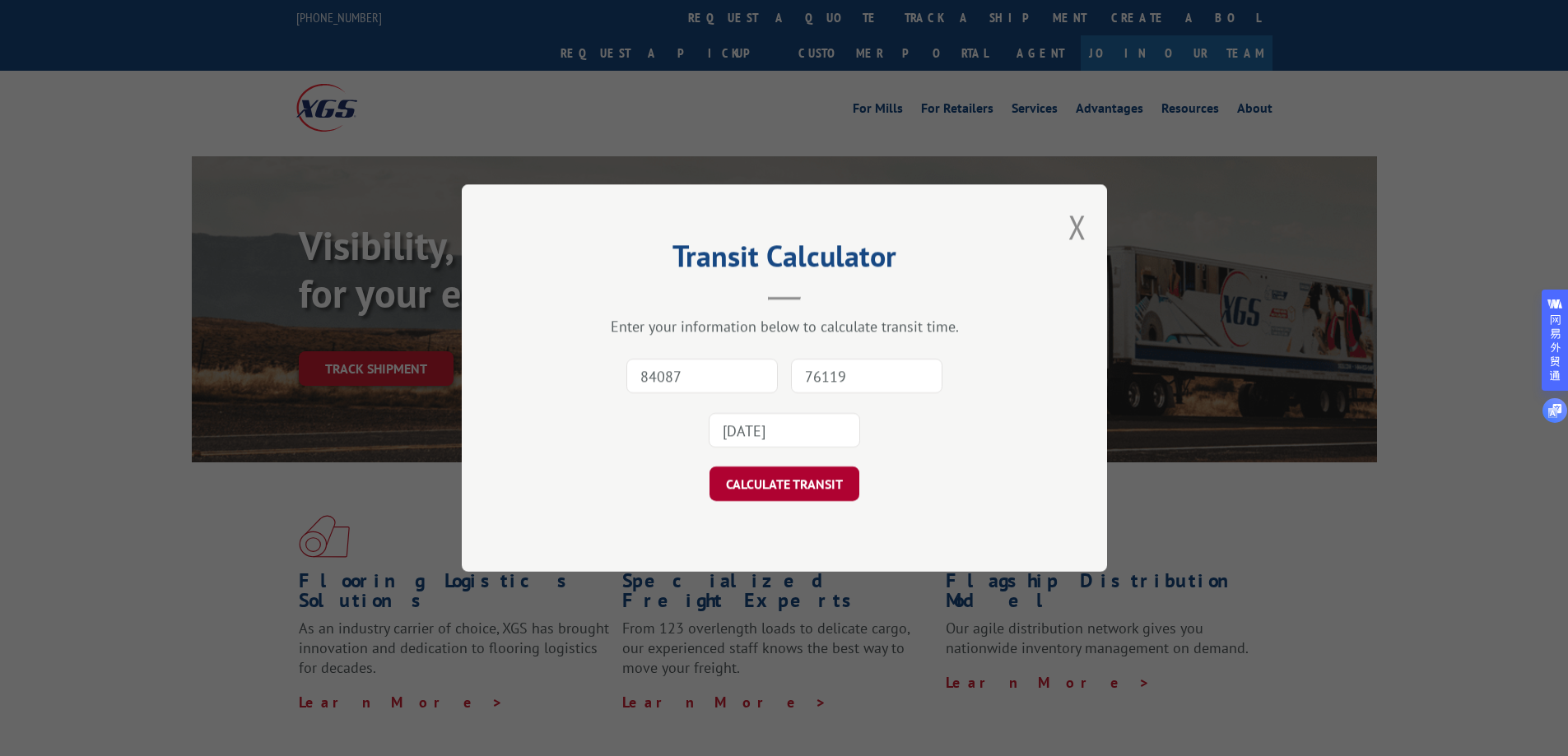
click at [779, 479] on button "CALCULATE TRANSIT" at bounding box center [784, 484] width 149 height 34
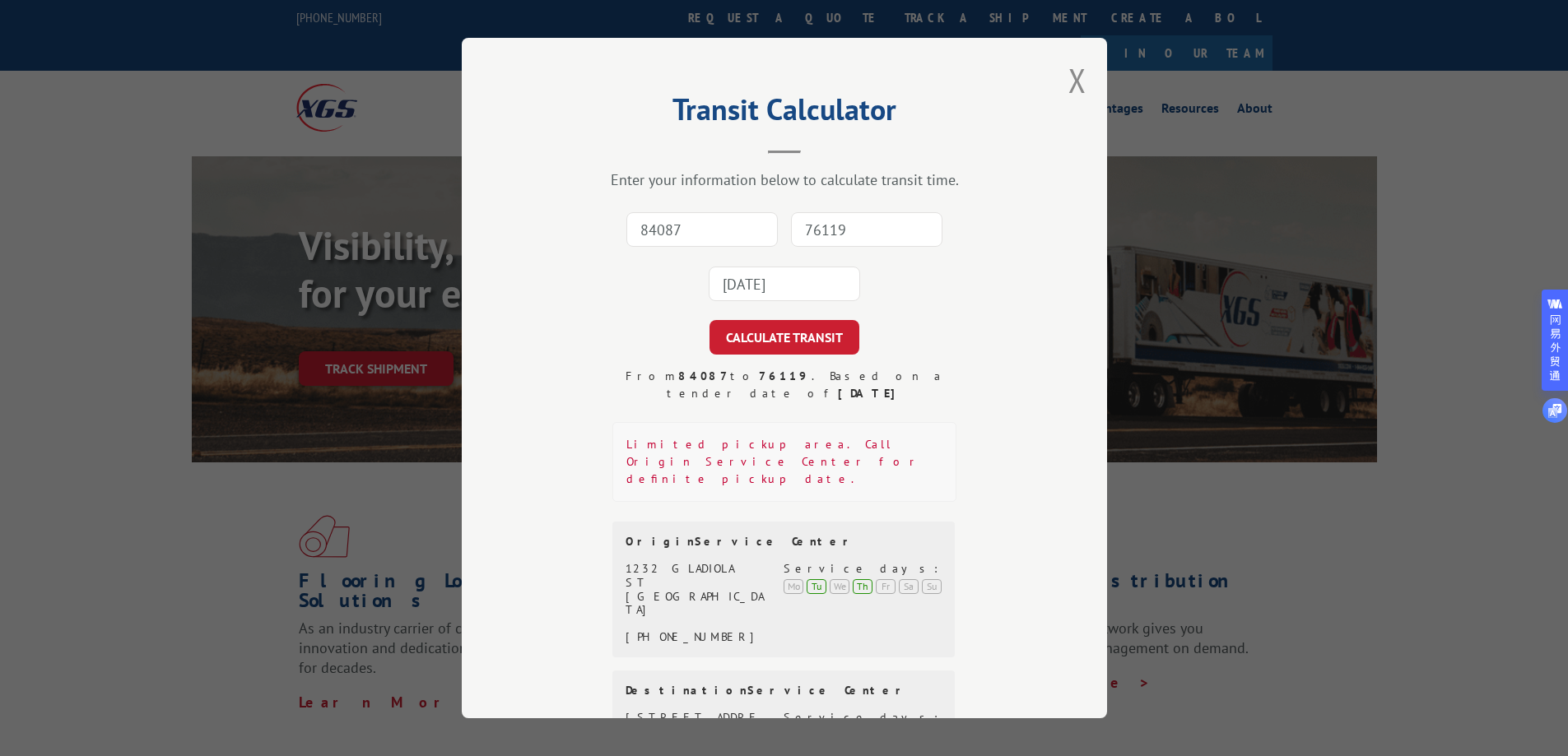
scroll to position [82, 0]
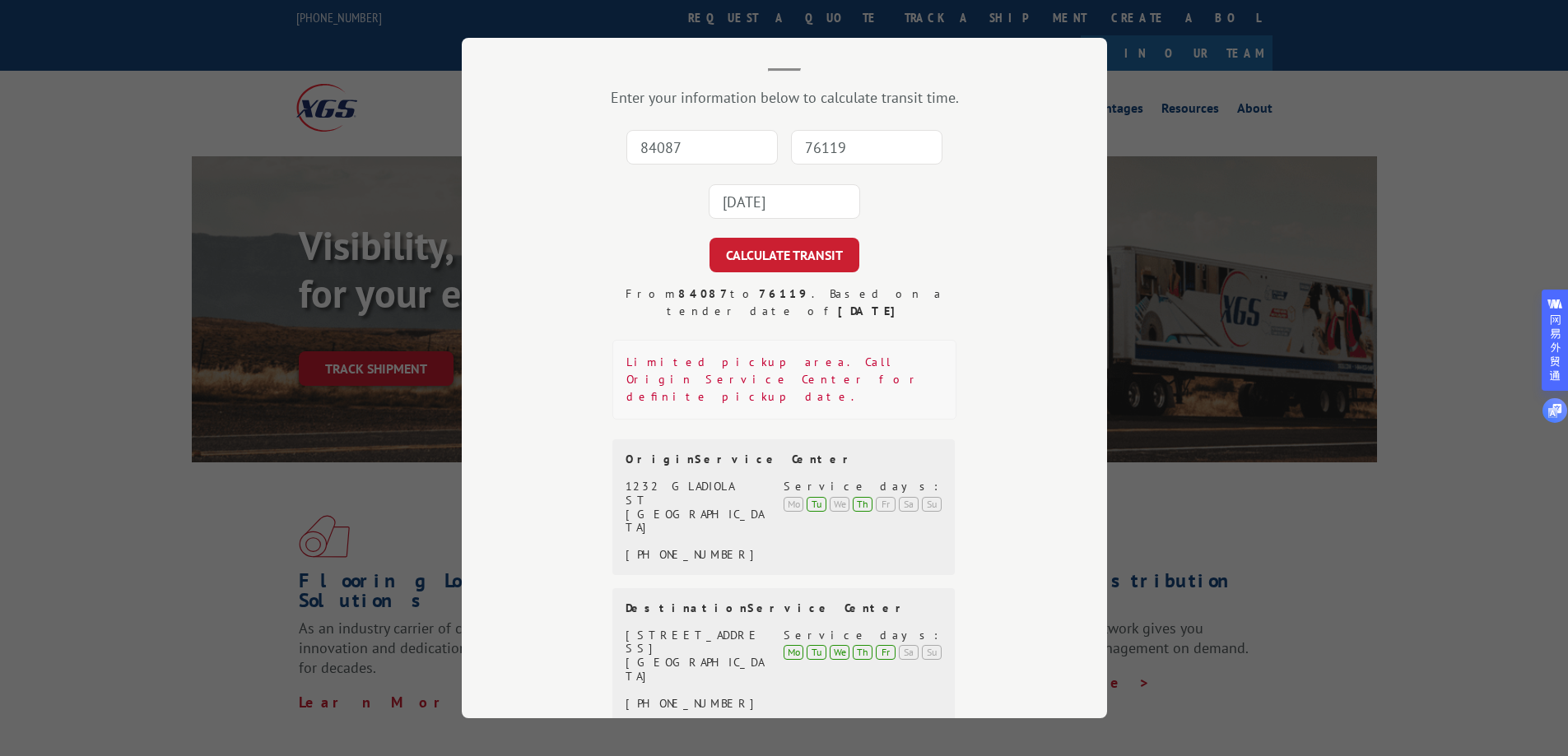
click at [798, 202] on input "2025-09-10" at bounding box center [784, 202] width 151 height 34
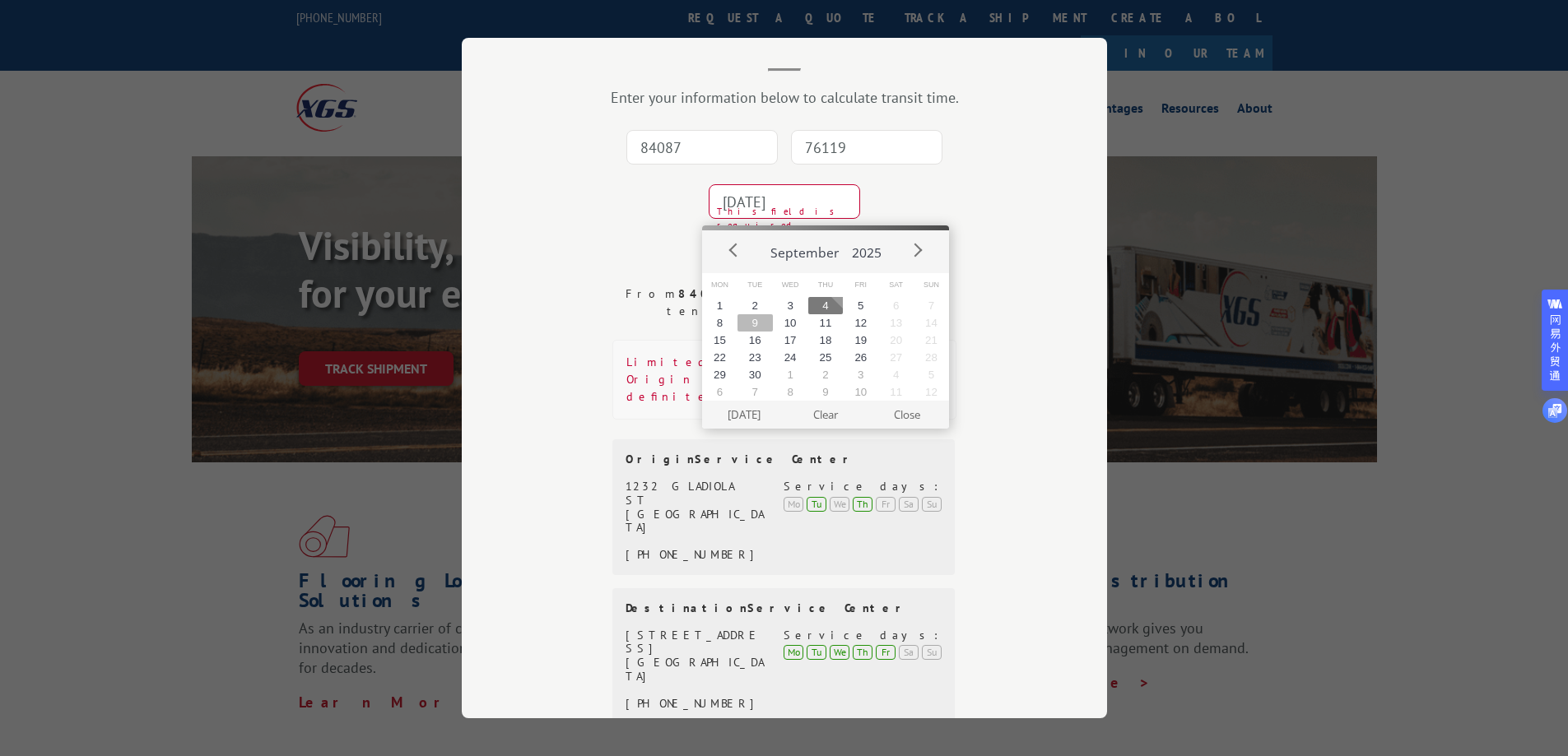
click at [752, 326] on button "9" at bounding box center [754, 323] width 35 height 17
type input "2025-09-09"
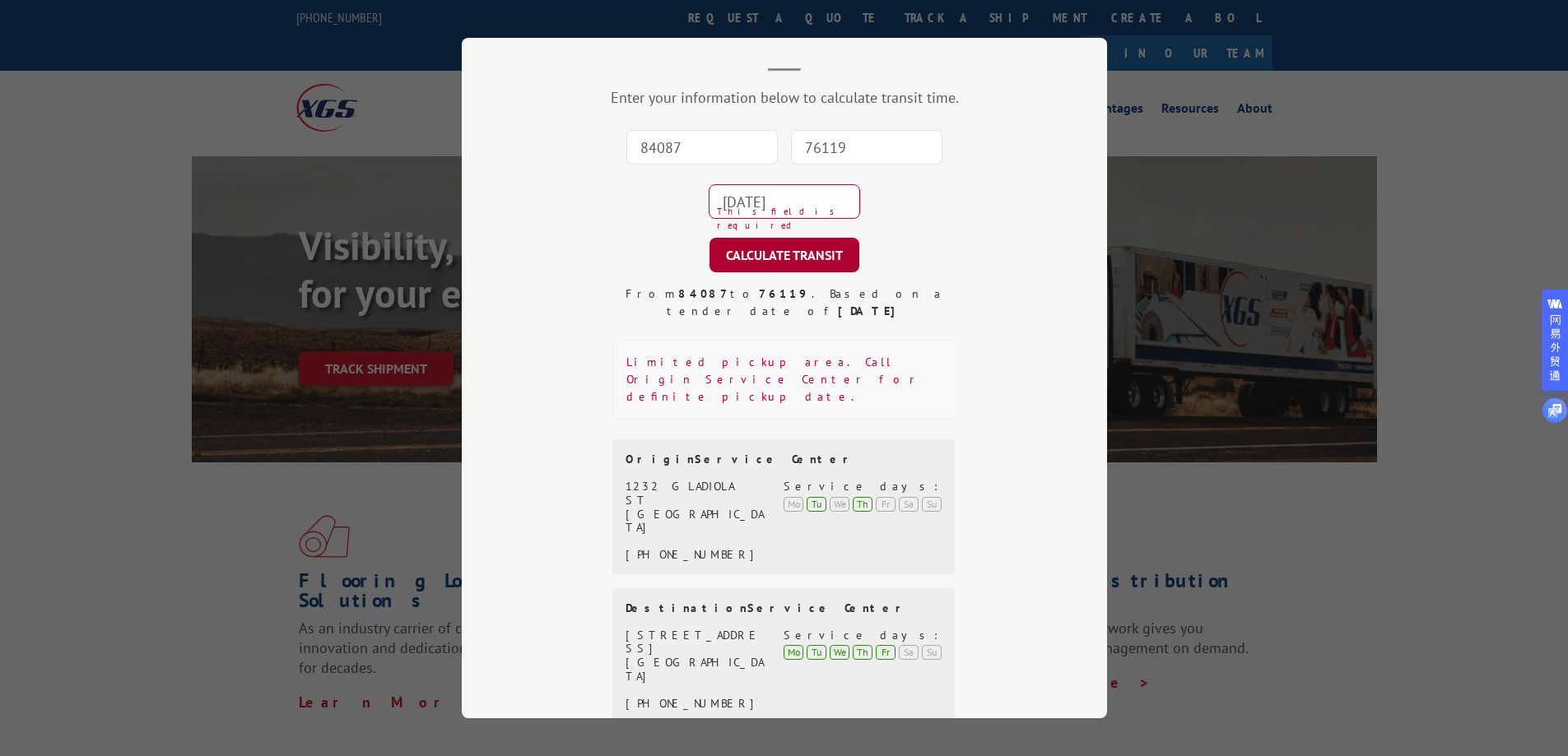
click at [754, 256] on button "CALCULATE TRANSIT" at bounding box center [784, 255] width 149 height 34
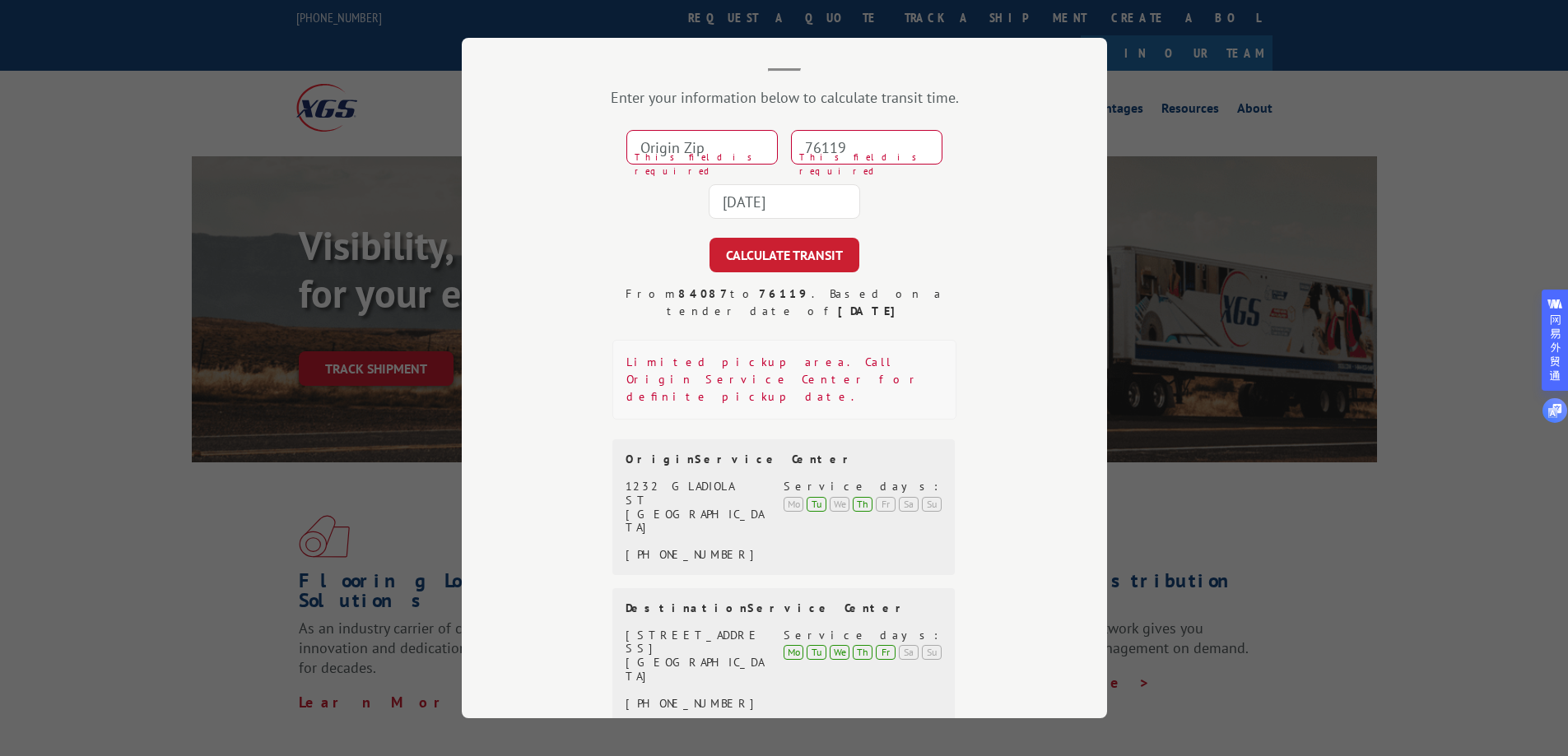
type input "84087"
click at [825, 147] on input "76119" at bounding box center [867, 147] width 151 height 34
type input "76119"
click at [784, 258] on button "CALCULATE TRANSIT" at bounding box center [784, 255] width 149 height 34
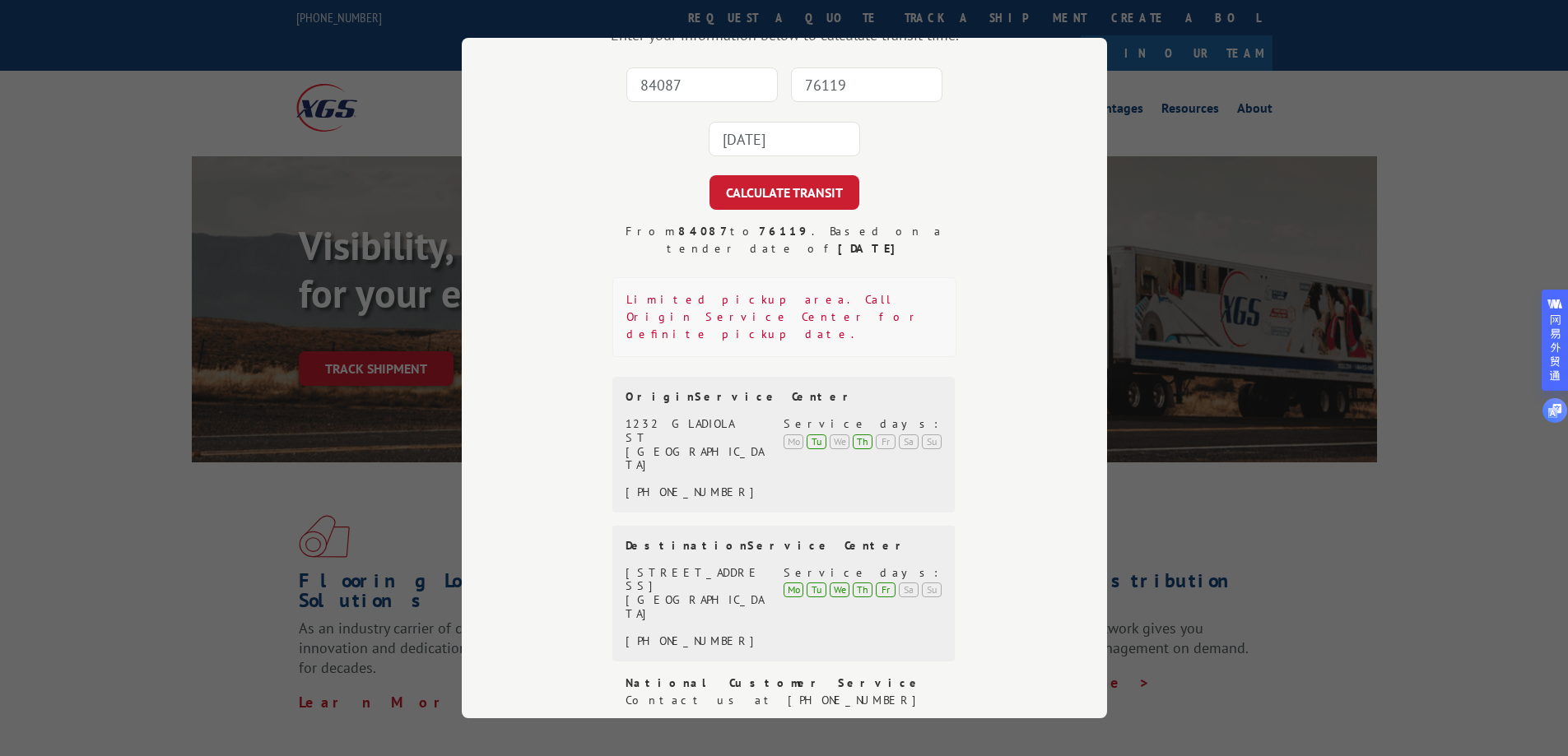
scroll to position [147, 0]
click at [1196, 147] on div "Transit Calculator Enter your information below to calculate transit time. 8408…" at bounding box center [784, 378] width 1568 height 756
click at [822, 578] on div "1400 N STATE HIGHWAY 360 GRAND PRAIRIE, TX, 75050 (817) 424-3707 Service days: …" at bounding box center [784, 605] width 316 height 82
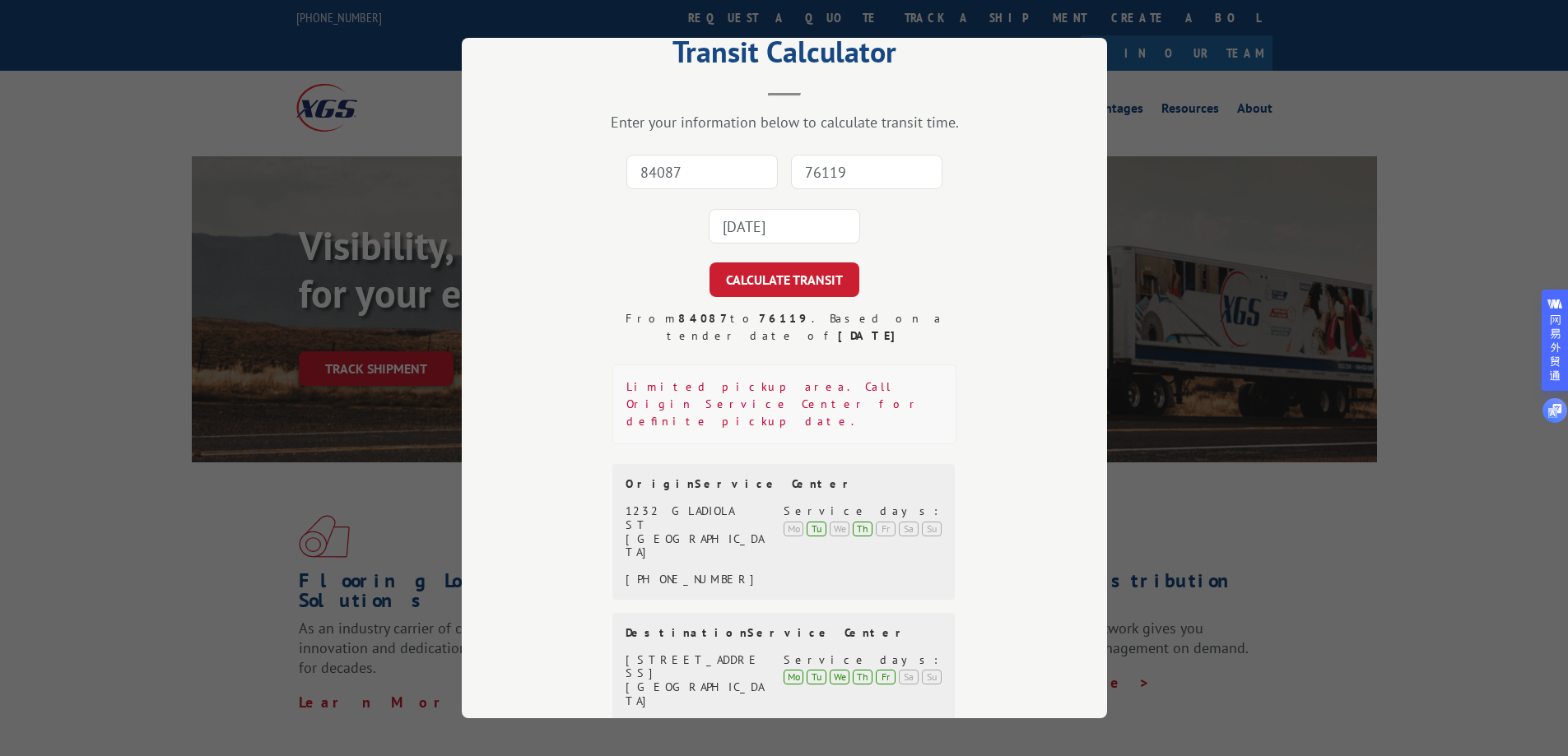
scroll to position [0, 0]
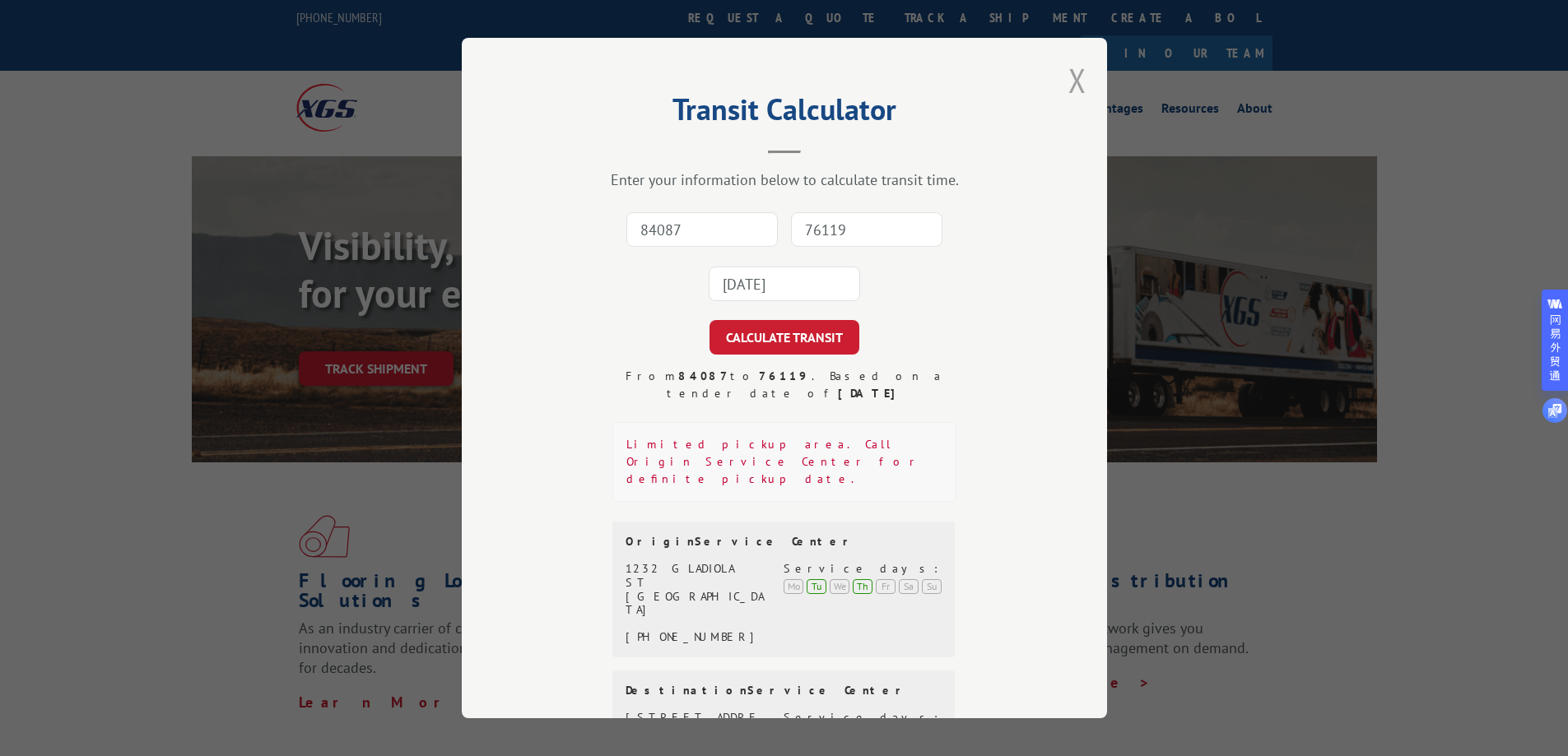
click at [1069, 83] on button "Close modal" at bounding box center [1077, 80] width 18 height 44
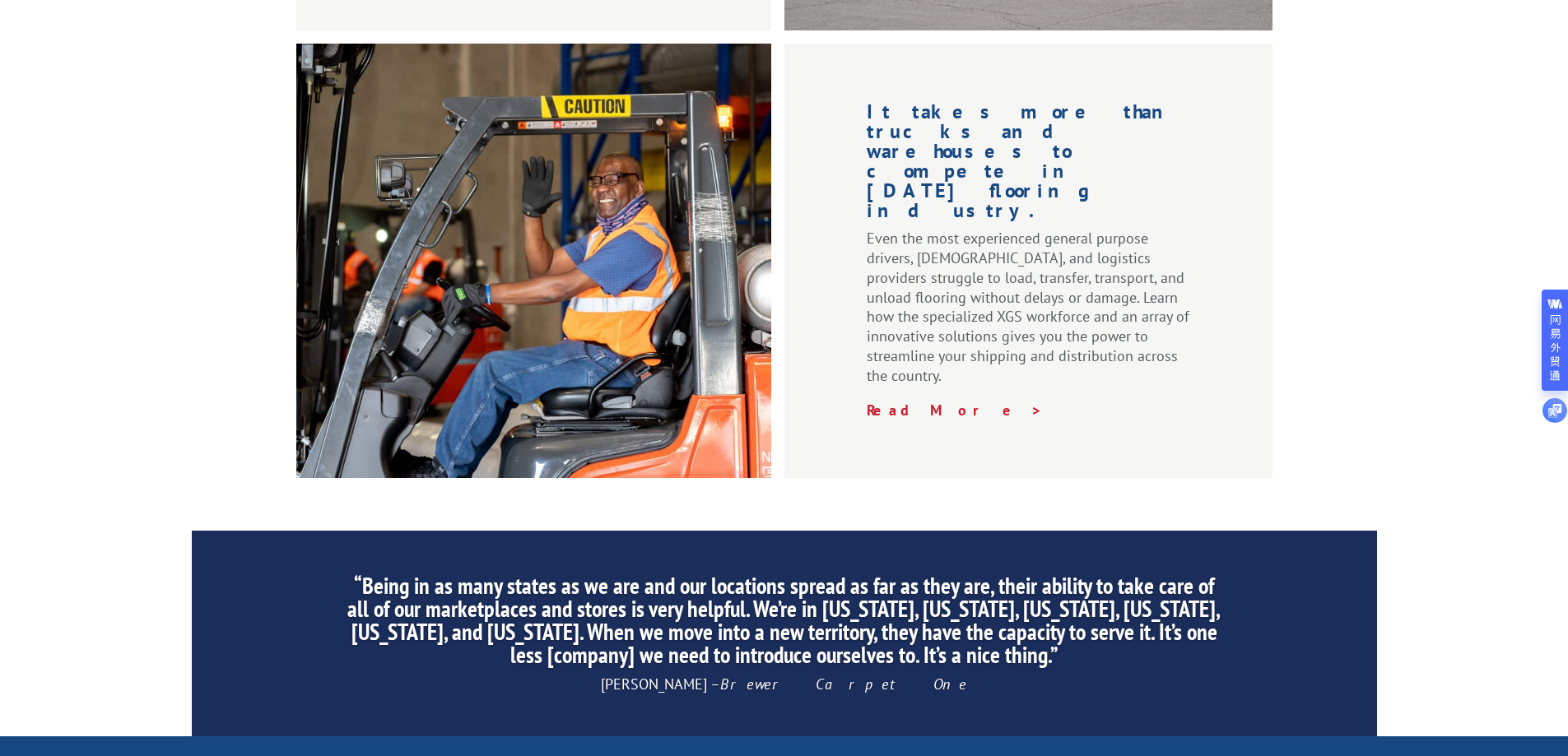
scroll to position [2140, 0]
